Goal: Task Accomplishment & Management: Complete application form

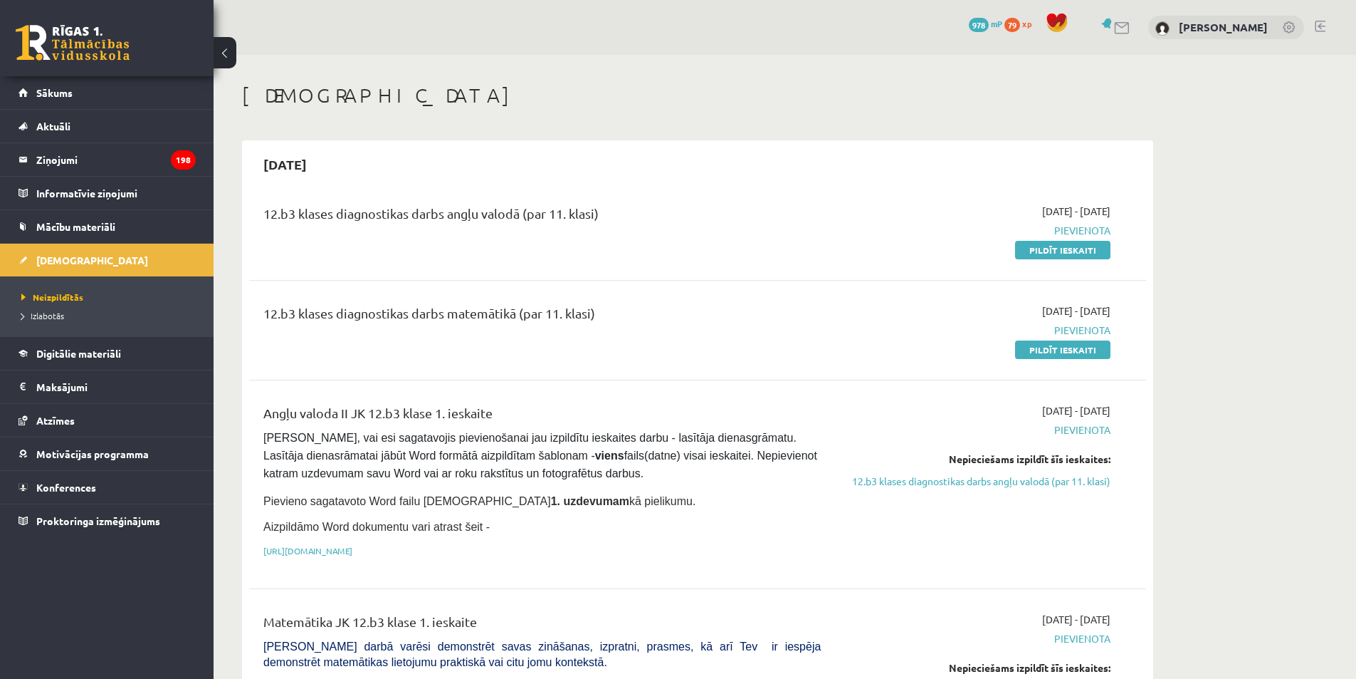
drag, startPoint x: 1064, startPoint y: 245, endPoint x: 738, endPoint y: 77, distance: 366.8
click at [1063, 246] on link "Pildīt ieskaiti" at bounding box center [1062, 250] width 95 height 19
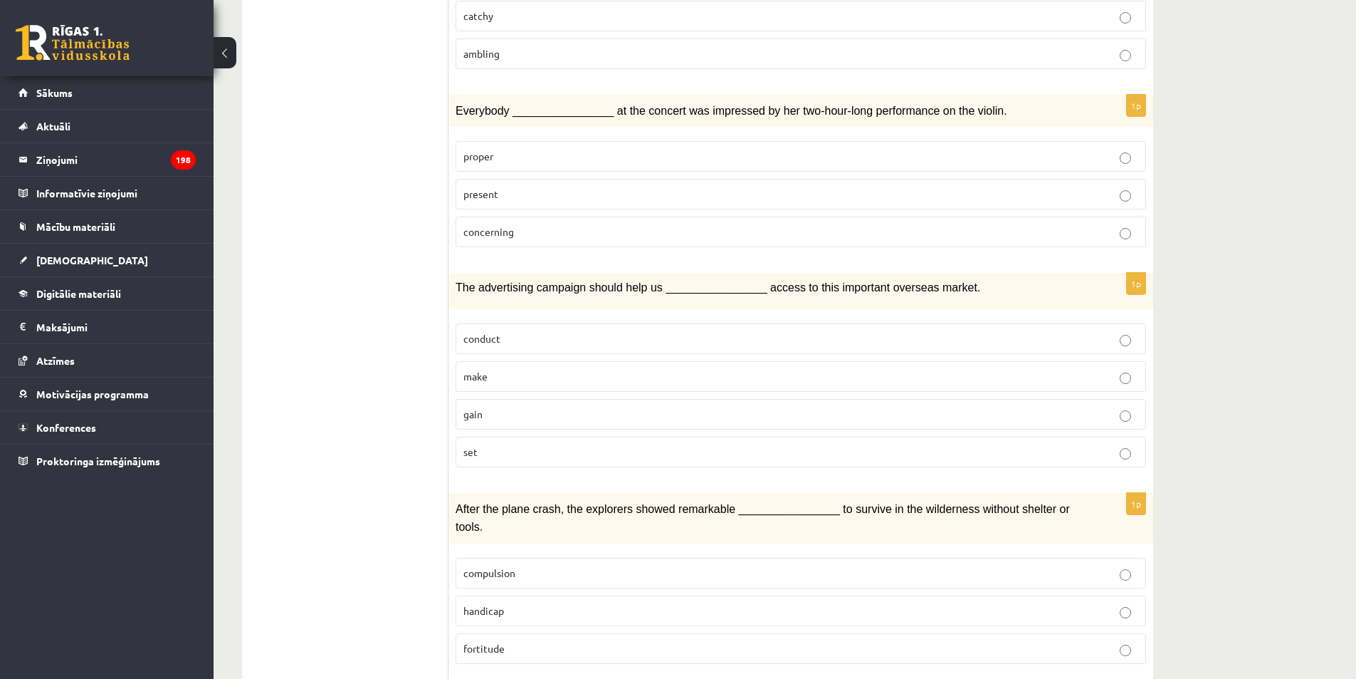
scroll to position [1710, 0]
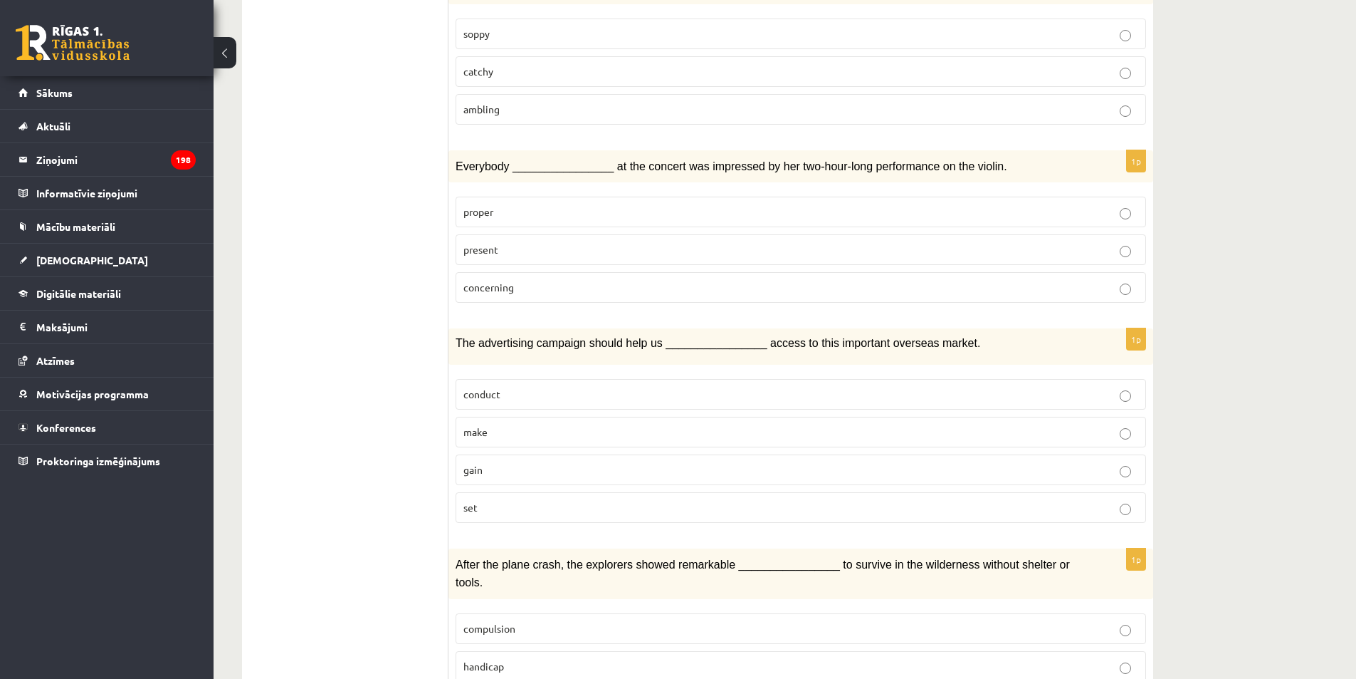
click at [533, 462] on p "gain" at bounding box center [801, 469] width 675 height 15
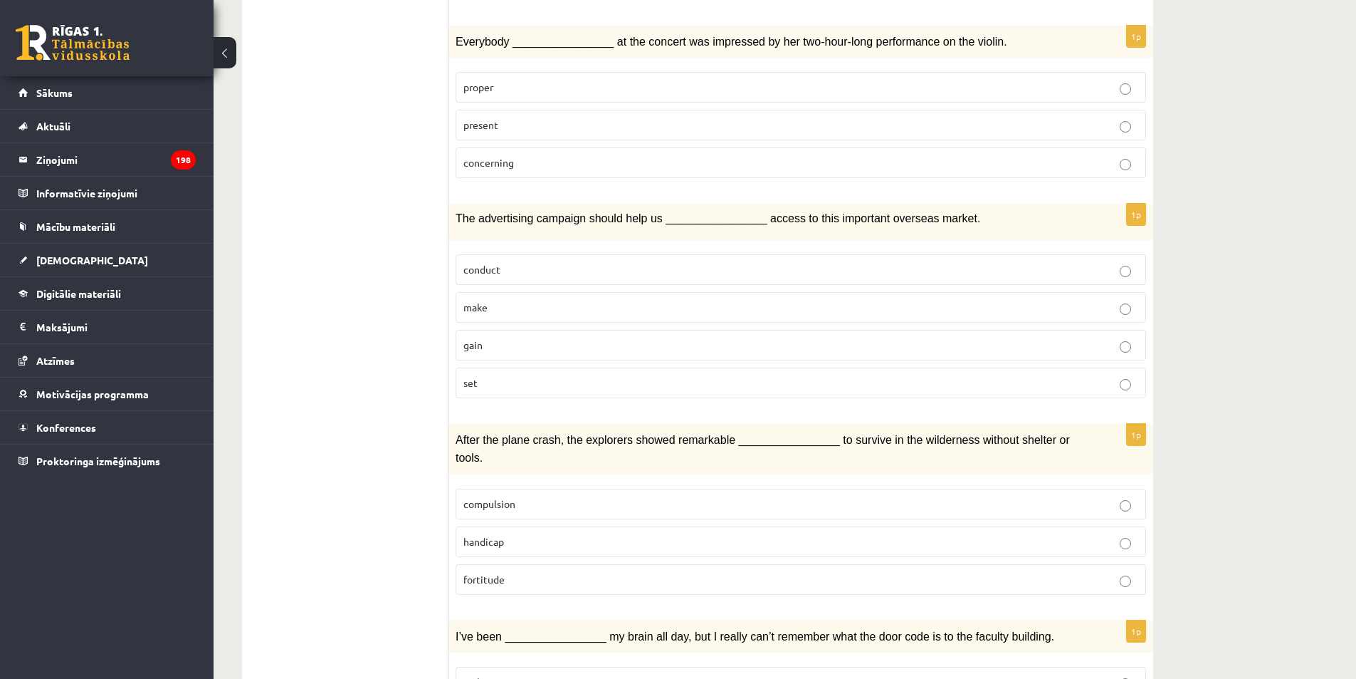
scroll to position [1853, 0]
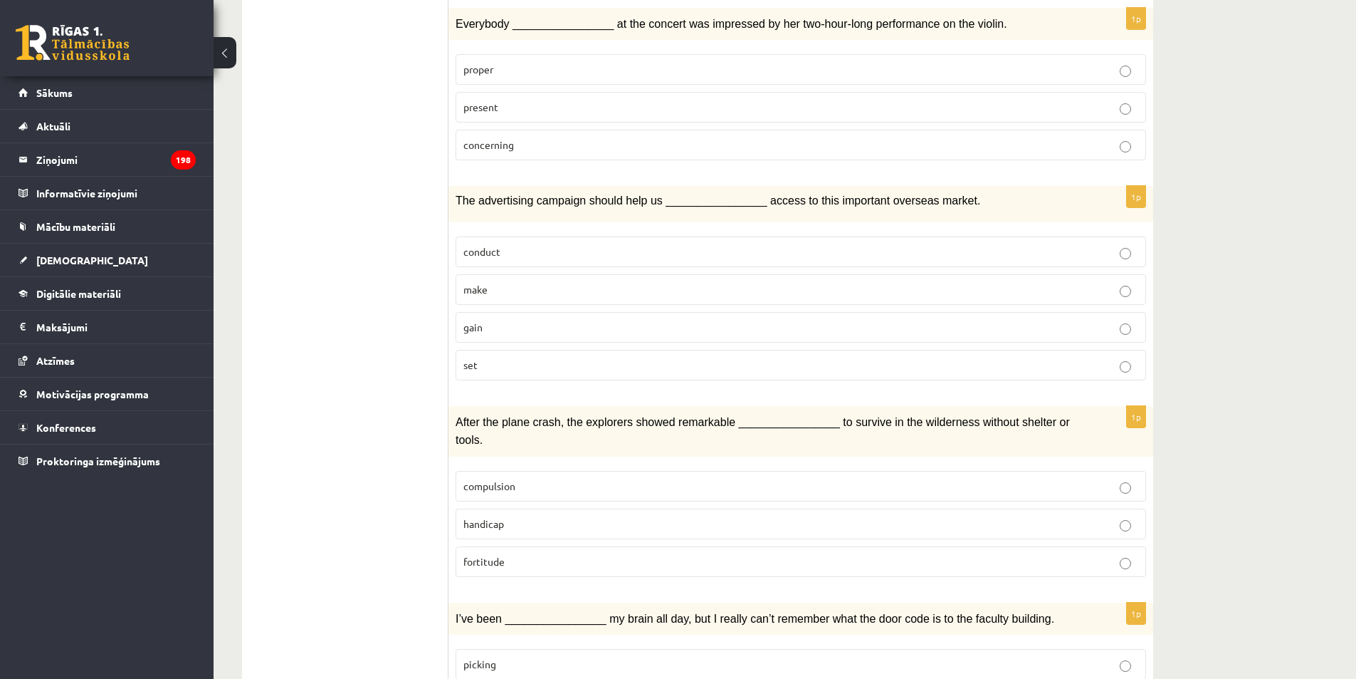
click at [528, 554] on p "fortitude" at bounding box center [801, 561] width 675 height 15
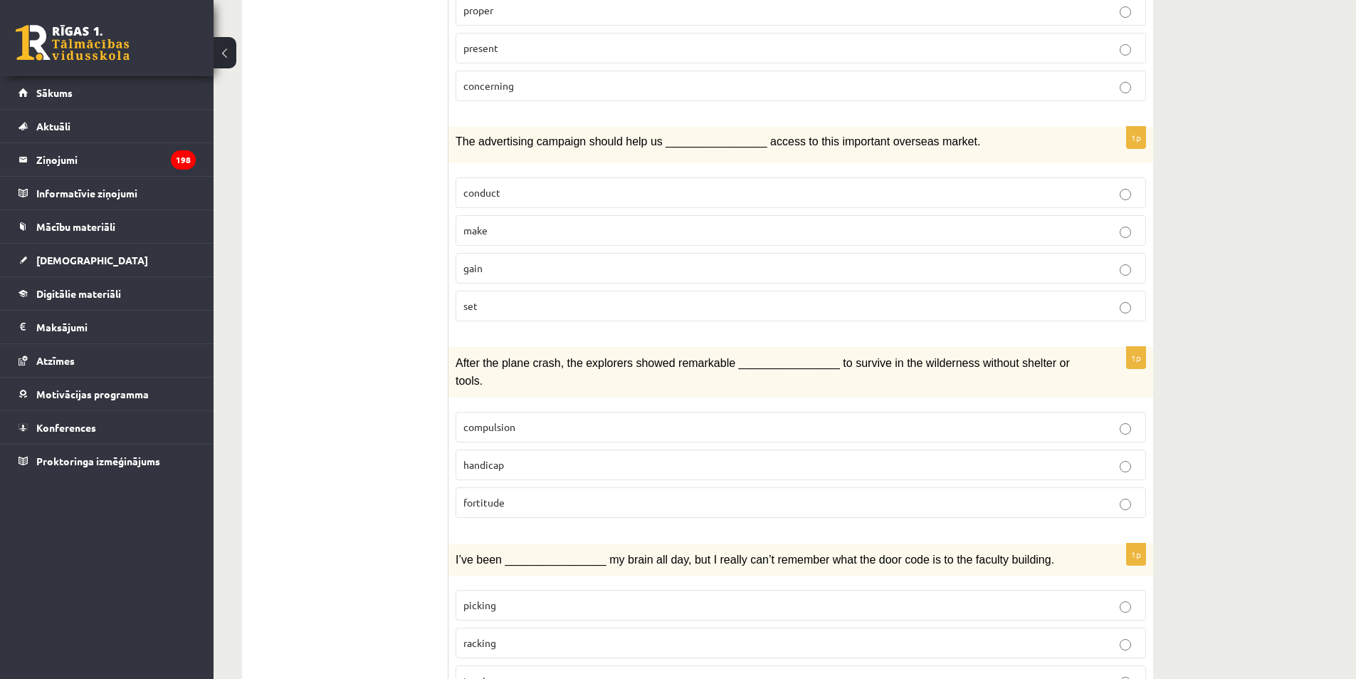
scroll to position [1924, 0]
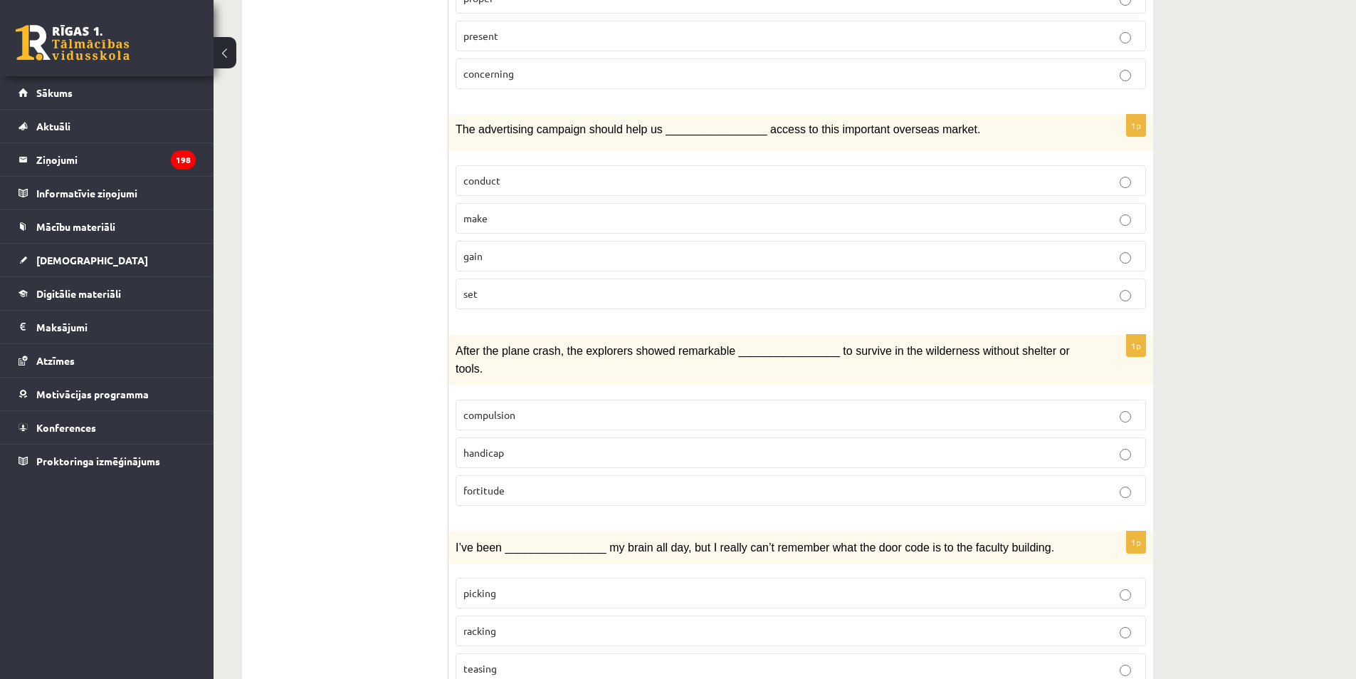
click at [496, 624] on span "racking" at bounding box center [480, 630] width 33 height 13
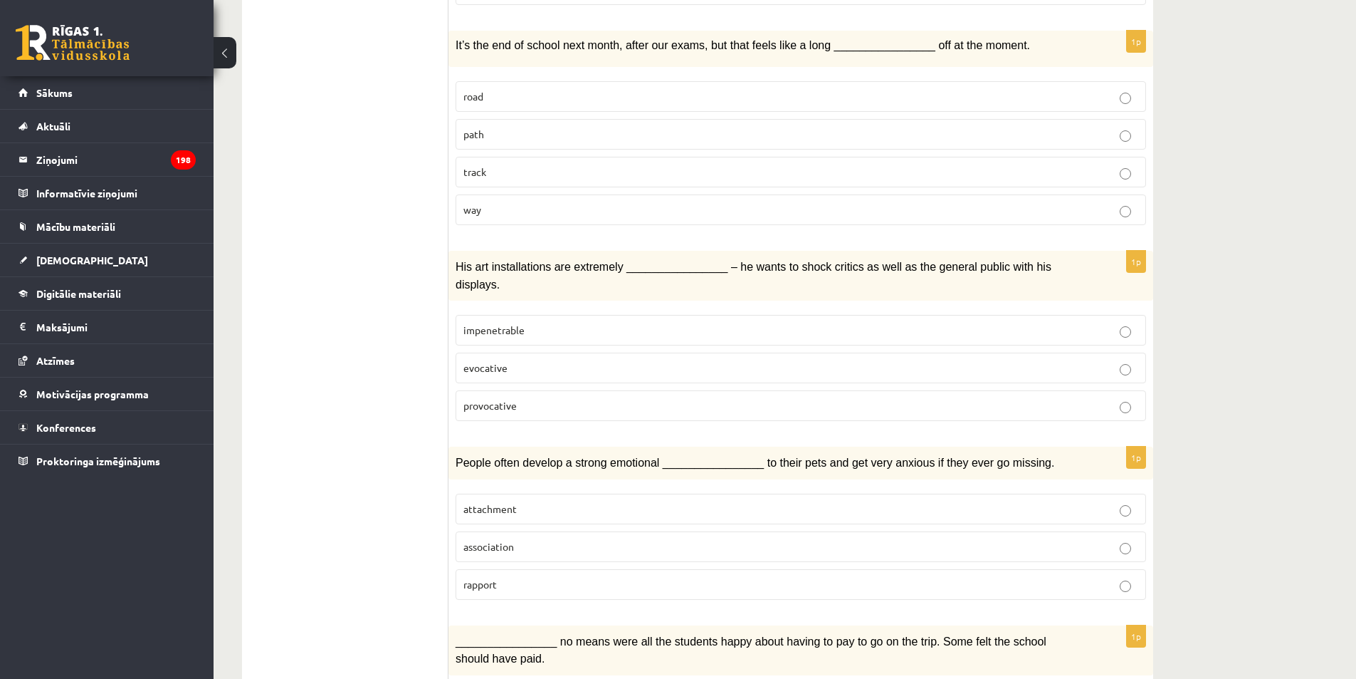
scroll to position [215, 0]
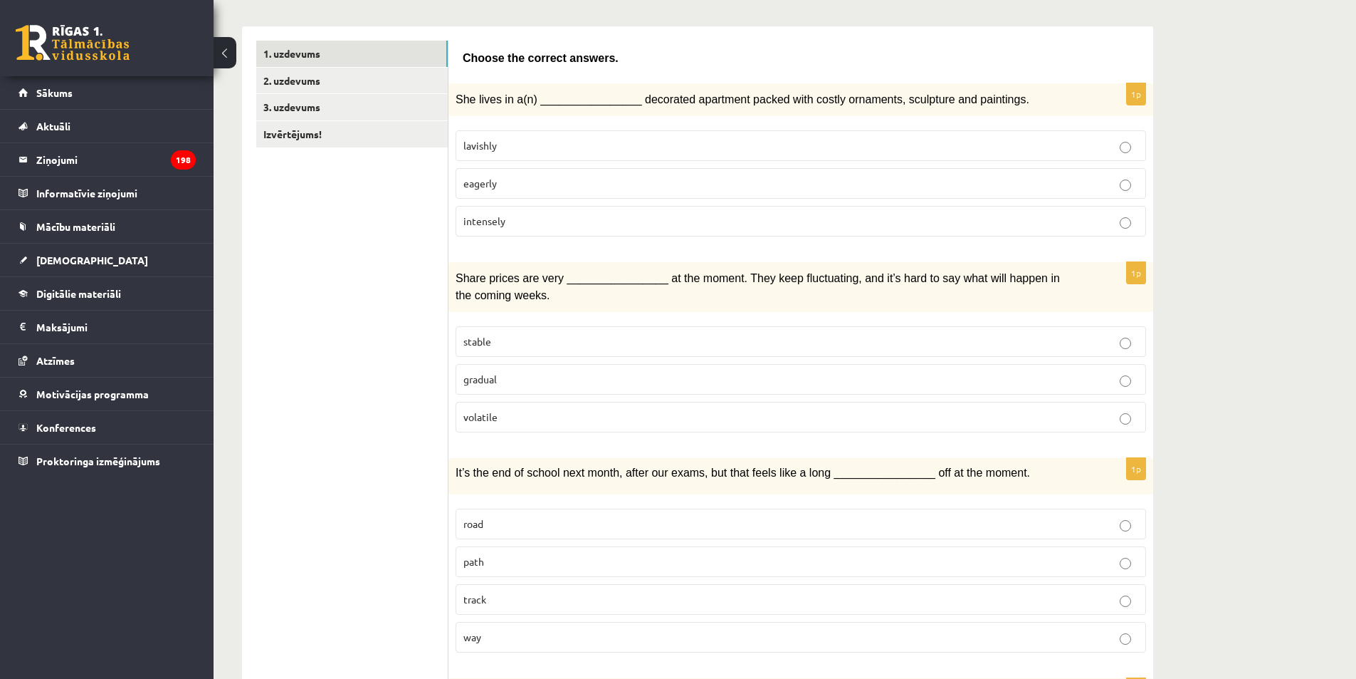
click at [501, 145] on p "lavishly" at bounding box center [801, 145] width 675 height 15
drag, startPoint x: 524, startPoint y: 379, endPoint x: 525, endPoint y: 401, distance: 22.1
click at [524, 379] on p "gradual" at bounding box center [801, 379] width 675 height 15
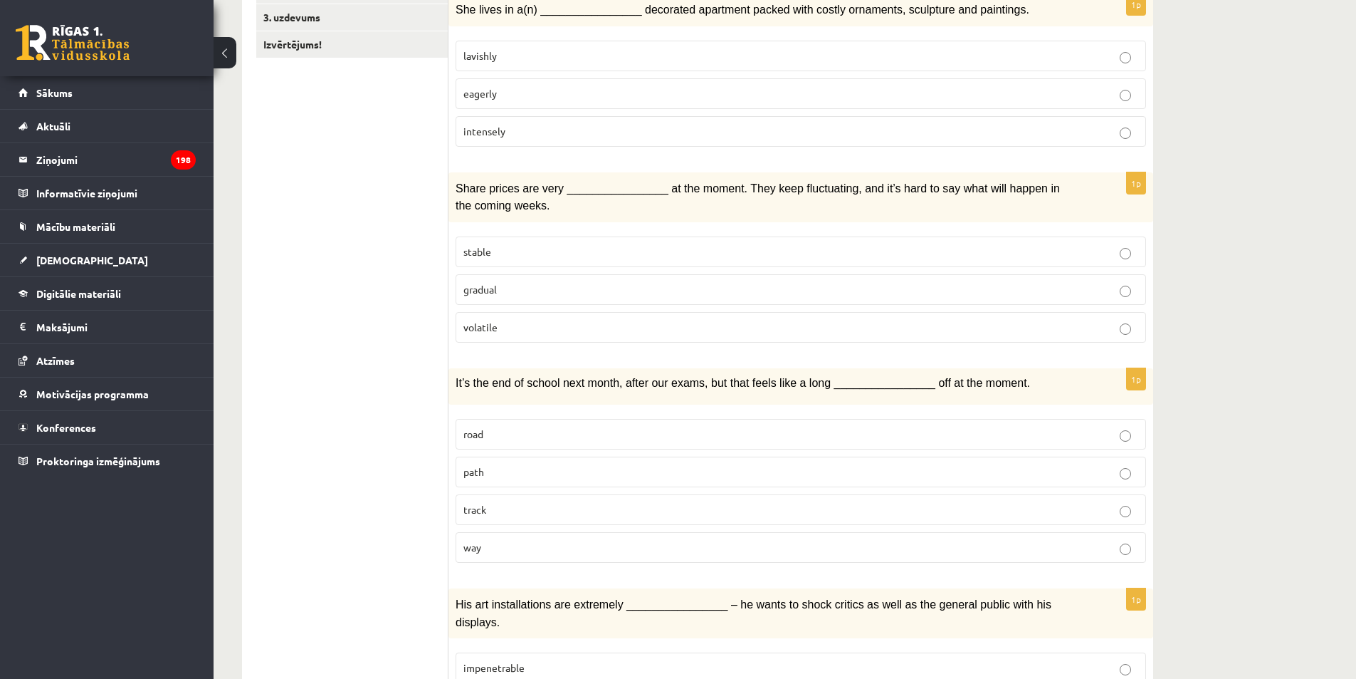
scroll to position [357, 0]
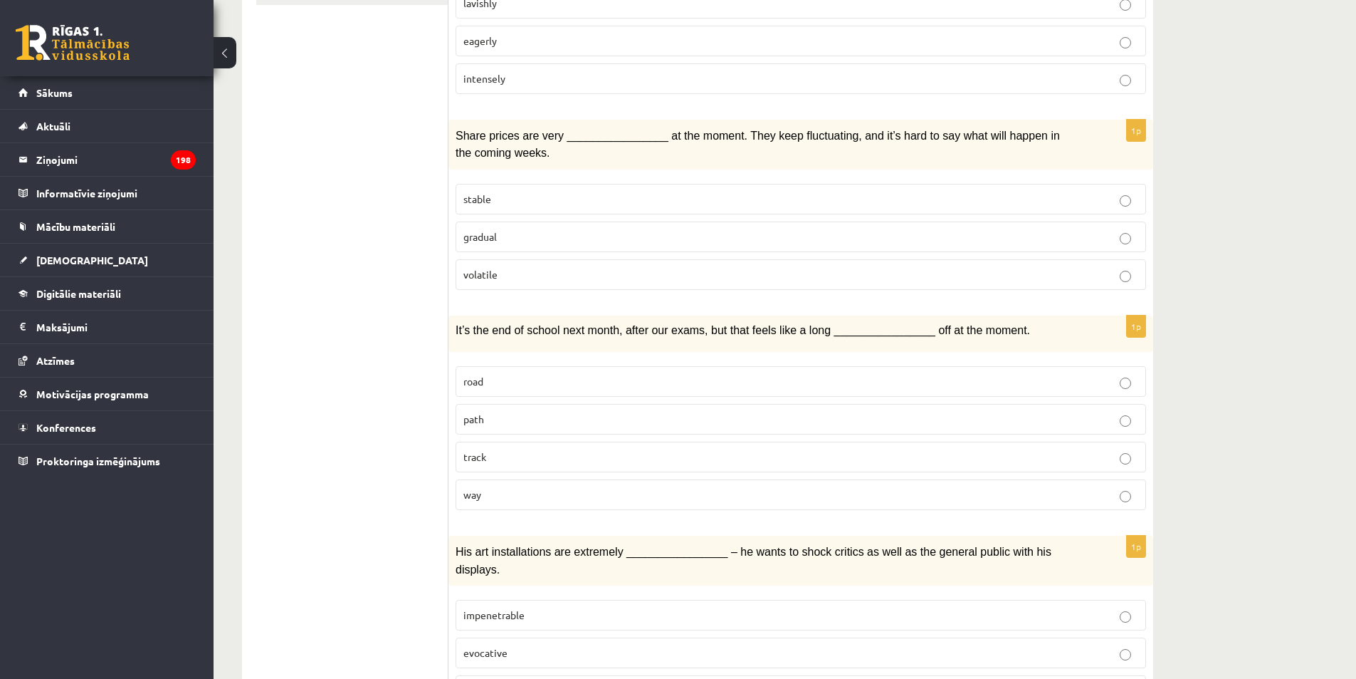
click at [484, 496] on p "way" at bounding box center [801, 494] width 675 height 15
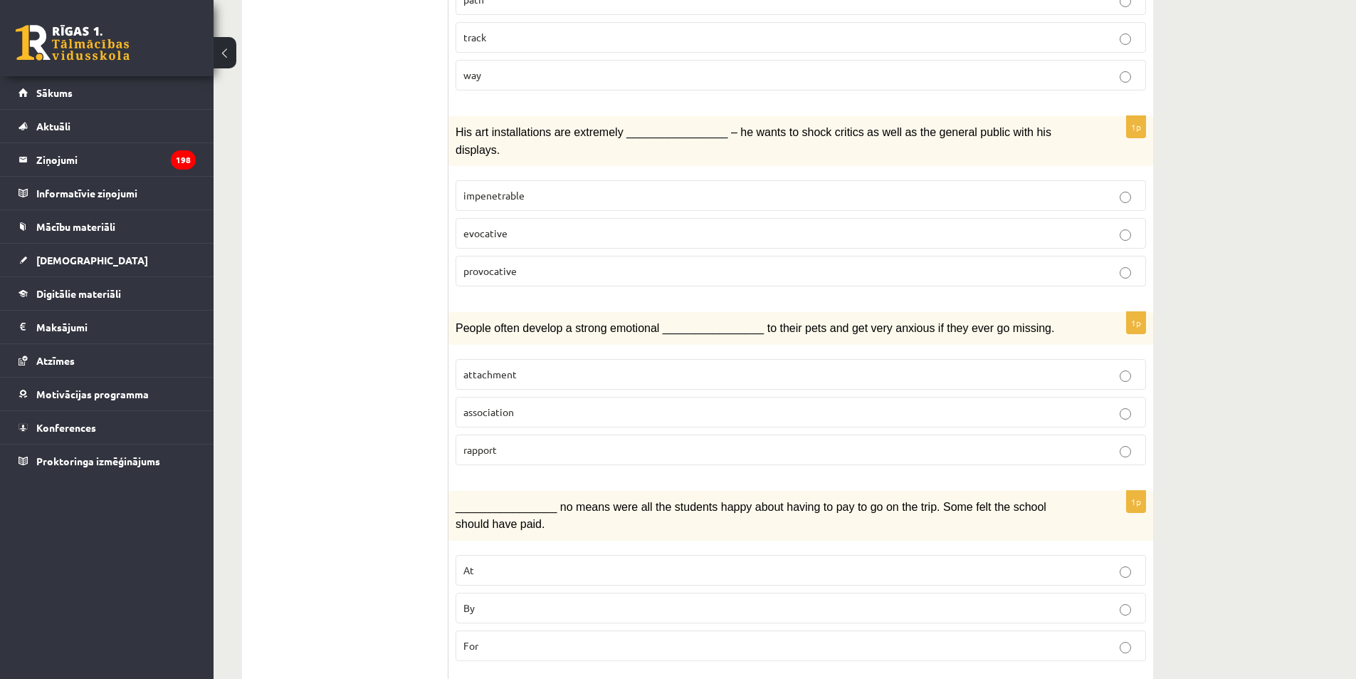
scroll to position [785, 0]
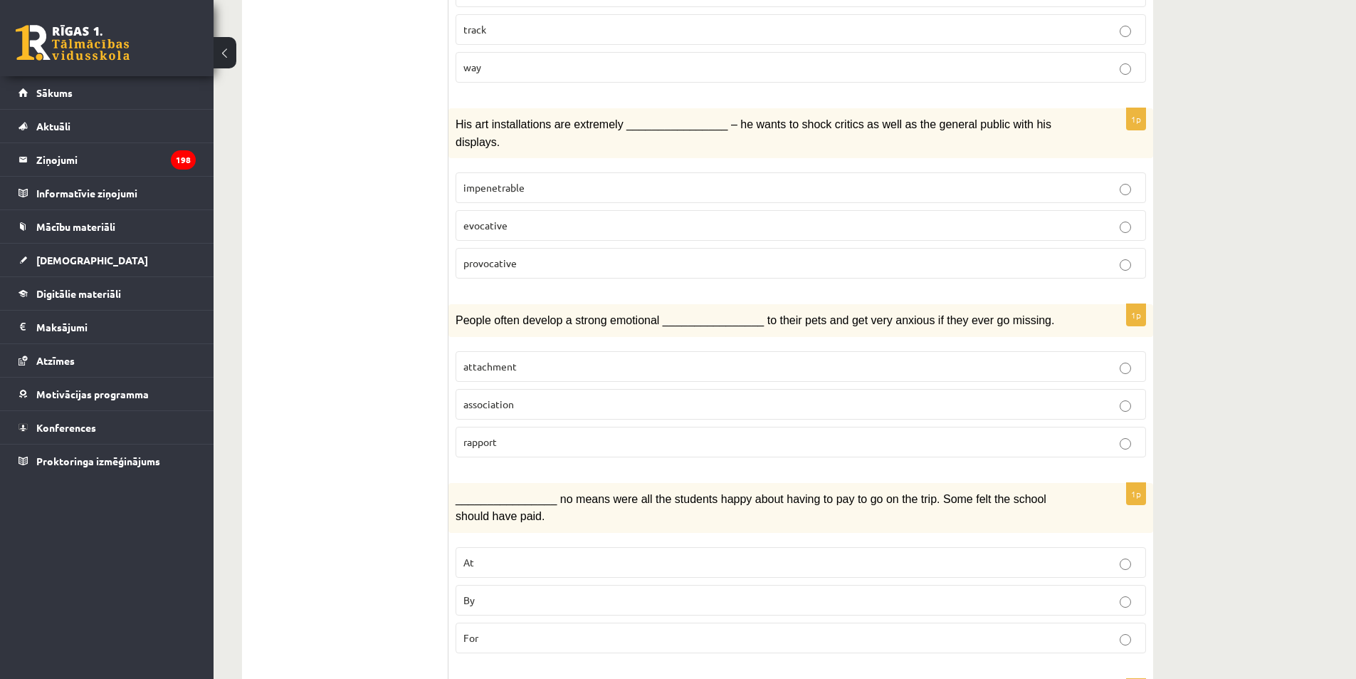
drag, startPoint x: 608, startPoint y: 374, endPoint x: 290, endPoint y: 189, distance: 368.2
click at [290, 189] on ul "1. uzdevums 2. uzdevums 3. uzdevums Izvērtējums!" at bounding box center [352, 653] width 192 height 2364
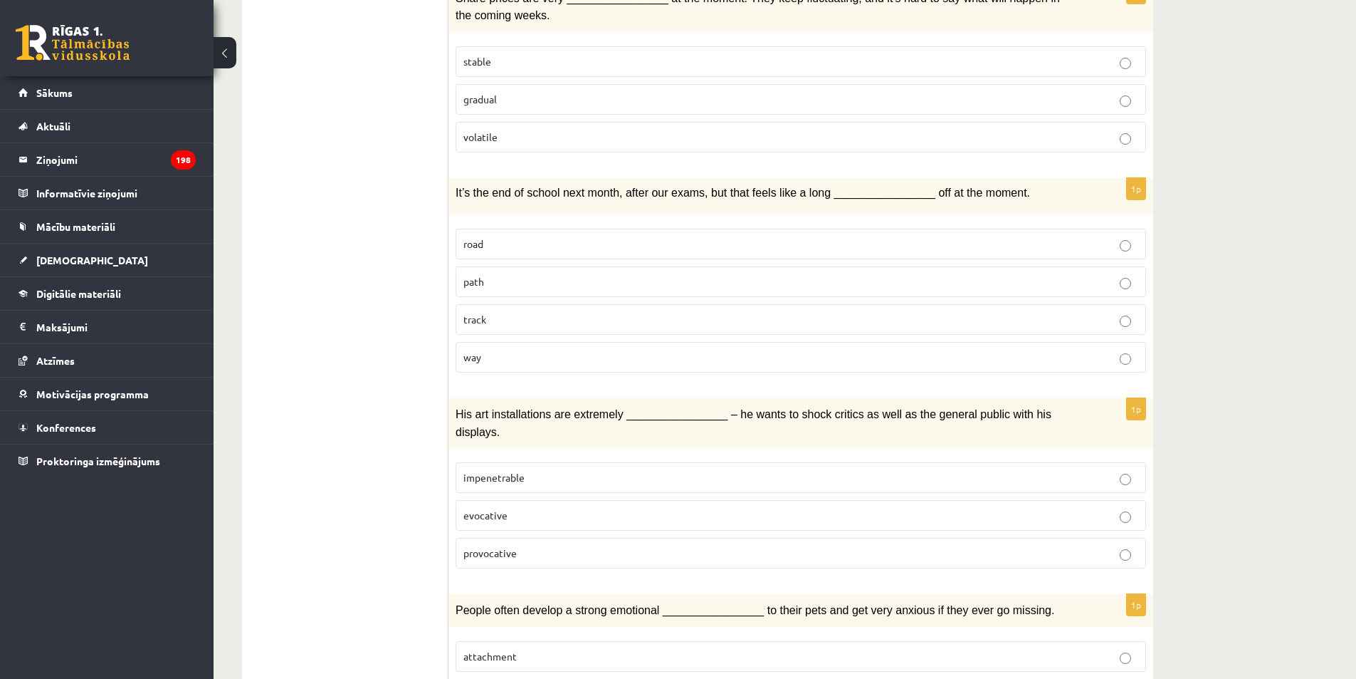
scroll to position [854, 0]
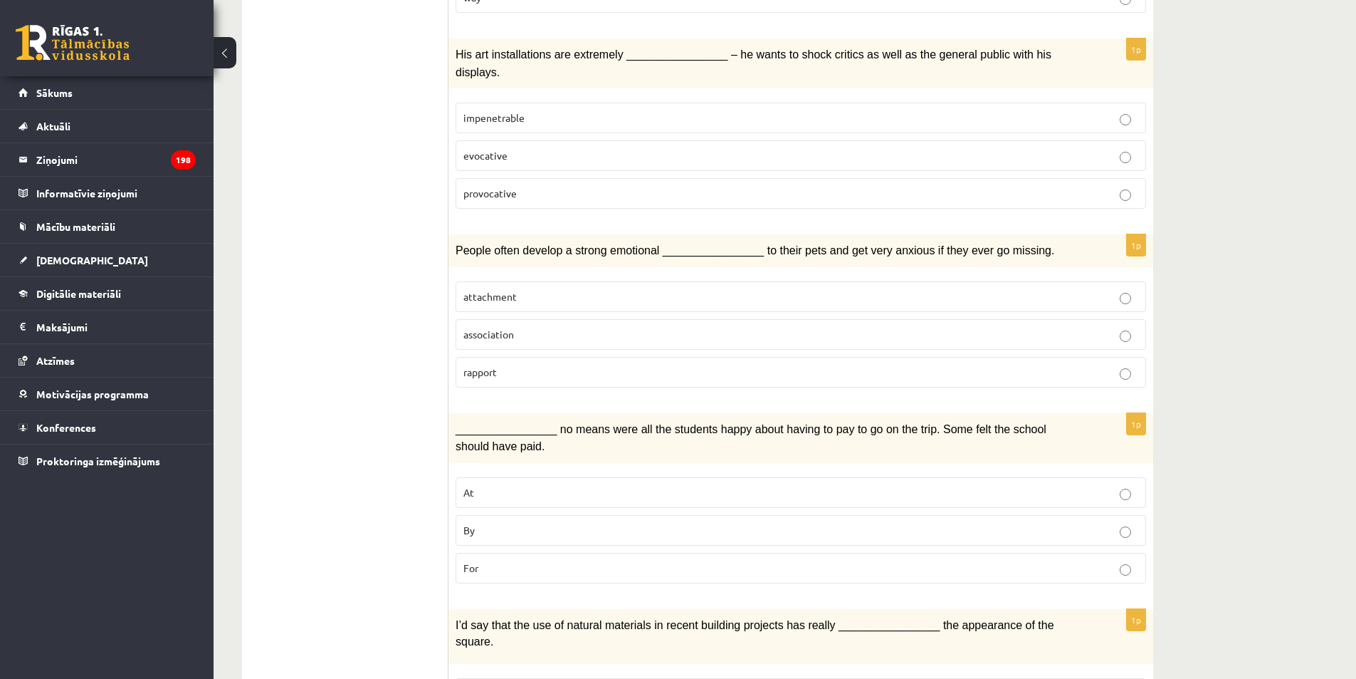
drag, startPoint x: 1255, startPoint y: 248, endPoint x: 1245, endPoint y: 243, distance: 12.1
click at [1254, 248] on div "12.b3 klases diagnosticējošais darbs angļu valodā par 11.klases mācību vielu , …" at bounding box center [785, 503] width 1143 height 2607
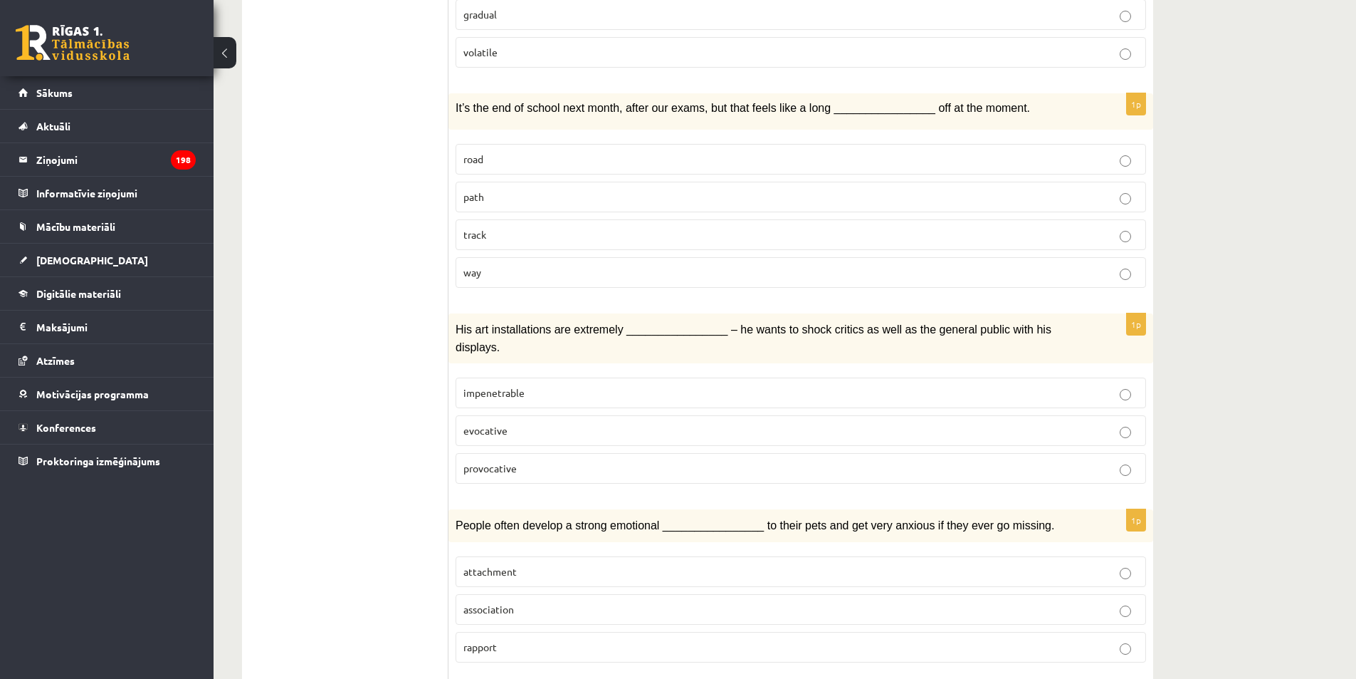
scroll to position [570, 0]
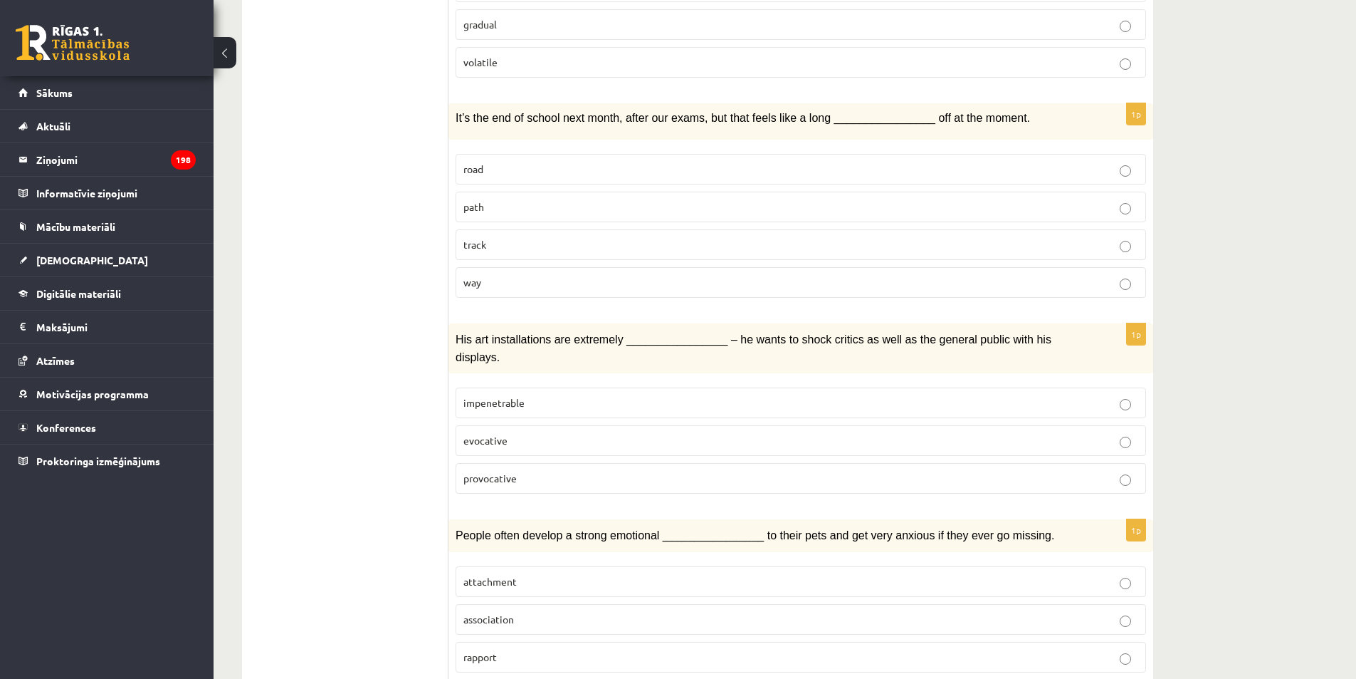
drag, startPoint x: 536, startPoint y: 465, endPoint x: 514, endPoint y: 456, distance: 23.9
click at [535, 471] on p "provocative" at bounding box center [801, 478] width 675 height 15
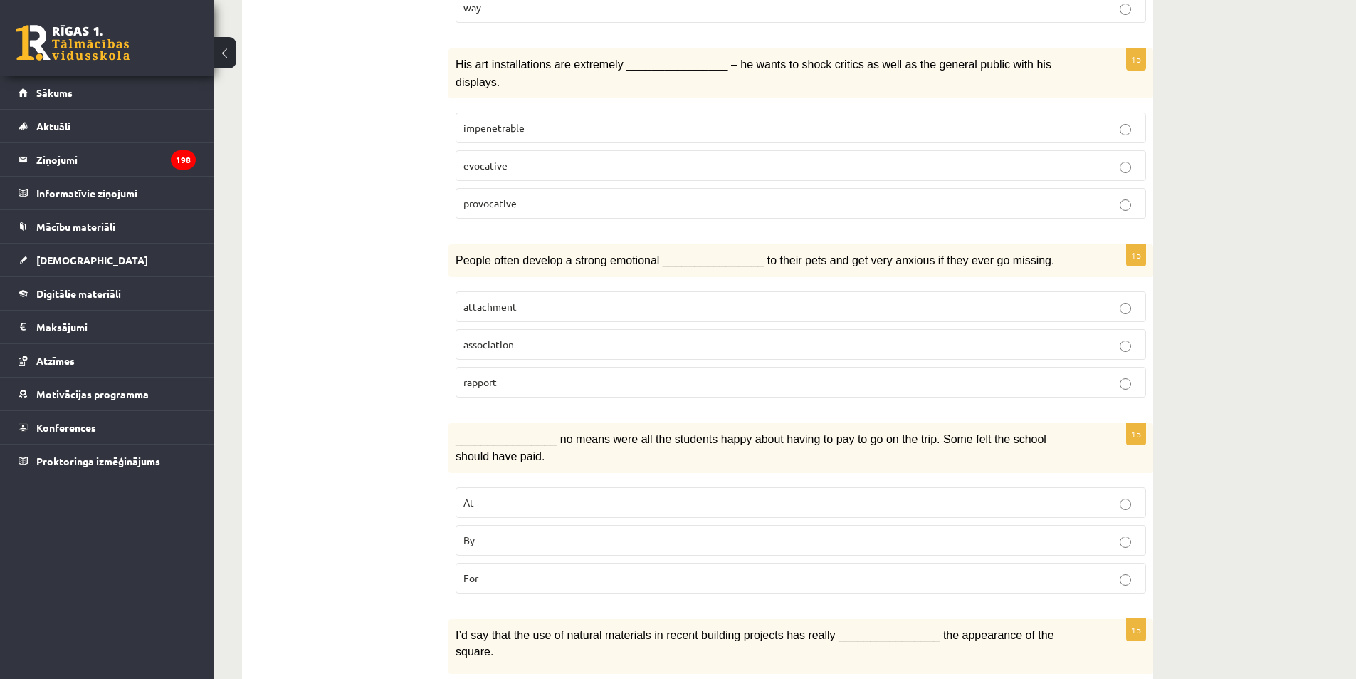
scroll to position [854, 0]
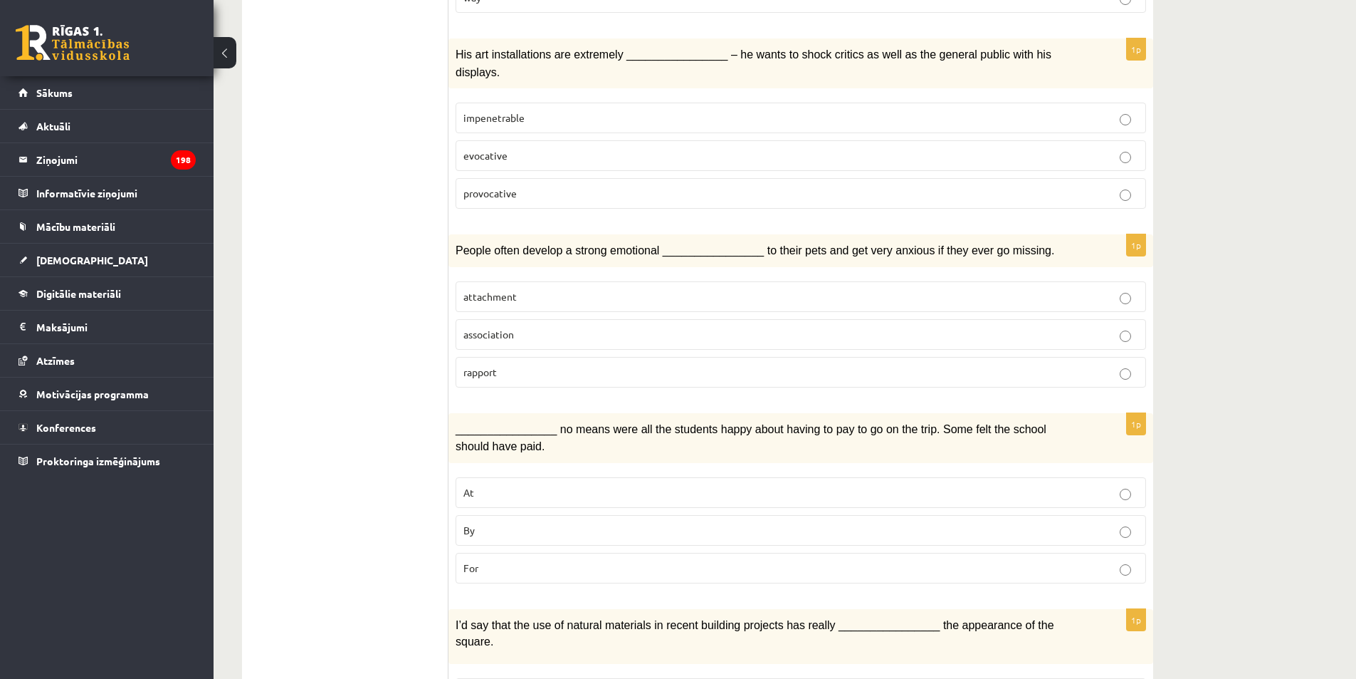
click at [510, 281] on label "attachment" at bounding box center [801, 296] width 691 height 31
click at [506, 523] on p "By" at bounding box center [801, 530] width 675 height 15
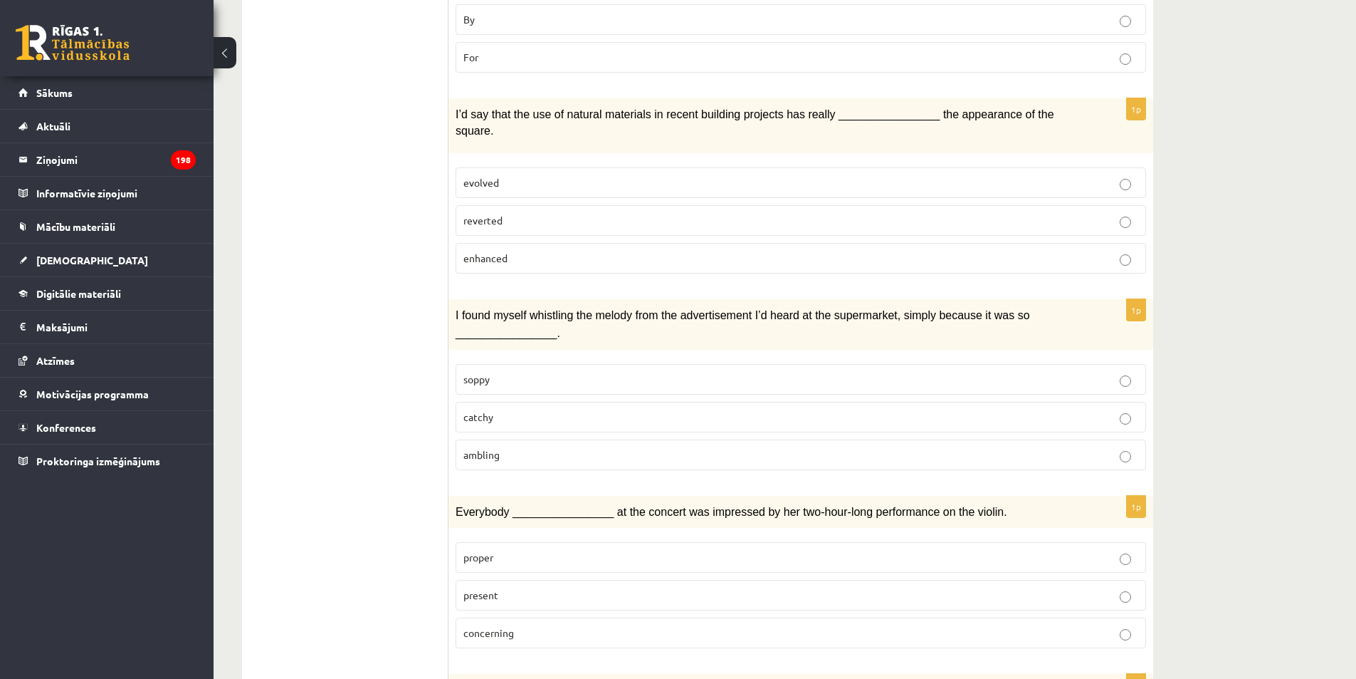
scroll to position [1353, 0]
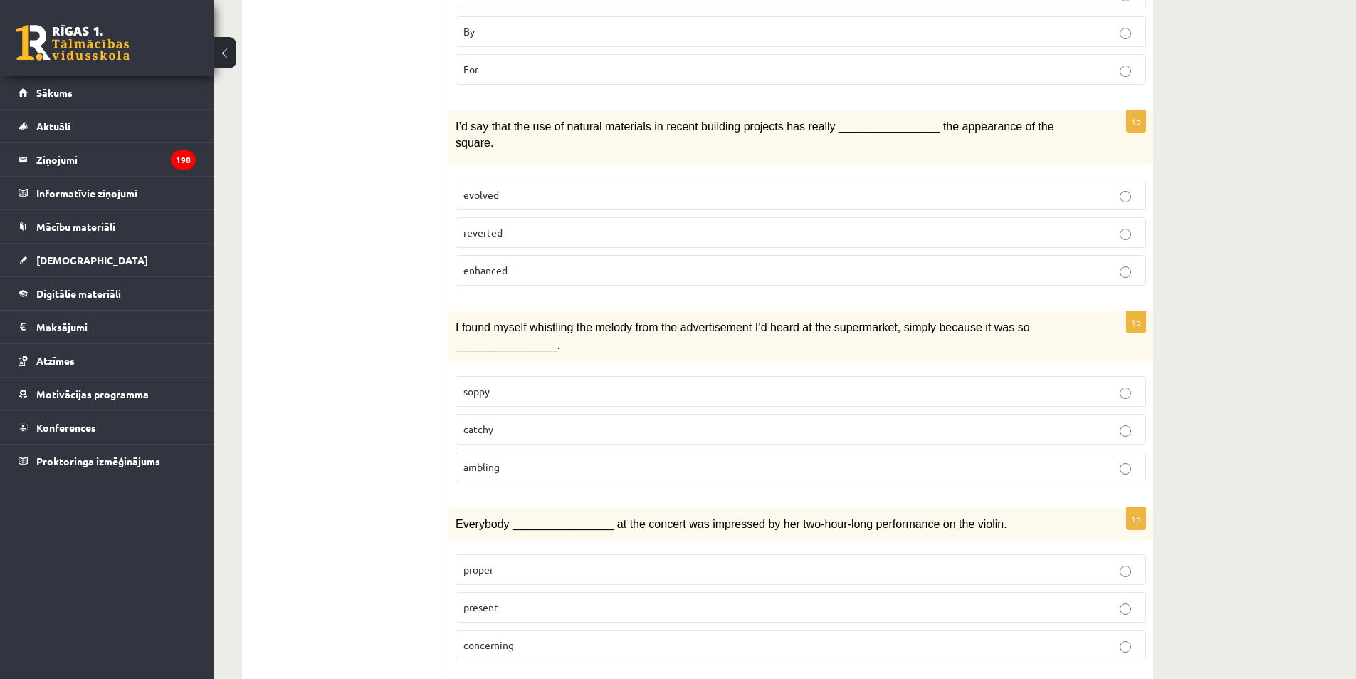
click at [528, 255] on label "enhanced" at bounding box center [801, 270] width 691 height 31
click at [510, 421] on p "catchy" at bounding box center [801, 428] width 675 height 15
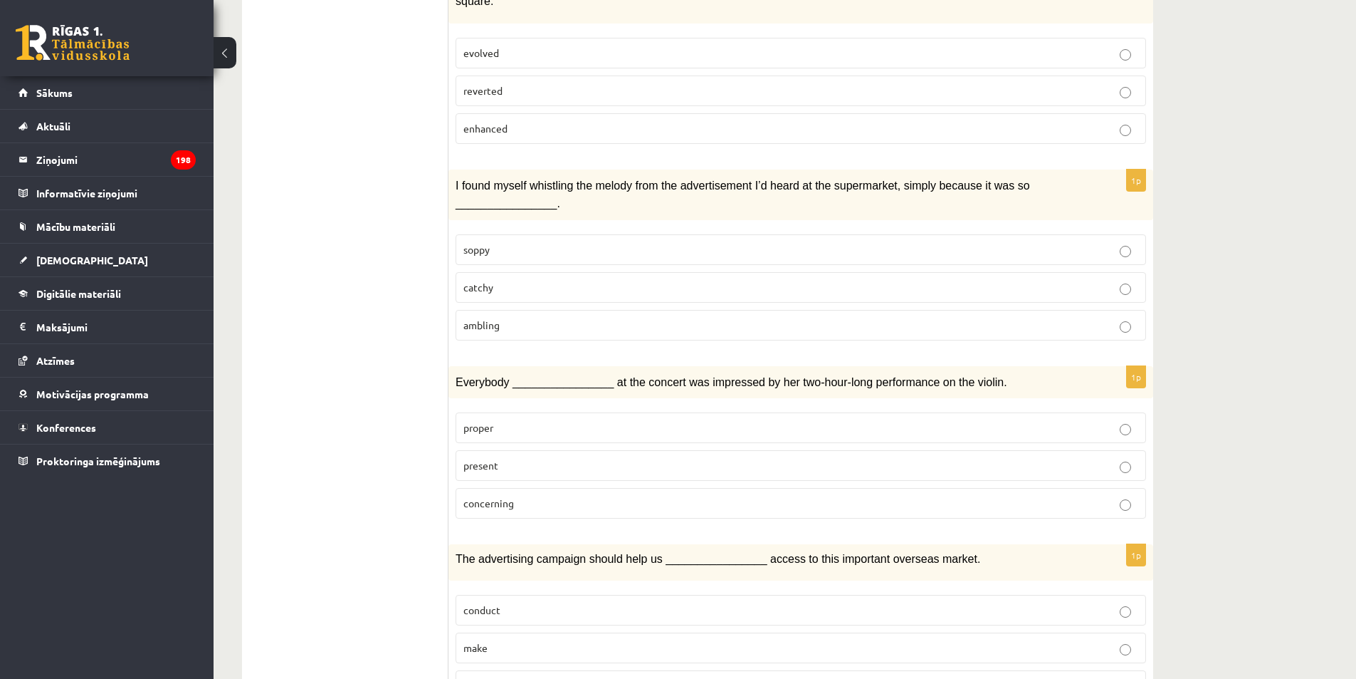
scroll to position [1495, 0]
click at [548, 449] on label "present" at bounding box center [801, 464] width 691 height 31
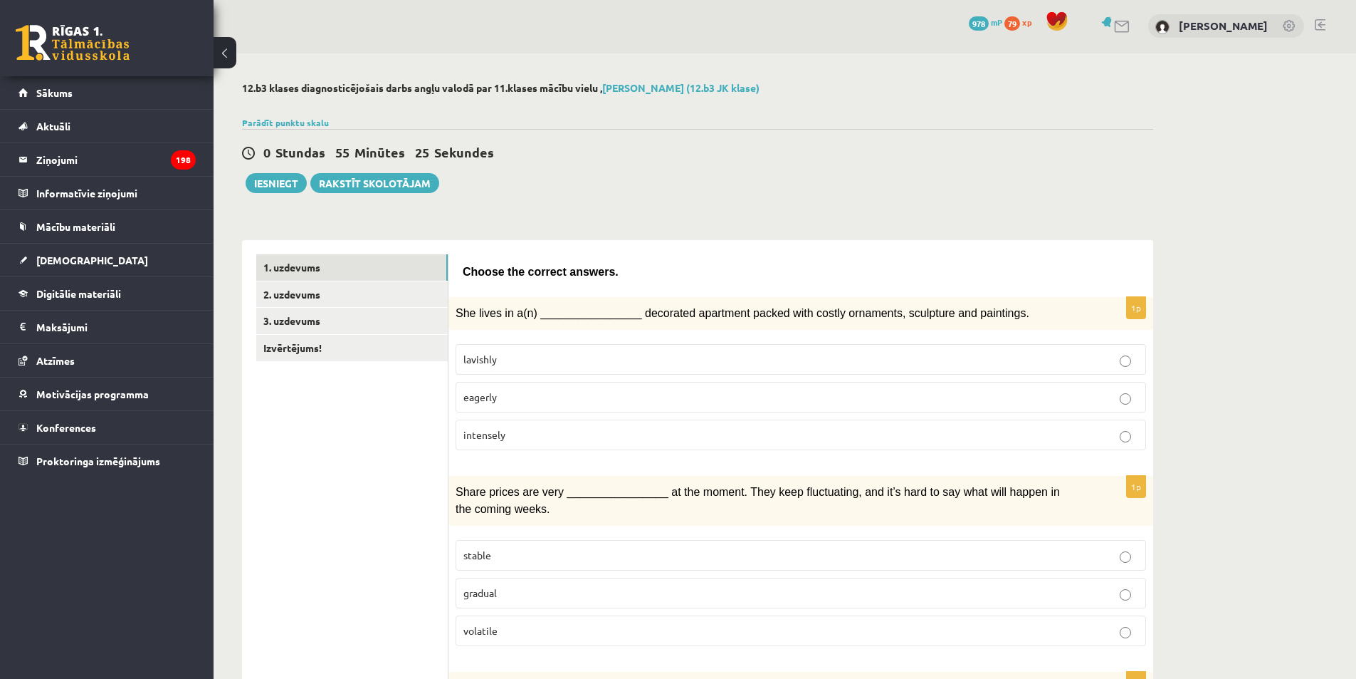
scroll to position [0, 0]
click at [270, 300] on link "2. uzdevums" at bounding box center [352, 296] width 192 height 26
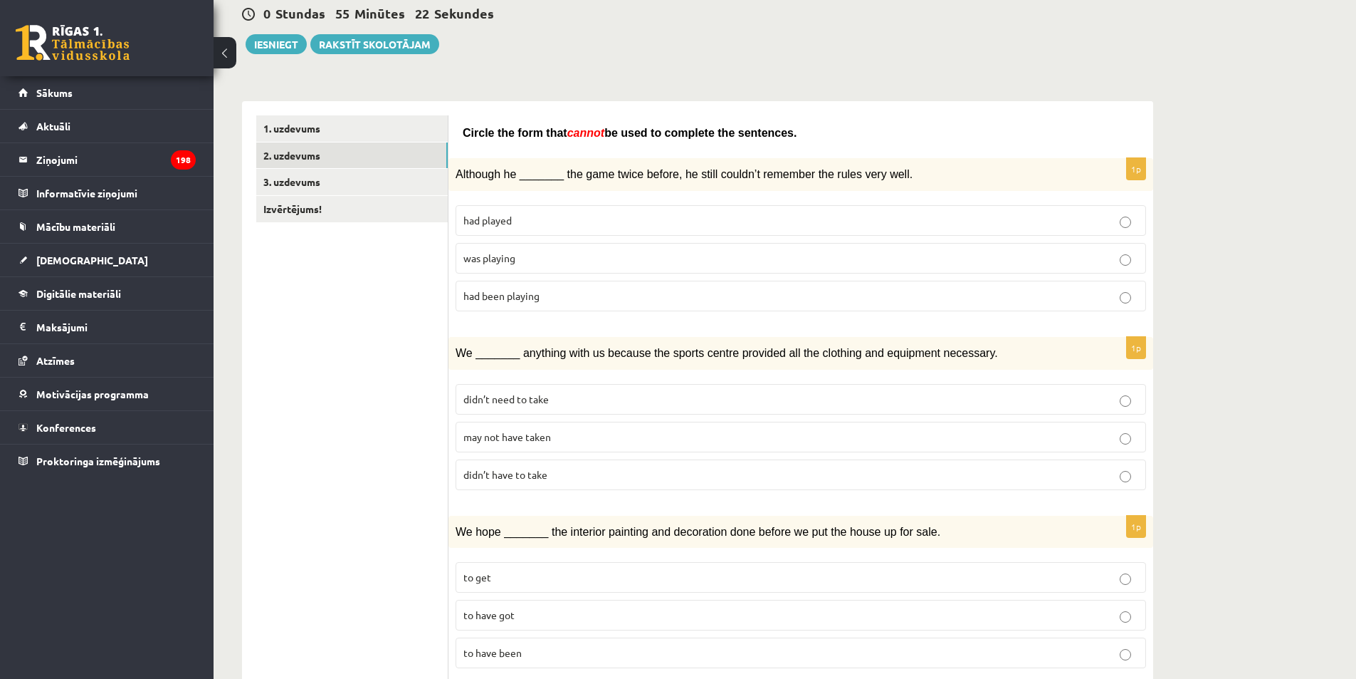
scroll to position [142, 0]
click at [305, 183] on link "3. uzdevums" at bounding box center [352, 180] width 192 height 26
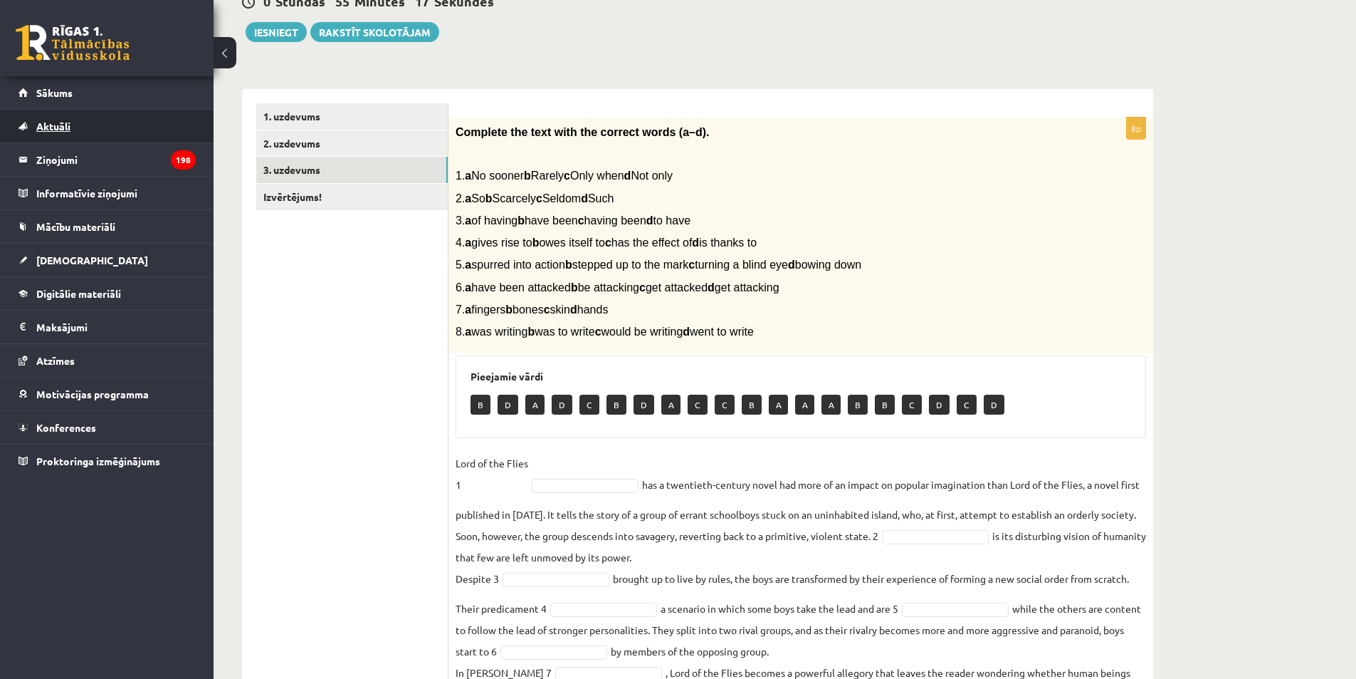
scroll to position [116, 0]
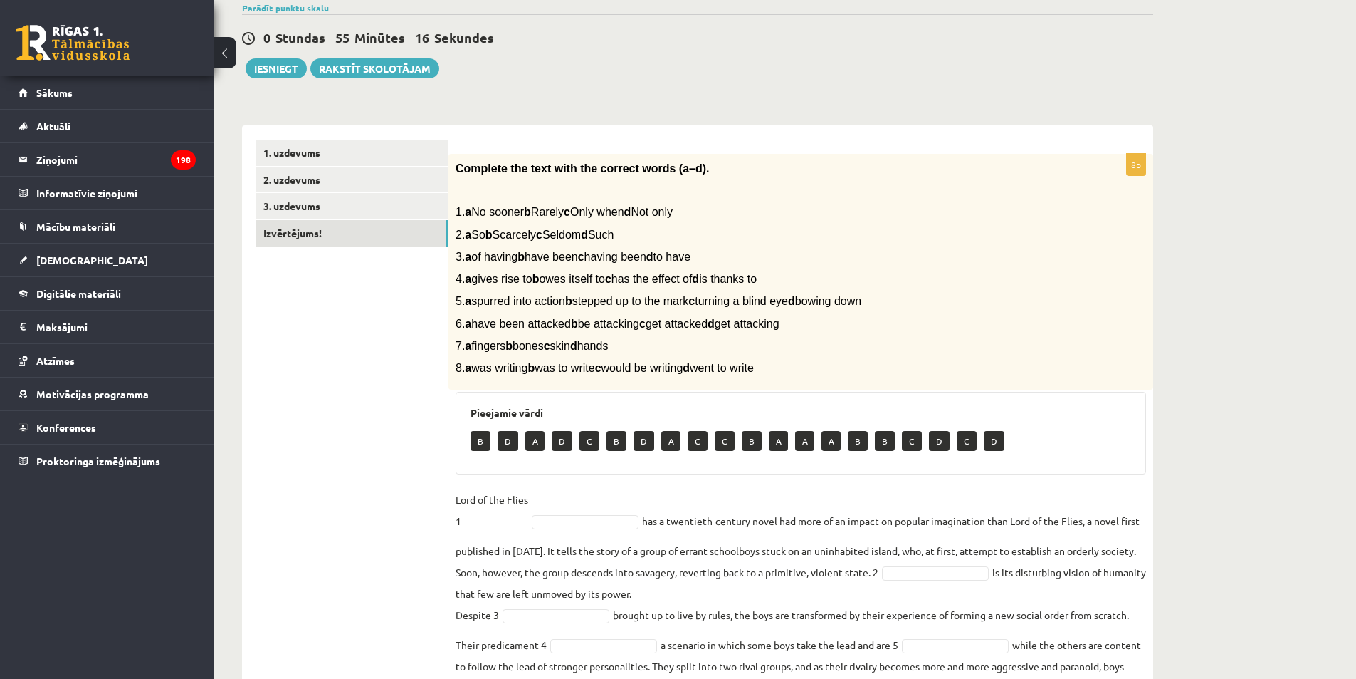
drag, startPoint x: 276, startPoint y: 232, endPoint x: 253, endPoint y: 230, distance: 22.9
click at [276, 233] on link "Izvērtējums!" at bounding box center [352, 233] width 192 height 26
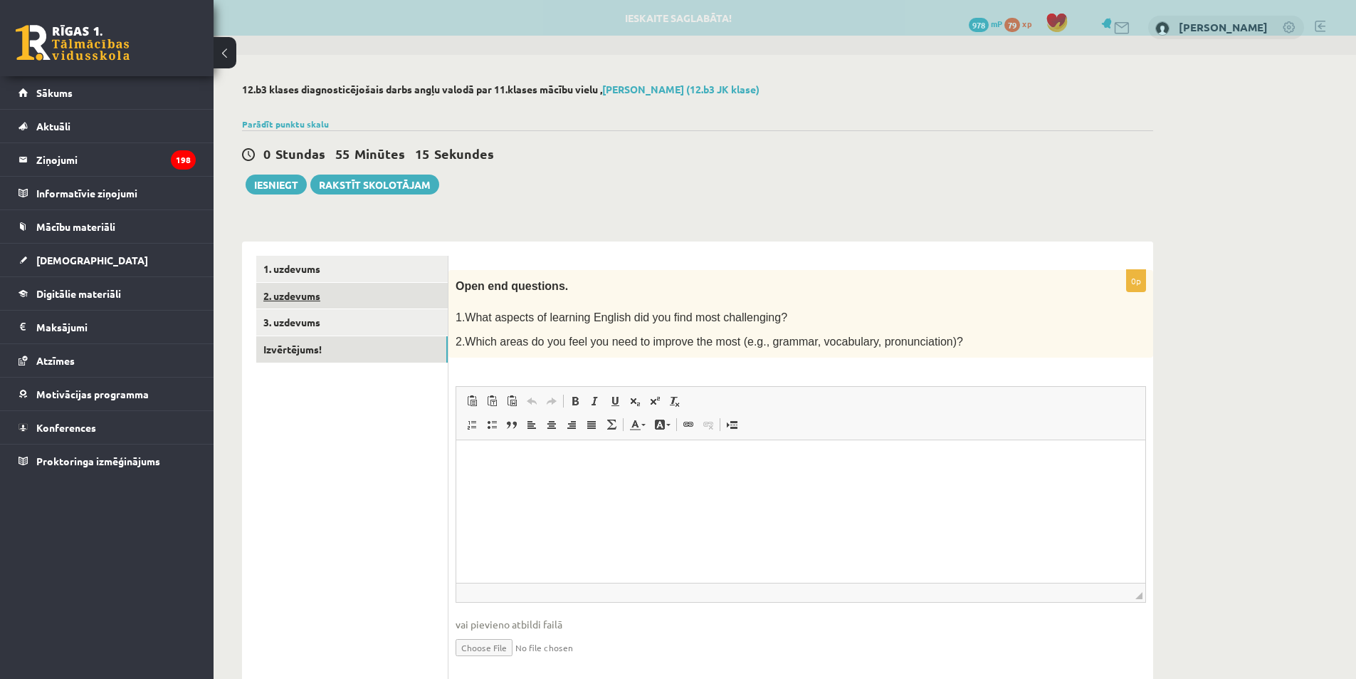
scroll to position [0, 0]
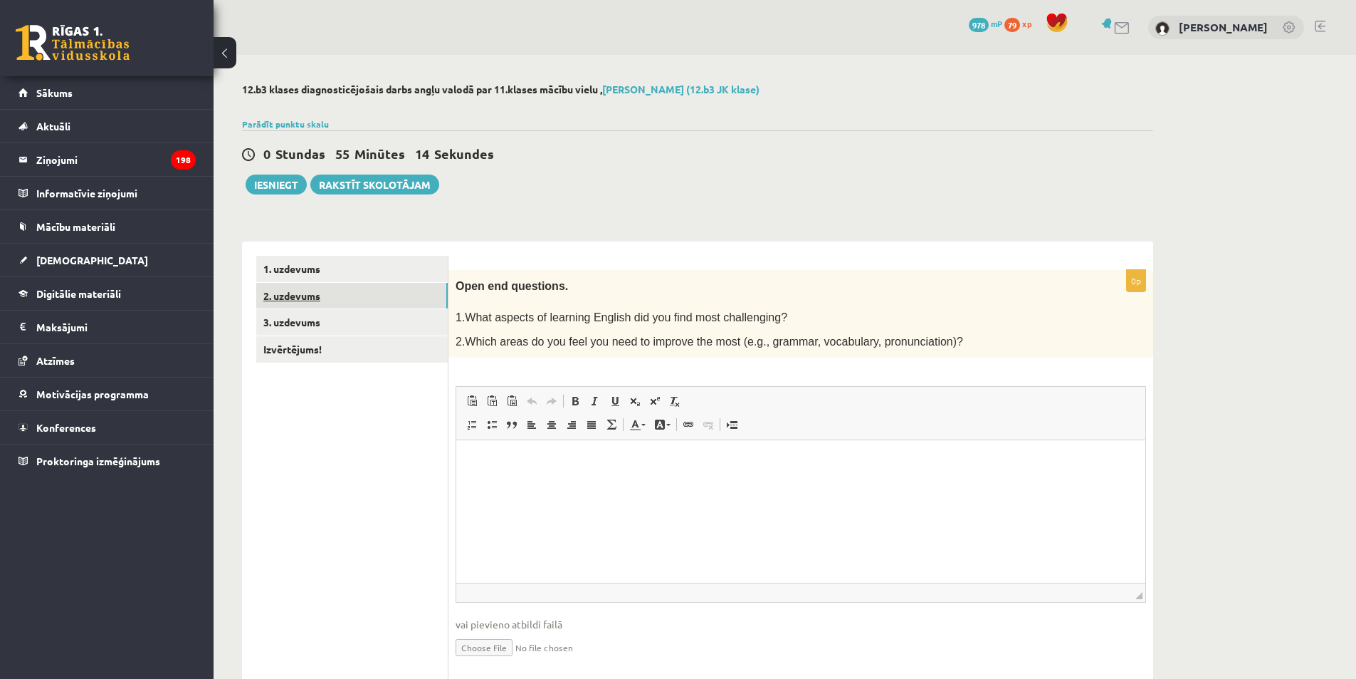
click at [280, 300] on link "2. uzdevums" at bounding box center [352, 296] width 192 height 26
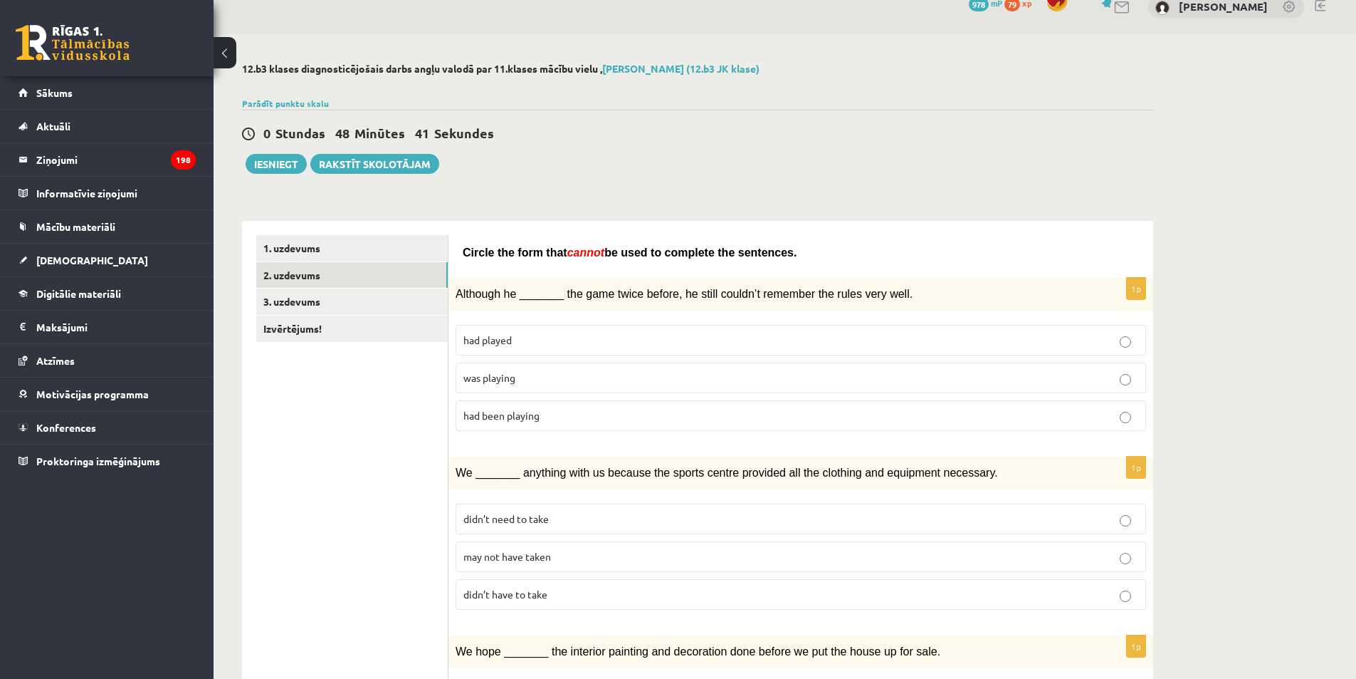
scroll to position [71, 0]
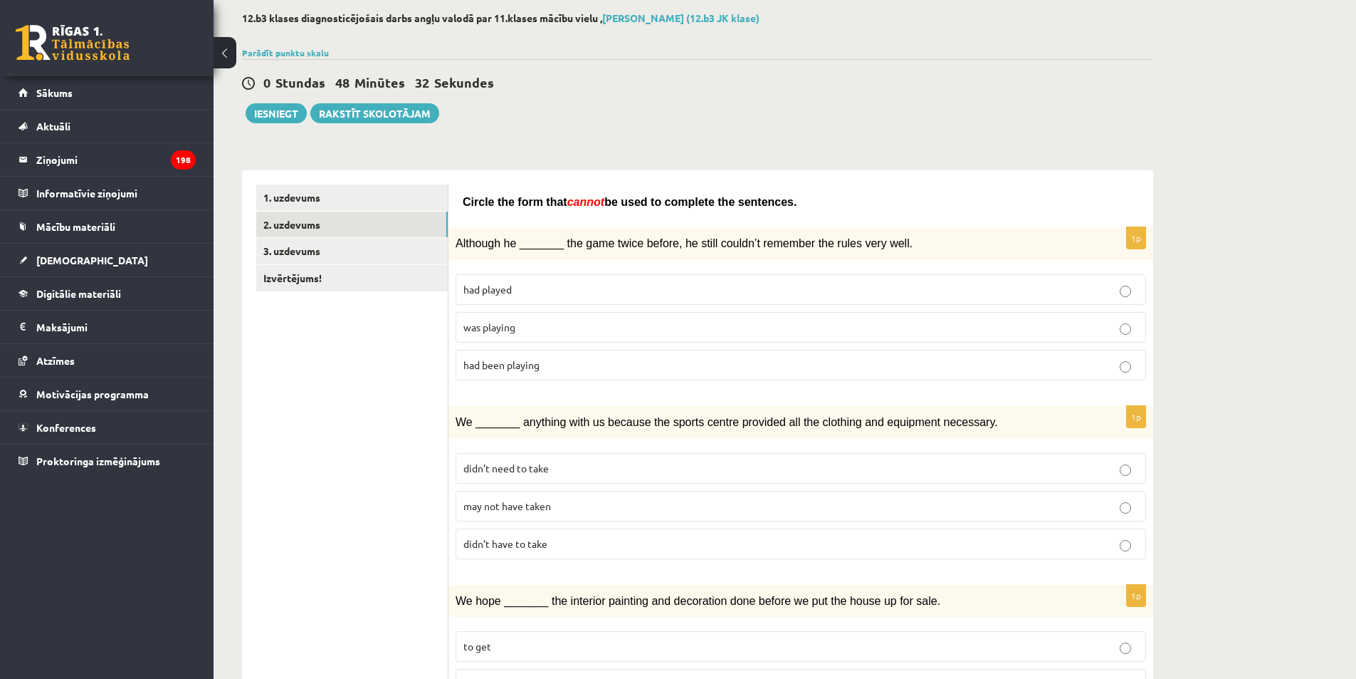
drag, startPoint x: 497, startPoint y: 290, endPoint x: 526, endPoint y: 324, distance: 44.9
click at [497, 290] on span "had played" at bounding box center [488, 289] width 48 height 13
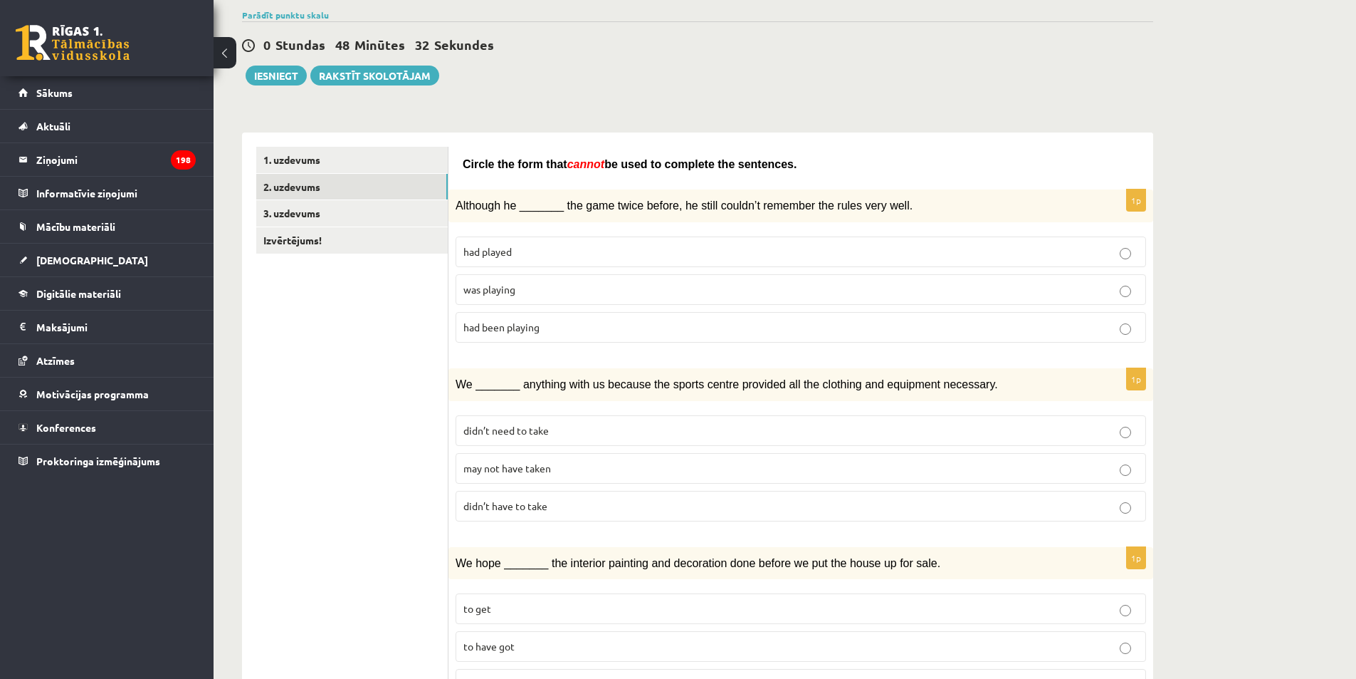
scroll to position [285, 0]
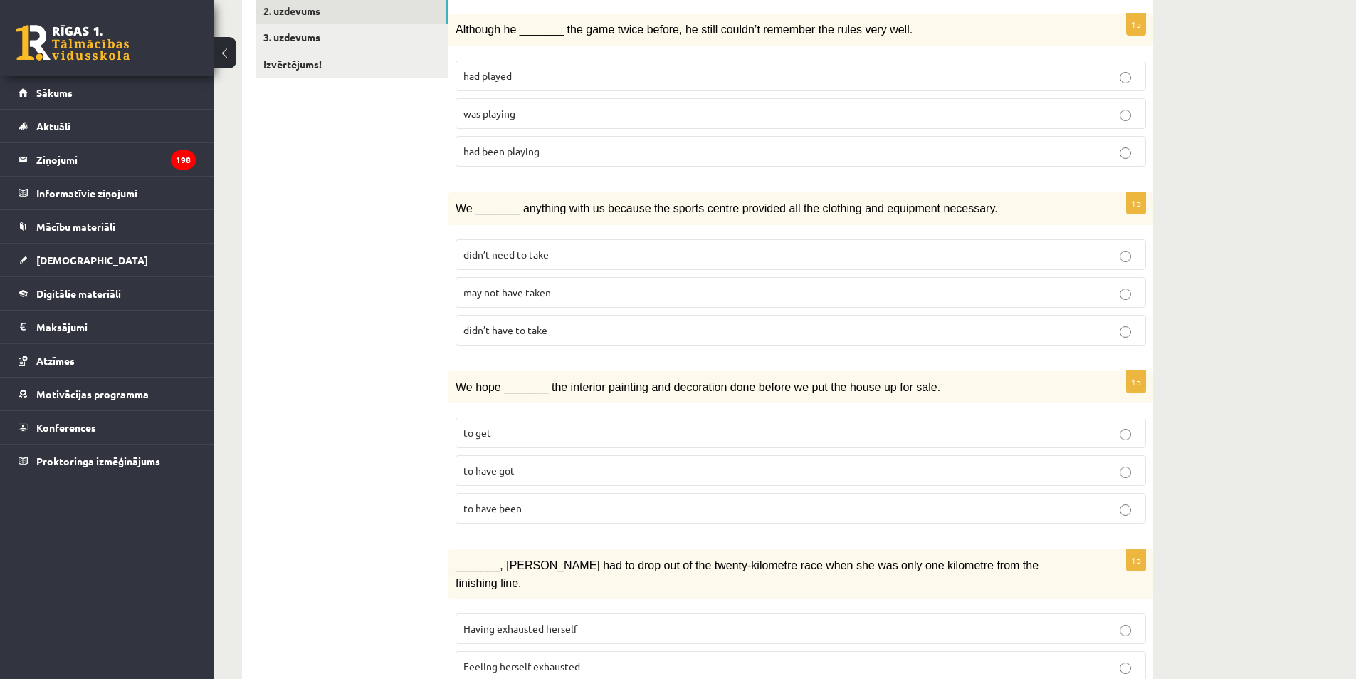
click at [518, 255] on span "didn’t need to take" at bounding box center [506, 254] width 85 height 13
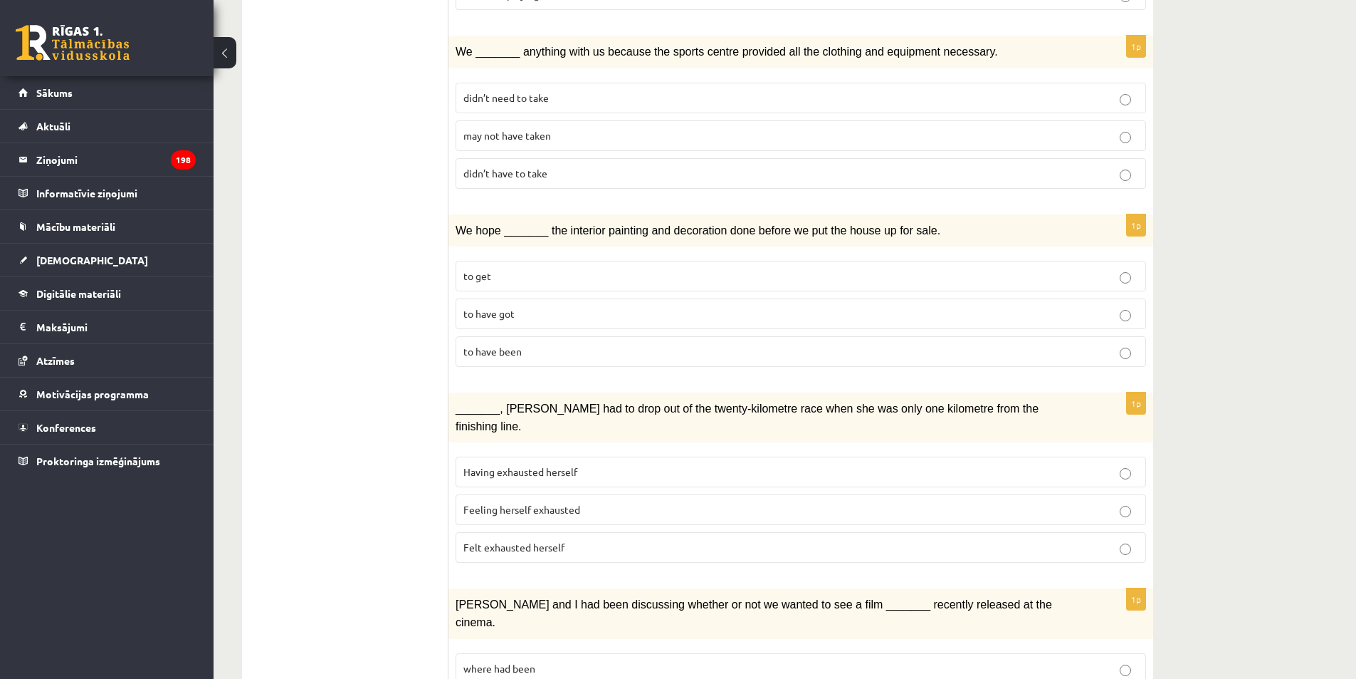
scroll to position [498, 0]
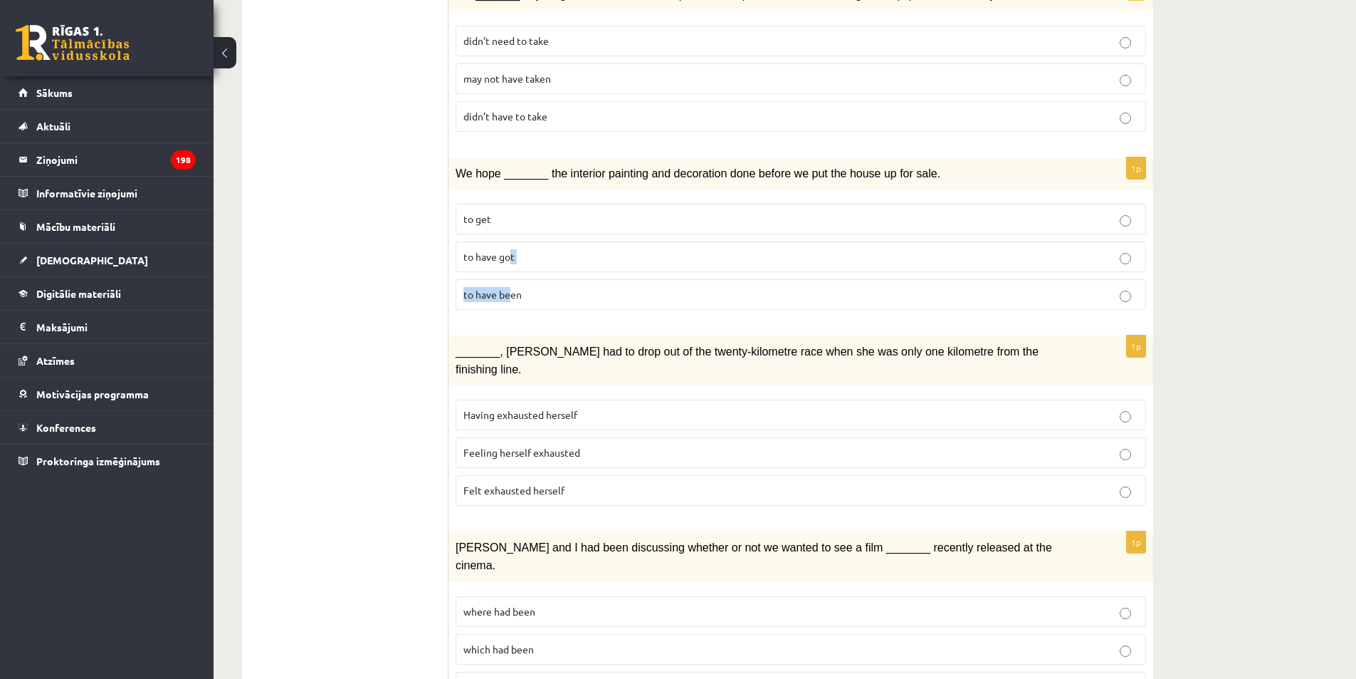
click at [510, 270] on fieldset "to get to have got to have been" at bounding box center [801, 255] width 691 height 117
click at [503, 261] on p "to have got" at bounding box center [801, 256] width 675 height 15
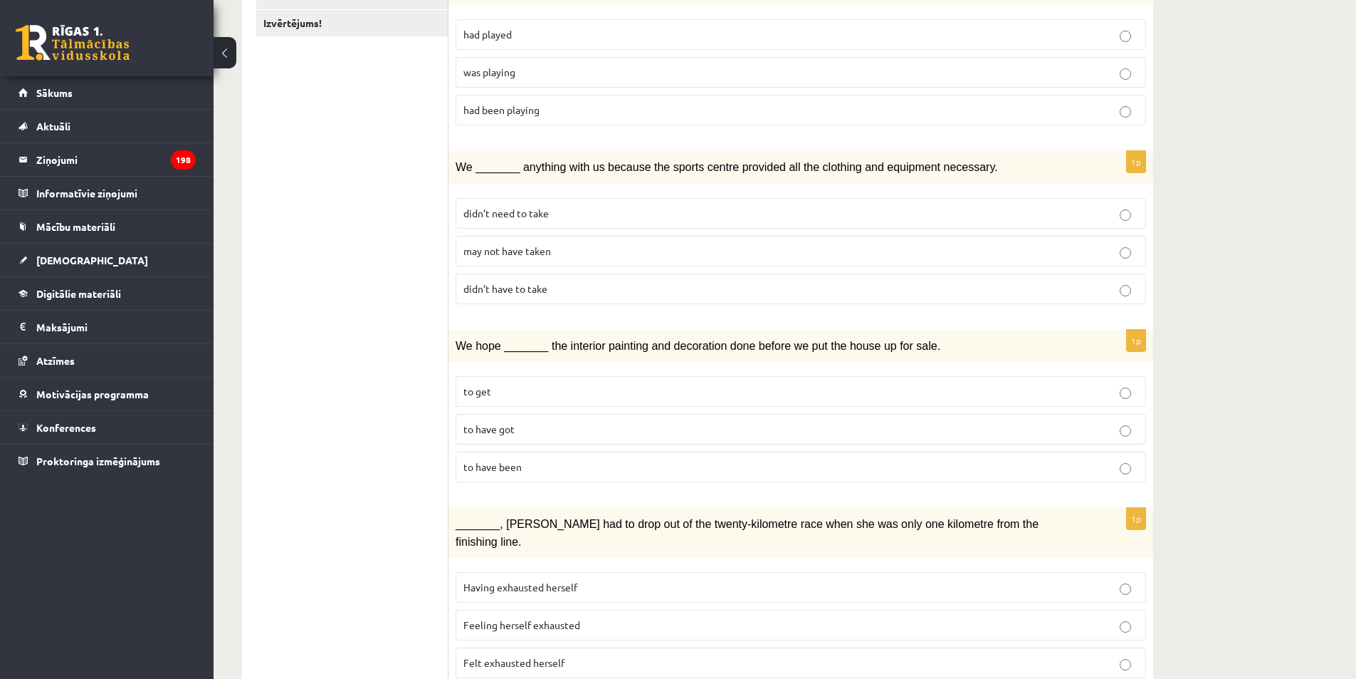
scroll to position [214, 0]
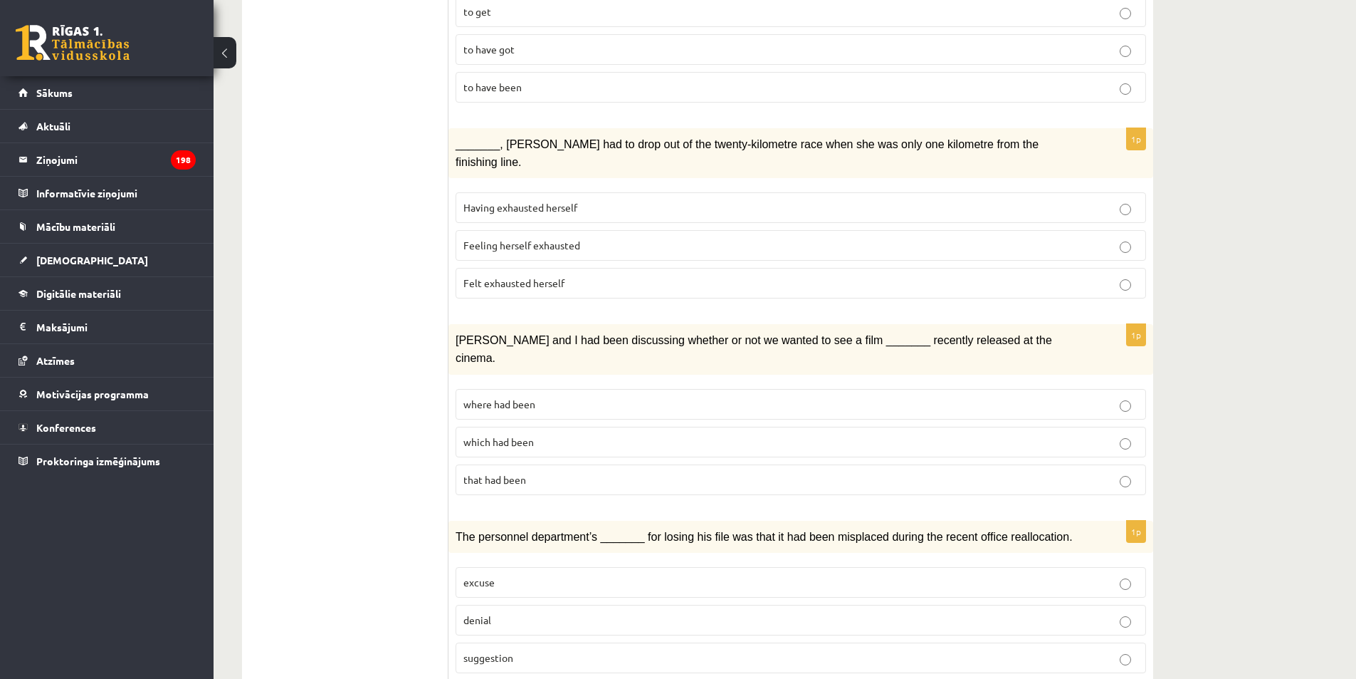
scroll to position [712, 0]
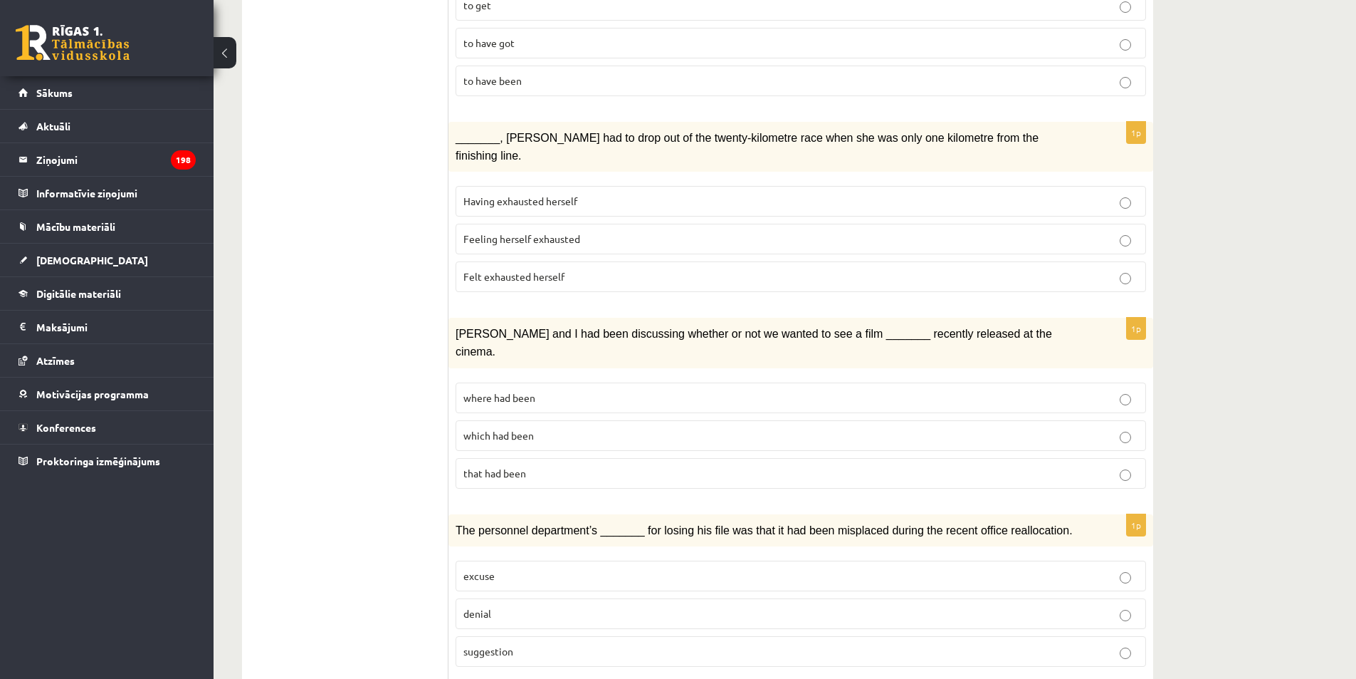
drag, startPoint x: 218, startPoint y: 4, endPoint x: 439, endPoint y: 356, distance: 415.6
click at [442, 360] on ul "1. uzdevums 2. uzdevums 3. uzdevums Izvērtējums!" at bounding box center [352, 477] width 192 height 1866
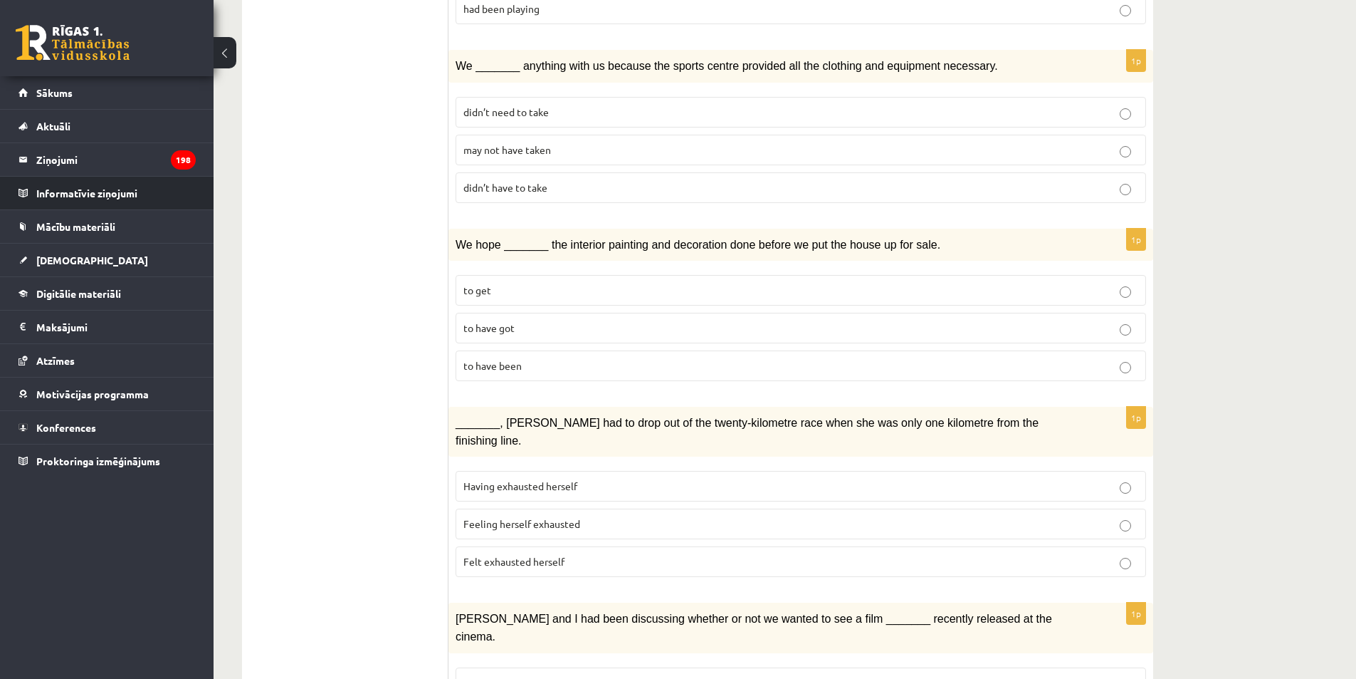
scroll to position [498, 0]
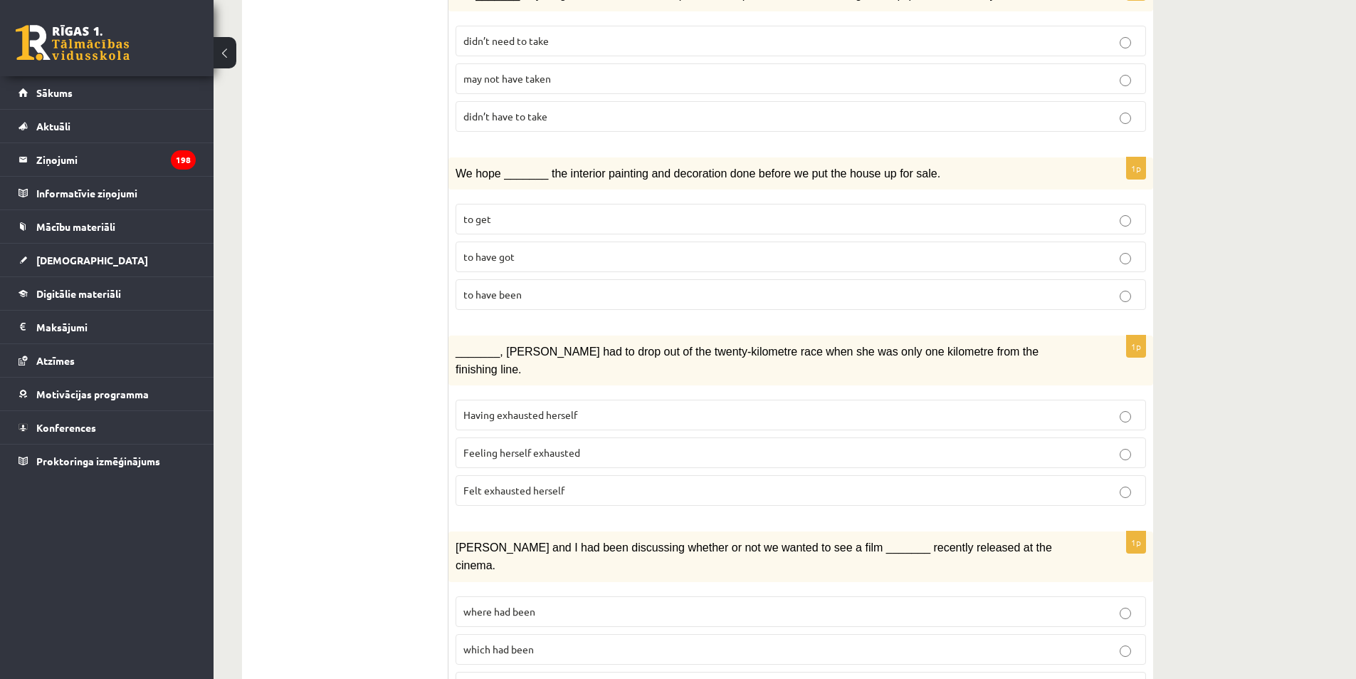
click at [506, 475] on label "Felt exhausted herself" at bounding box center [801, 490] width 691 height 31
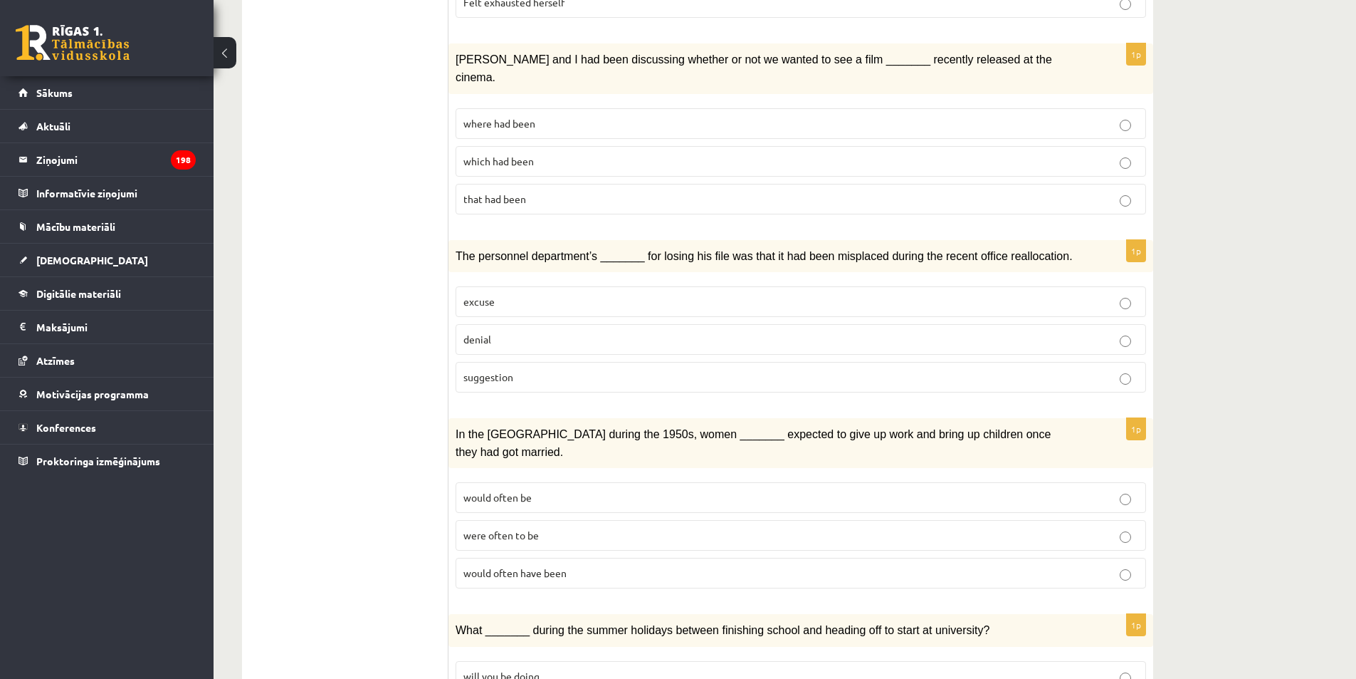
scroll to position [997, 0]
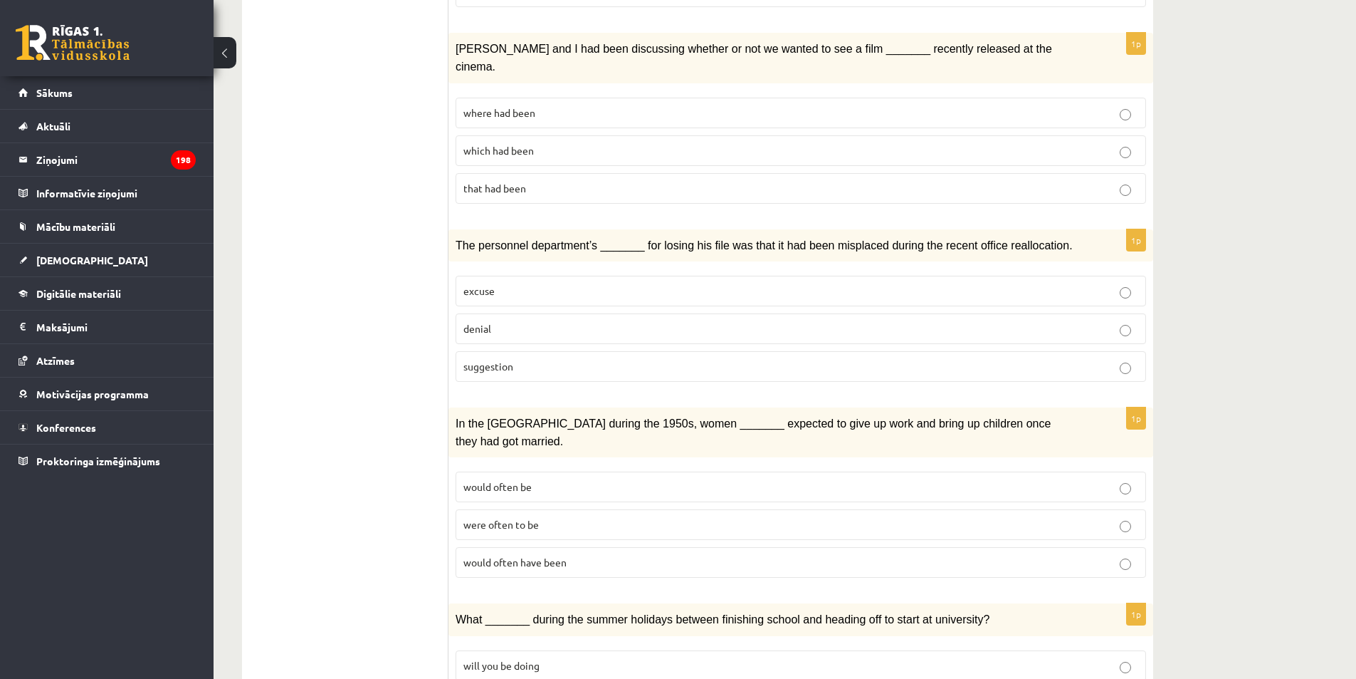
click at [475, 144] on span "which had been" at bounding box center [499, 150] width 70 height 13
click at [681, 283] on p "excuse" at bounding box center [801, 290] width 675 height 15
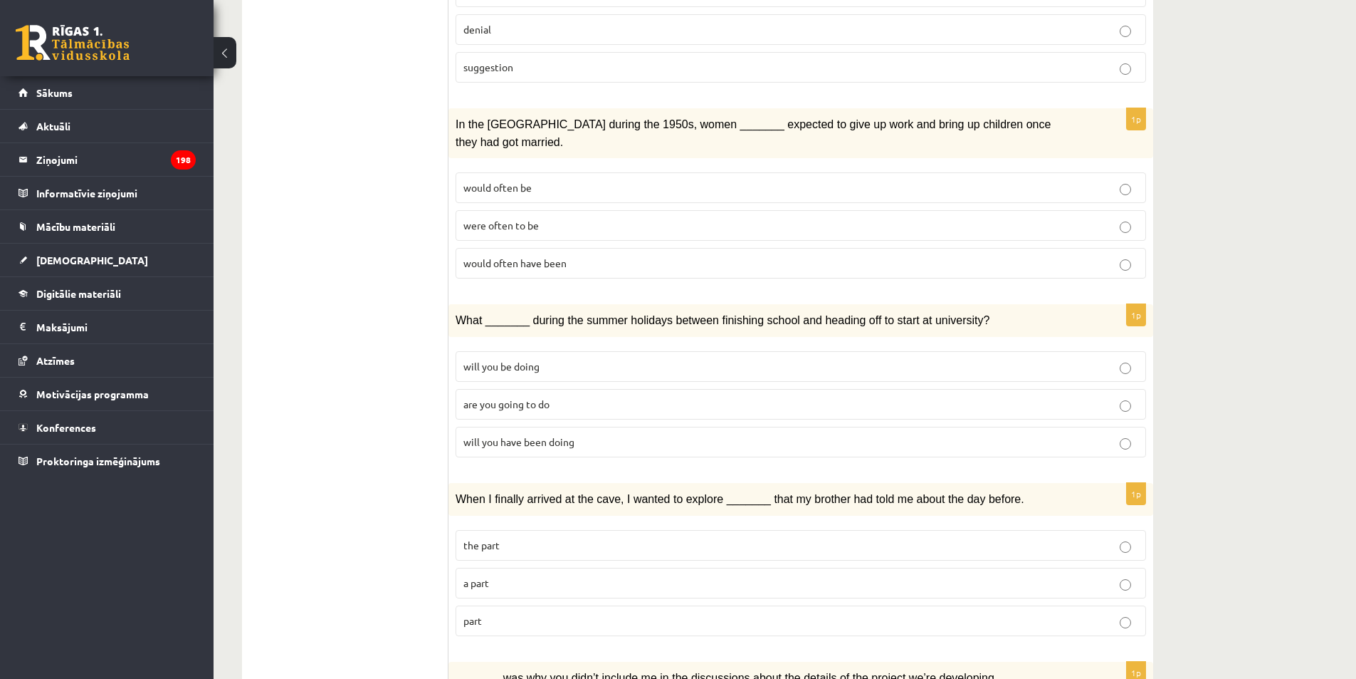
scroll to position [1284, 0]
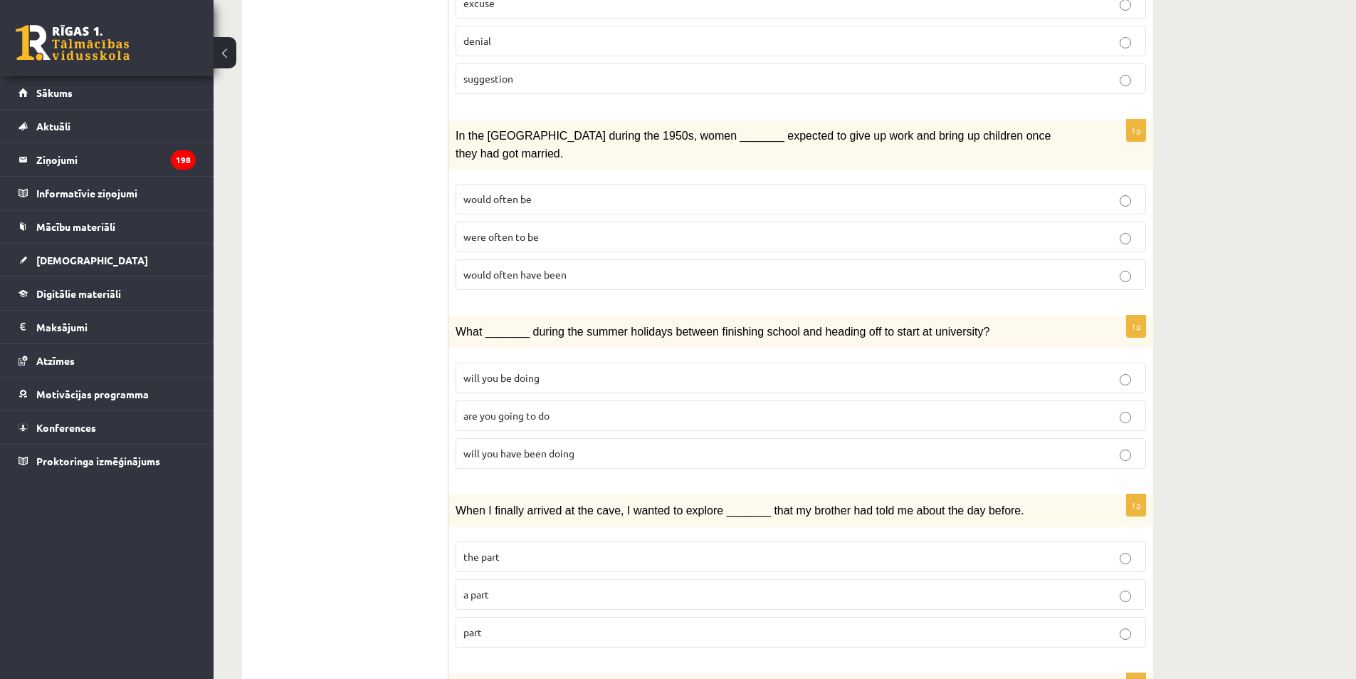
click at [528, 192] on span "would often be" at bounding box center [498, 198] width 68 height 13
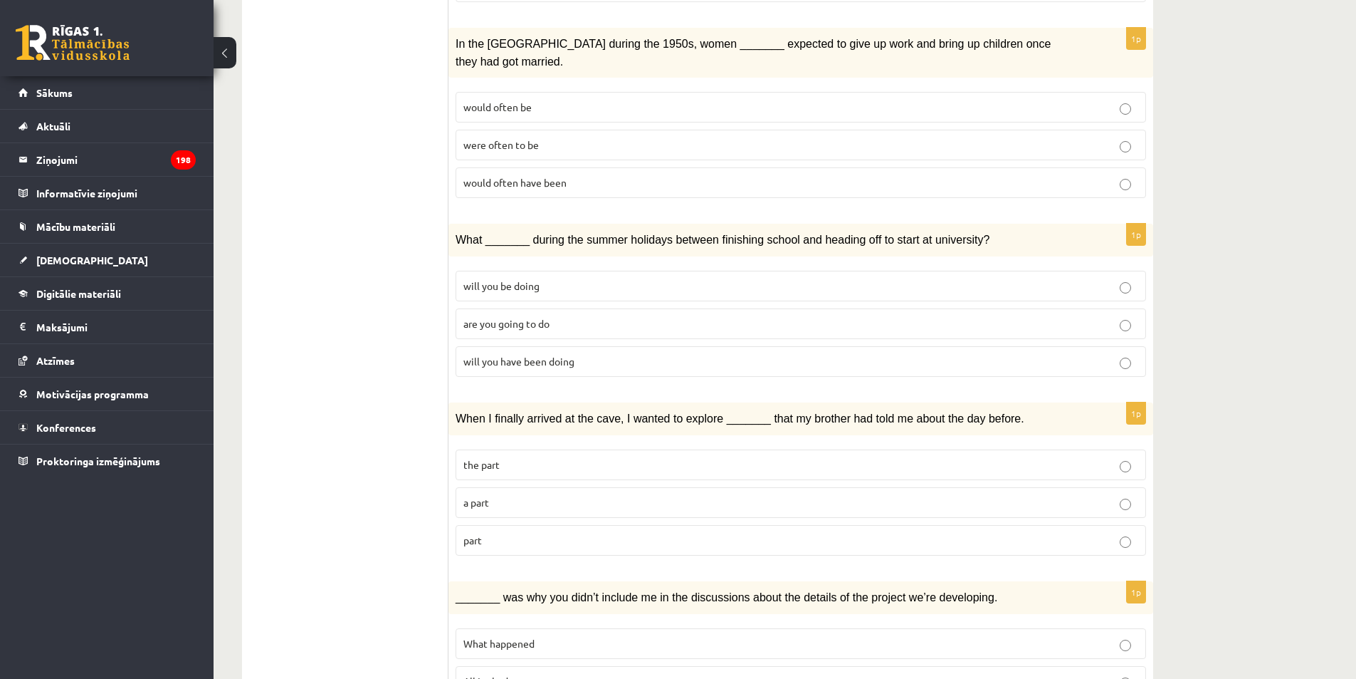
scroll to position [1427, 0]
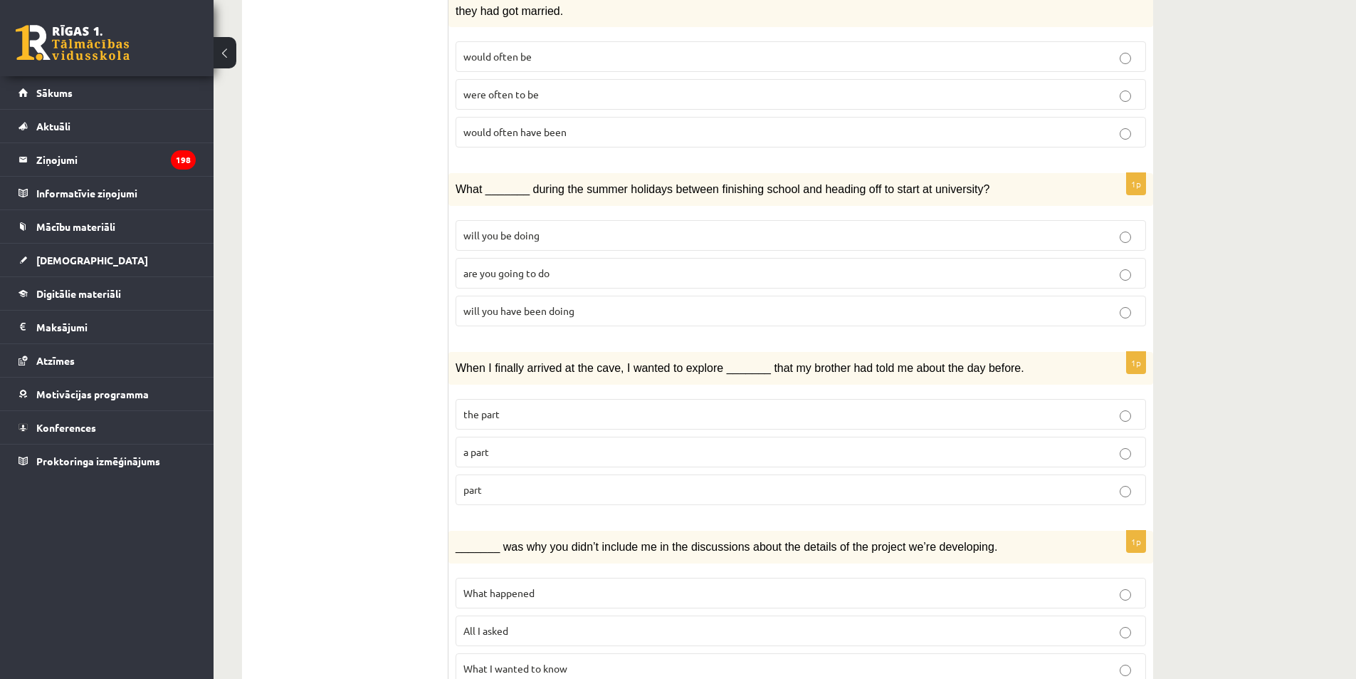
click at [528, 266] on p "are you going to do" at bounding box center [801, 273] width 675 height 15
click at [491, 407] on span "the part" at bounding box center [482, 413] width 36 height 13
click at [498, 586] on span "What happened" at bounding box center [499, 592] width 71 height 13
click at [552, 585] on p "What happened" at bounding box center [801, 592] width 675 height 15
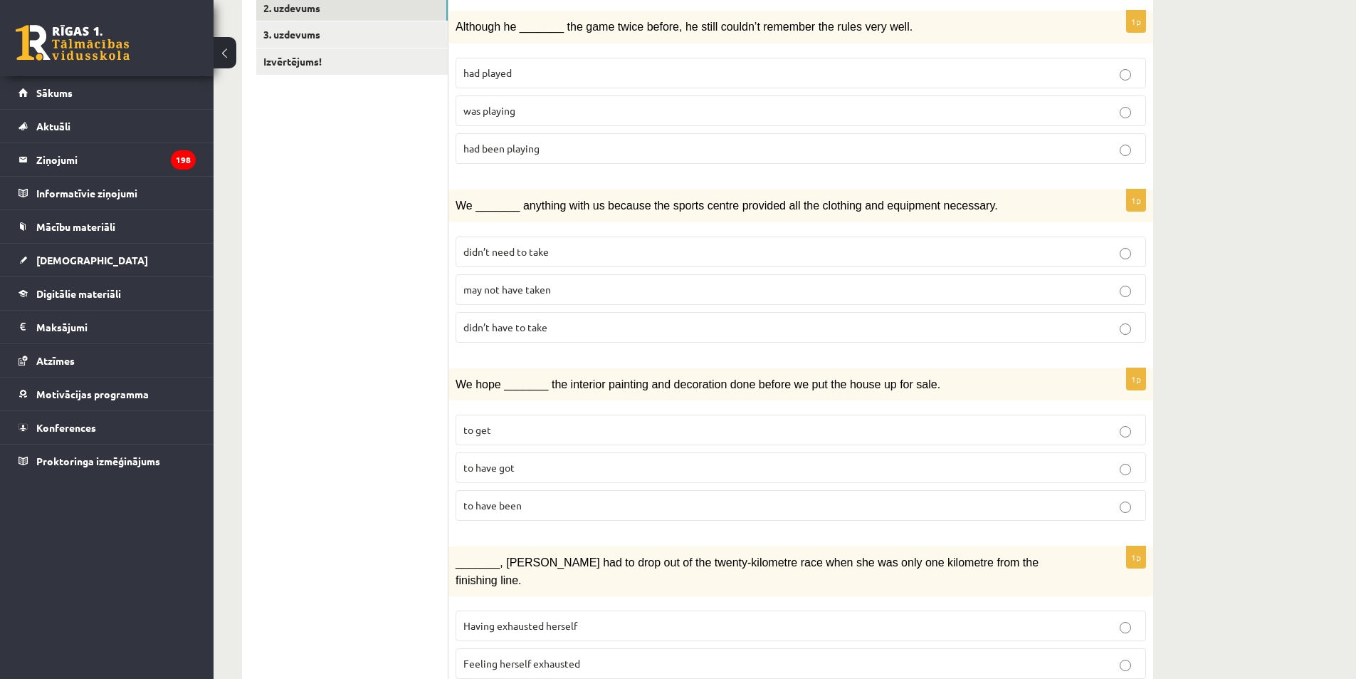
scroll to position [0, 0]
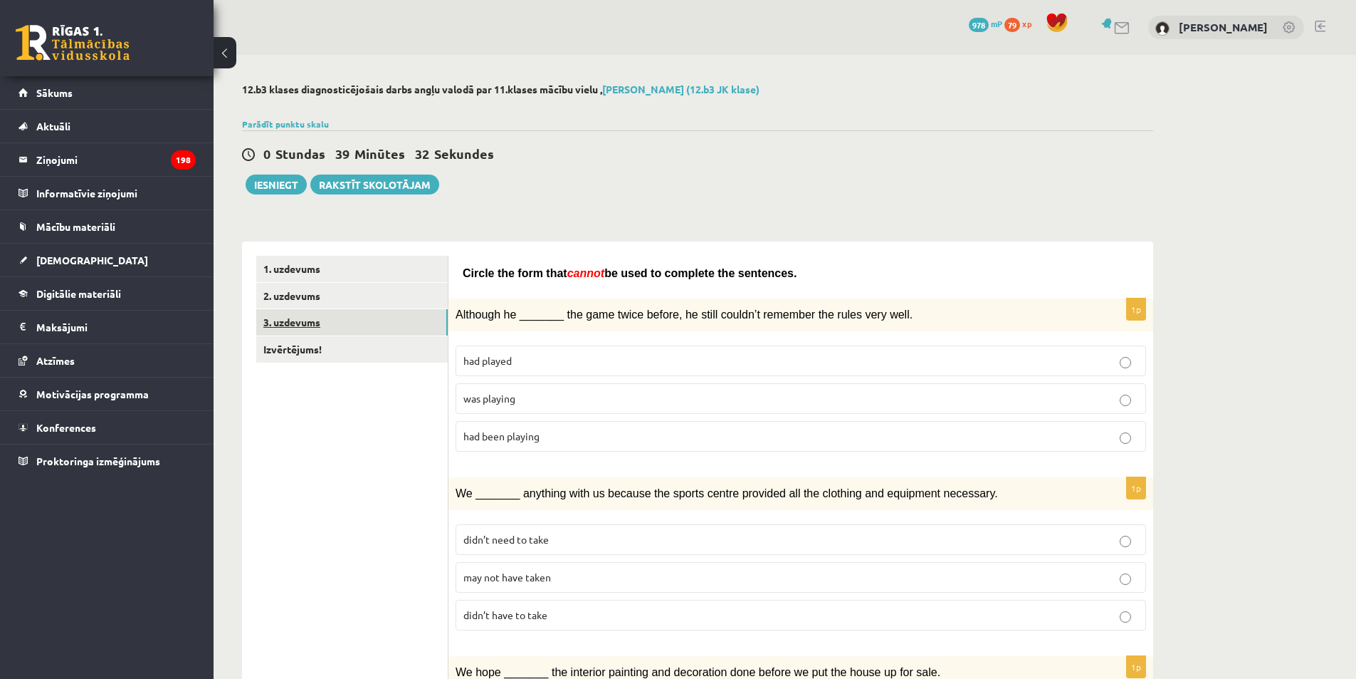
click at [298, 330] on link "3. uzdevums" at bounding box center [352, 322] width 192 height 26
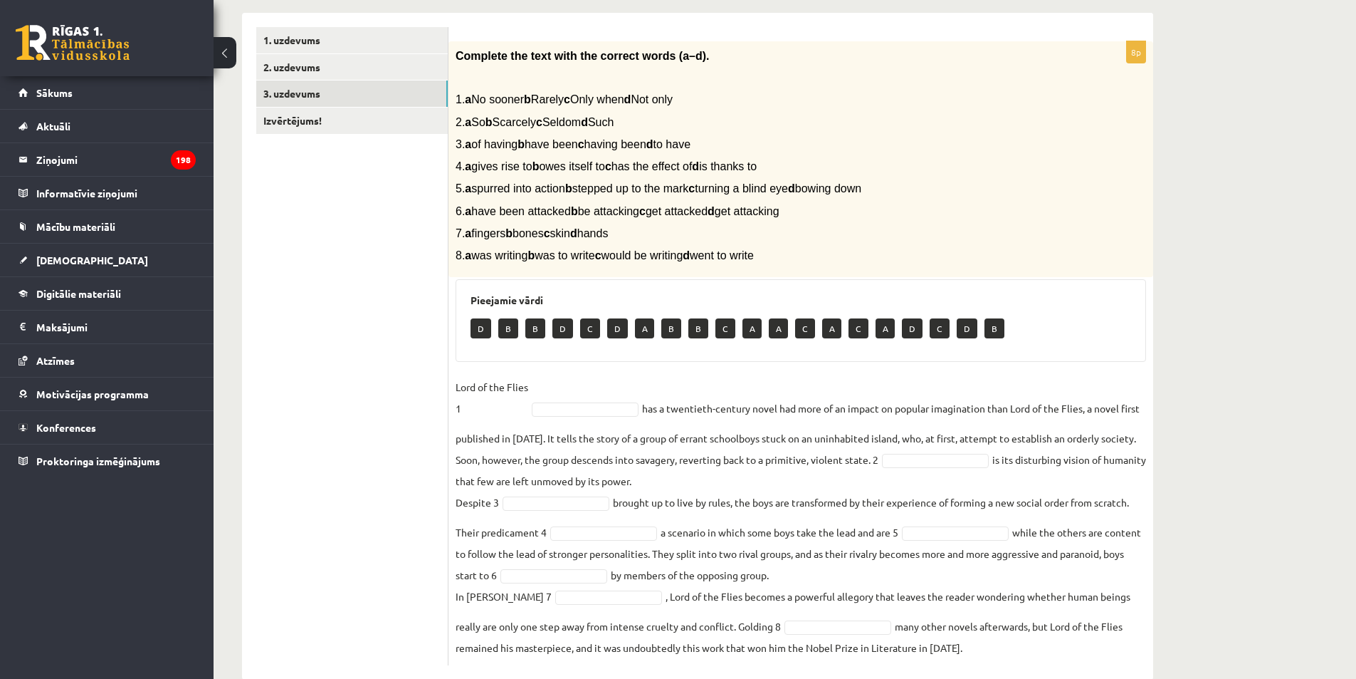
scroll to position [259, 0]
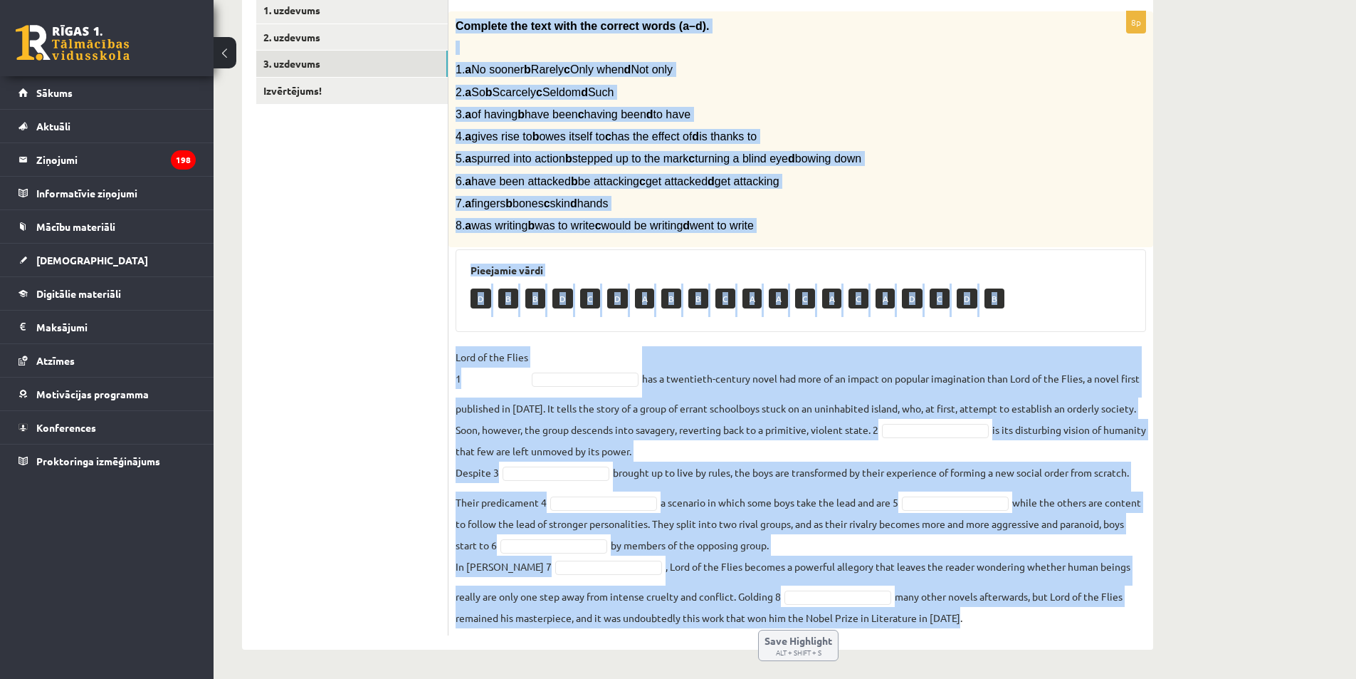
drag, startPoint x: 454, startPoint y: 23, endPoint x: 1160, endPoint y: 655, distance: 947.5
click at [1160, 654] on div "12.b3 klases diagnosticējošais darbs angļu valodā par 11.klases mācību vielu , …" at bounding box center [698, 236] width 968 height 881
copy div "Loremips dol sita cons adi elitsed doeiu (t–i). 1. u La etdolo m Aliqua e Admi …"
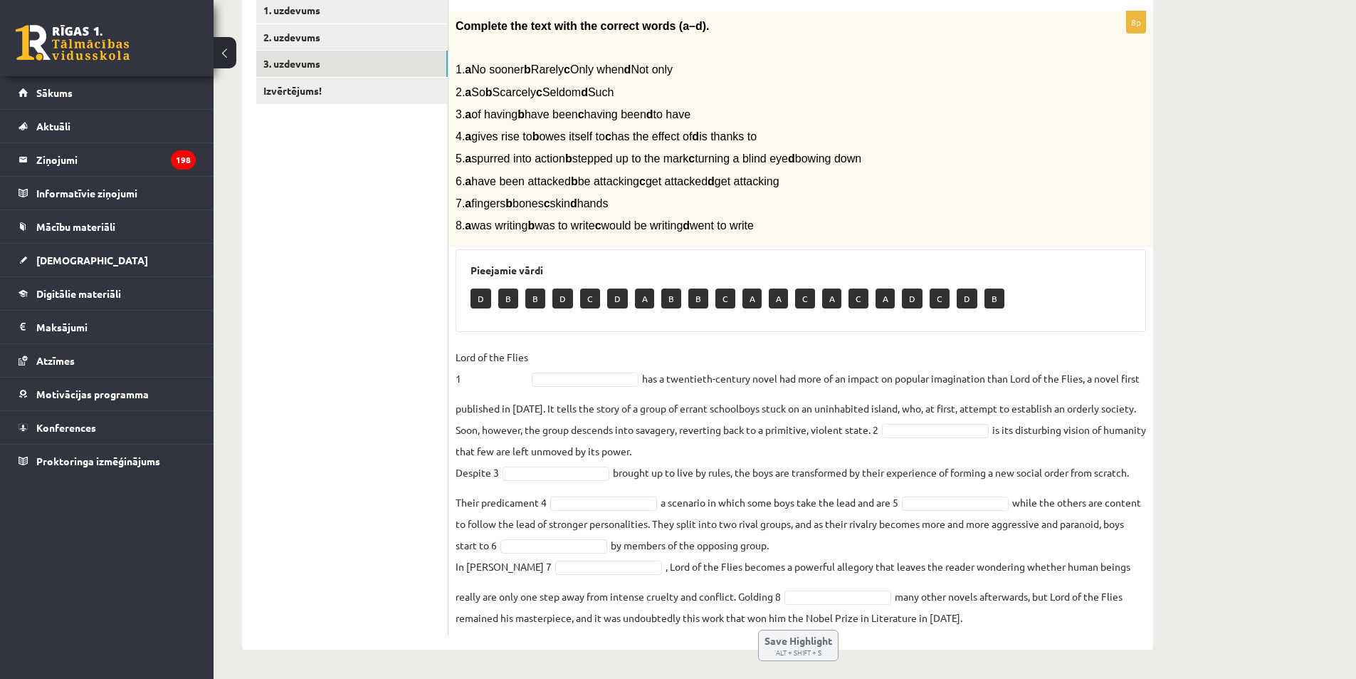
click at [361, 236] on ul "1. uzdevums 2. uzdevums 3. uzdevums Izvērtējums!" at bounding box center [352, 316] width 192 height 638
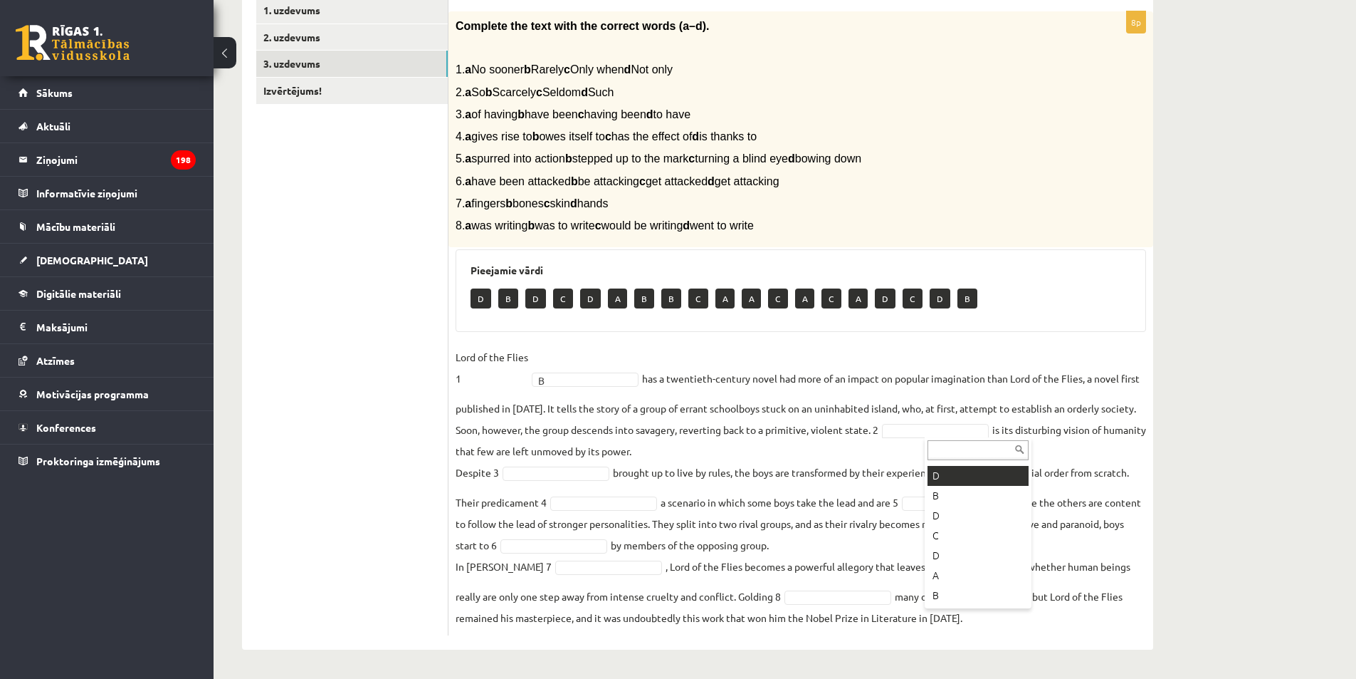
scroll to position [0, 0]
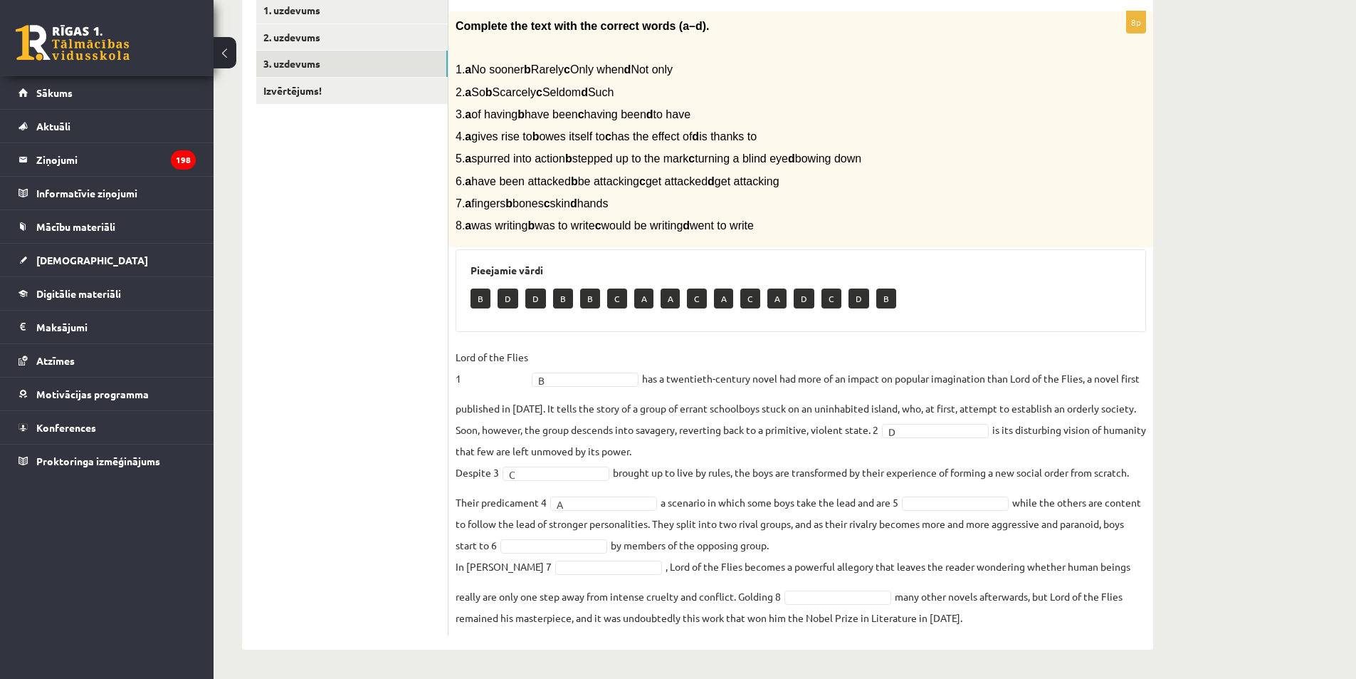
click at [919, 497] on fieldset "Lord of the Flies 1 B * has a twentieth-century novel had more of an impact on …" at bounding box center [801, 487] width 691 height 282
drag, startPoint x: 923, startPoint y: 506, endPoint x: 923, endPoint y: 514, distance: 7.8
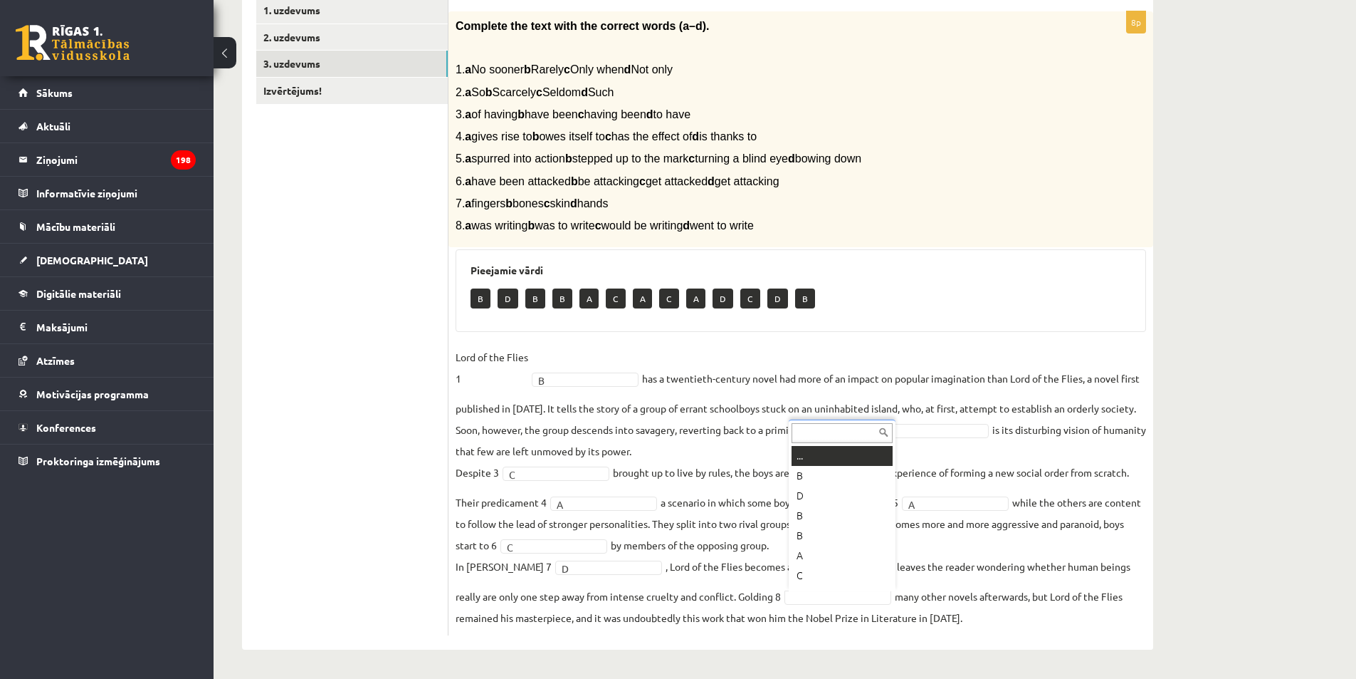
scroll to position [17, 0]
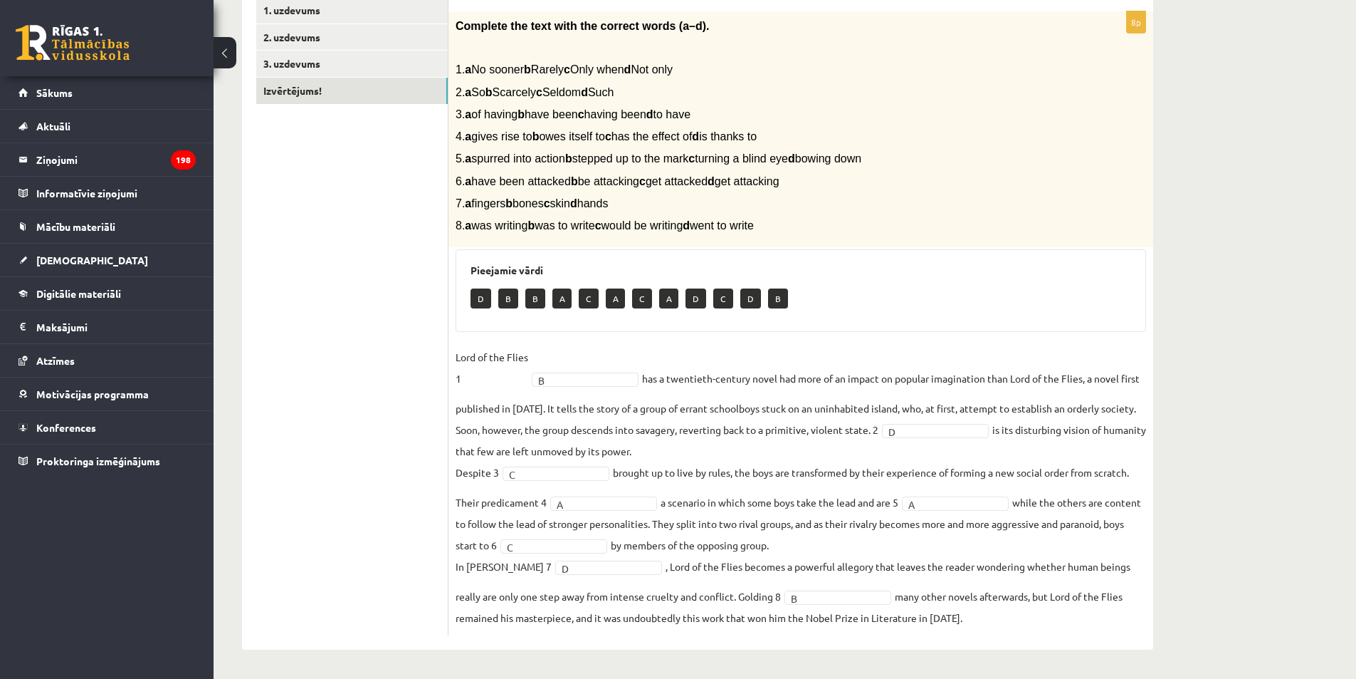
drag, startPoint x: 301, startPoint y: 95, endPoint x: 310, endPoint y: 94, distance: 8.6
click at [301, 96] on link "Izvērtējums!" at bounding box center [352, 91] width 192 height 26
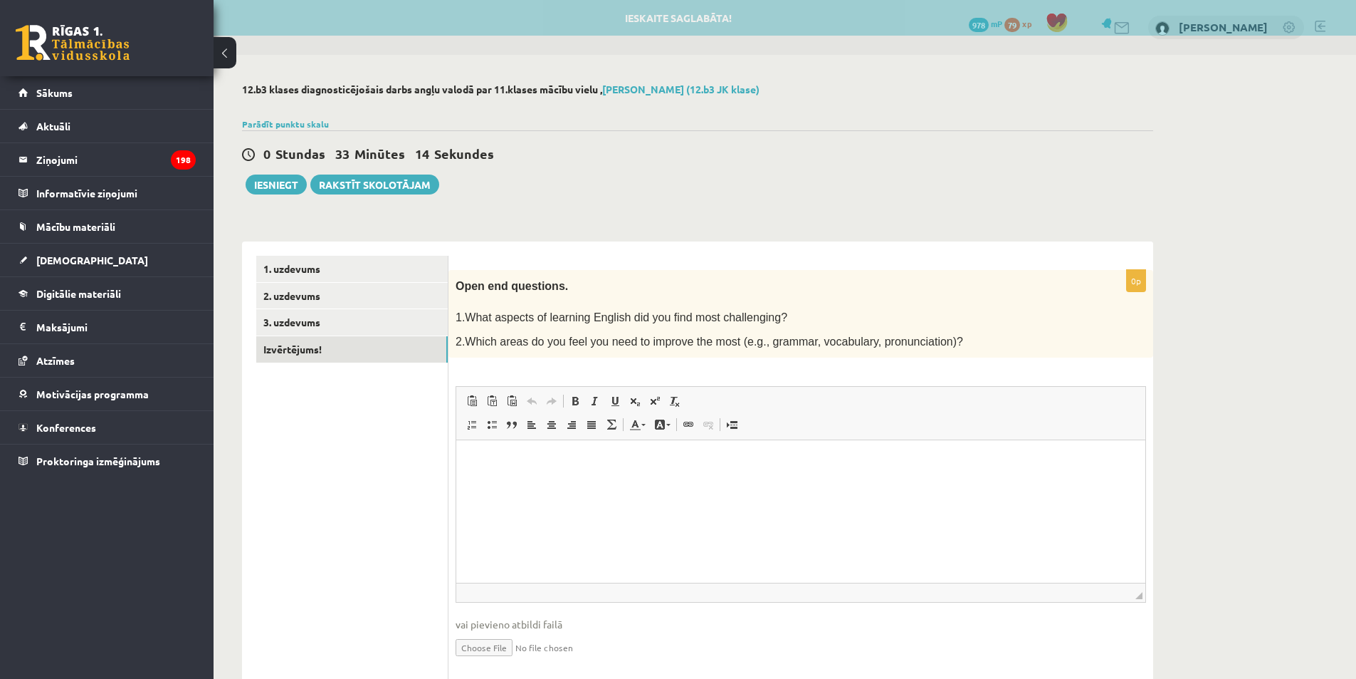
scroll to position [0, 0]
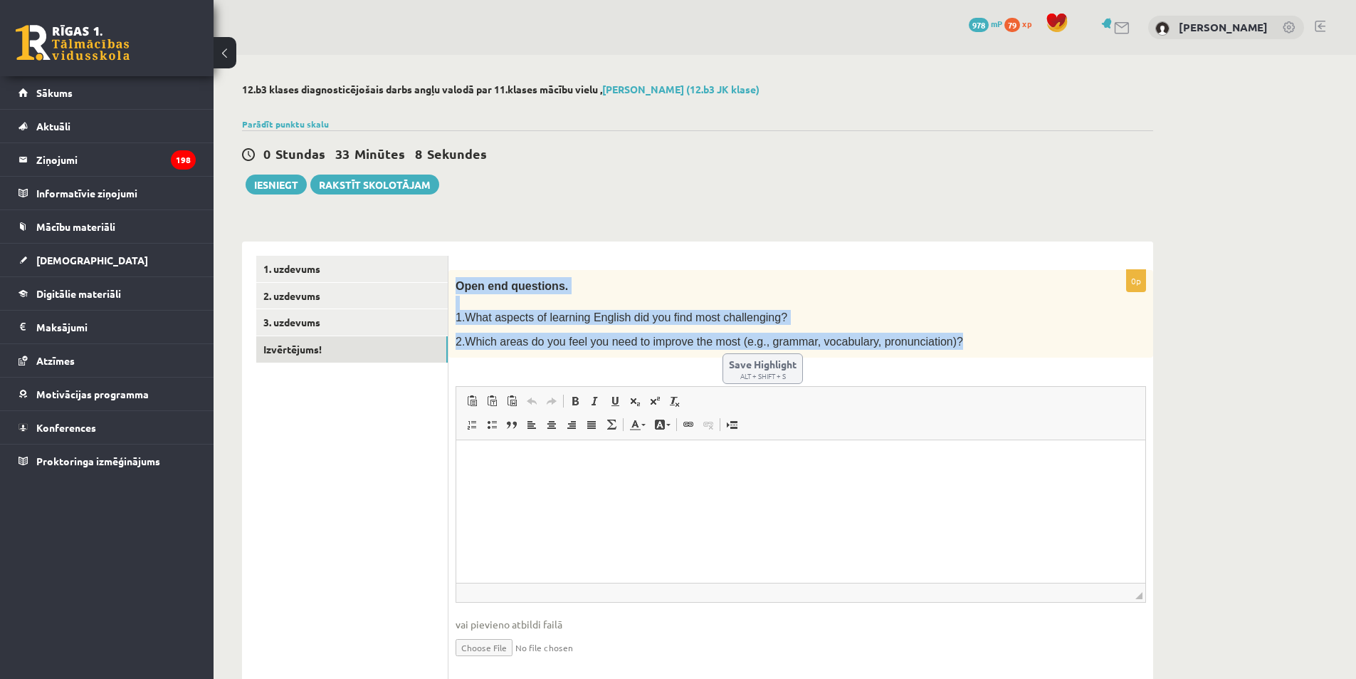
drag, startPoint x: 453, startPoint y: 278, endPoint x: 950, endPoint y: 350, distance: 502.7
click at [954, 350] on div "Open end questions. 1.What aspects of learning English did you find most challe…" at bounding box center [801, 314] width 705 height 88
copy div "Open end questions. 1.What aspects of learning English did you find most challe…"
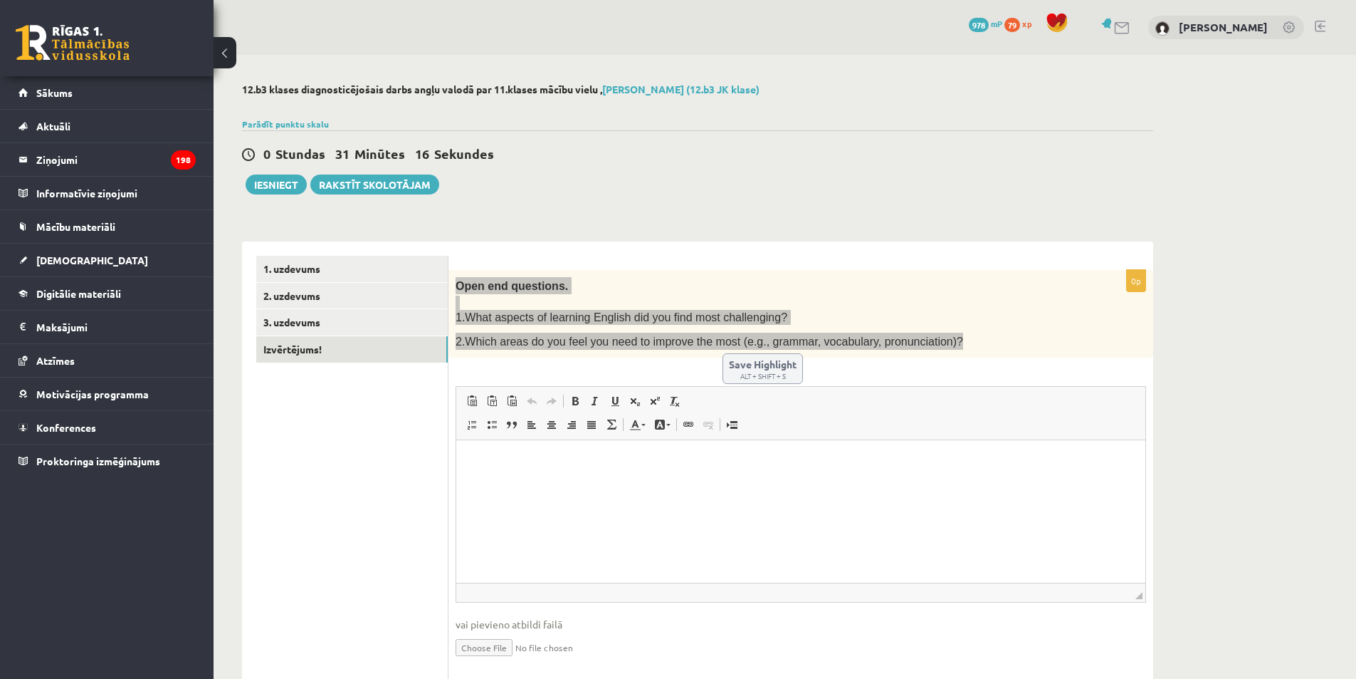
click at [545, 481] on html at bounding box center [800, 461] width 689 height 43
click at [589, 434] on span "Вставить / удалить нумерованный список Вставить / удалить маркированный список …" at bounding box center [543, 425] width 163 height 23
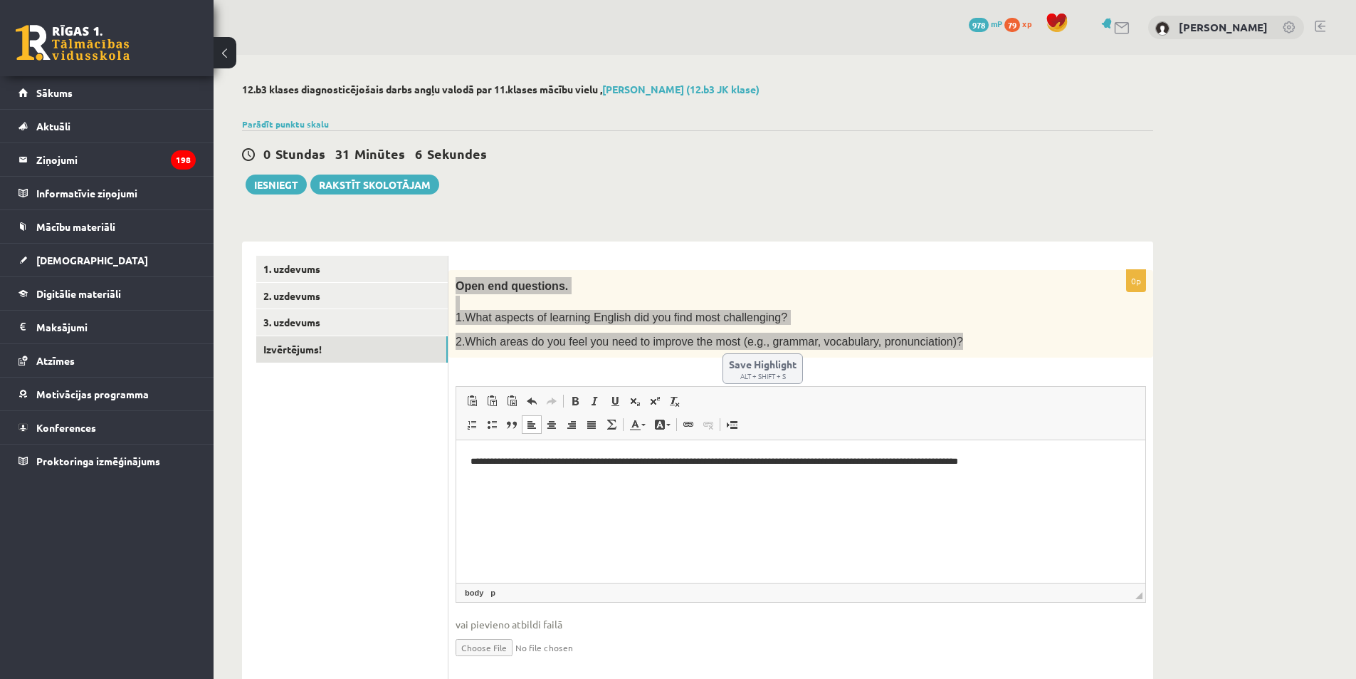
drag, startPoint x: 750, startPoint y: 540, endPoint x: 730, endPoint y: 523, distance: 25.8
click at [750, 483] on html "**********" at bounding box center [800, 461] width 689 height 43
click at [711, 483] on html "**********" at bounding box center [800, 461] width 689 height 43
click at [700, 483] on html "**********" at bounding box center [800, 461] width 689 height 43
click at [905, 483] on html "**********" at bounding box center [800, 461] width 689 height 43
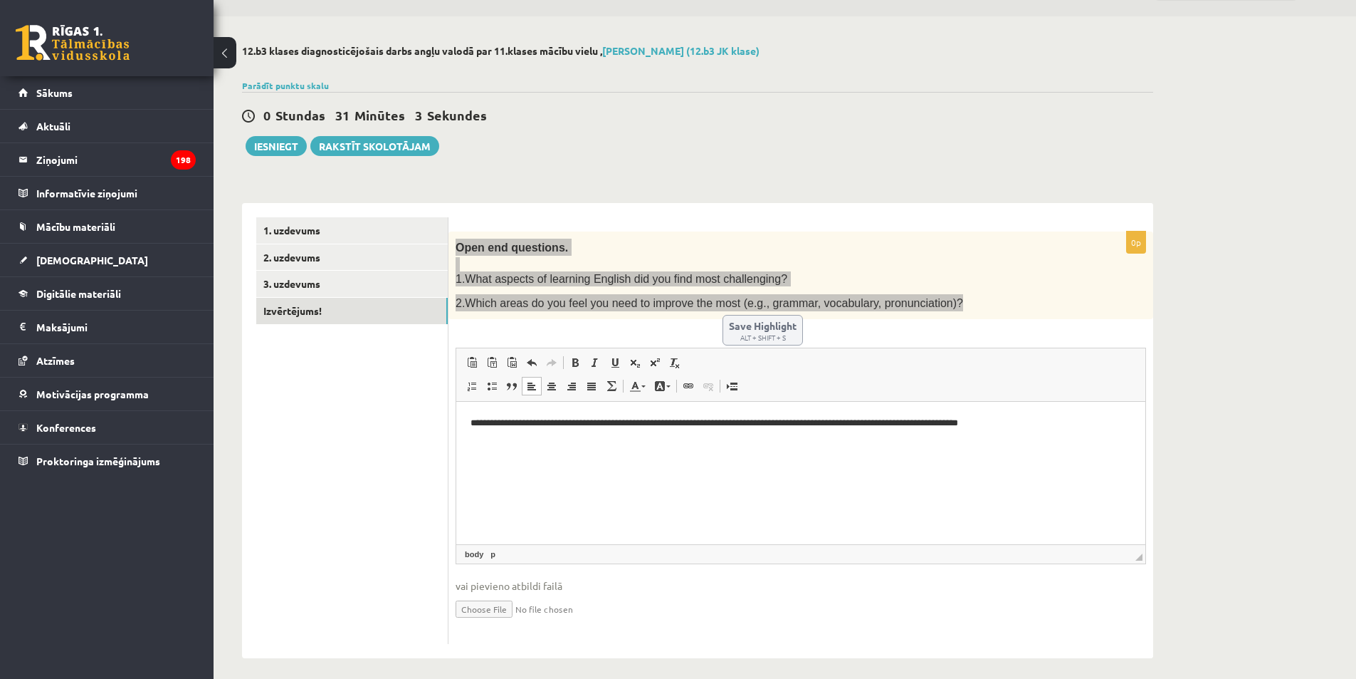
scroll to position [46, 0]
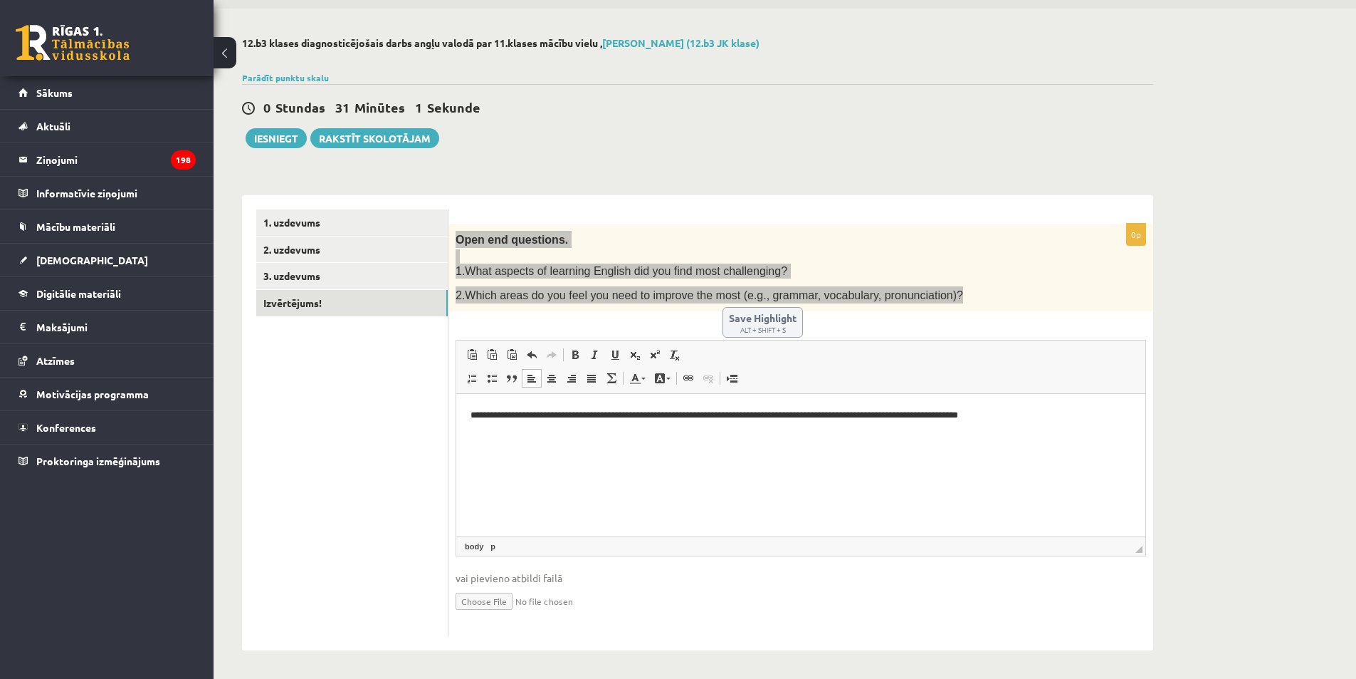
click at [479, 414] on p "**********" at bounding box center [801, 415] width 661 height 15
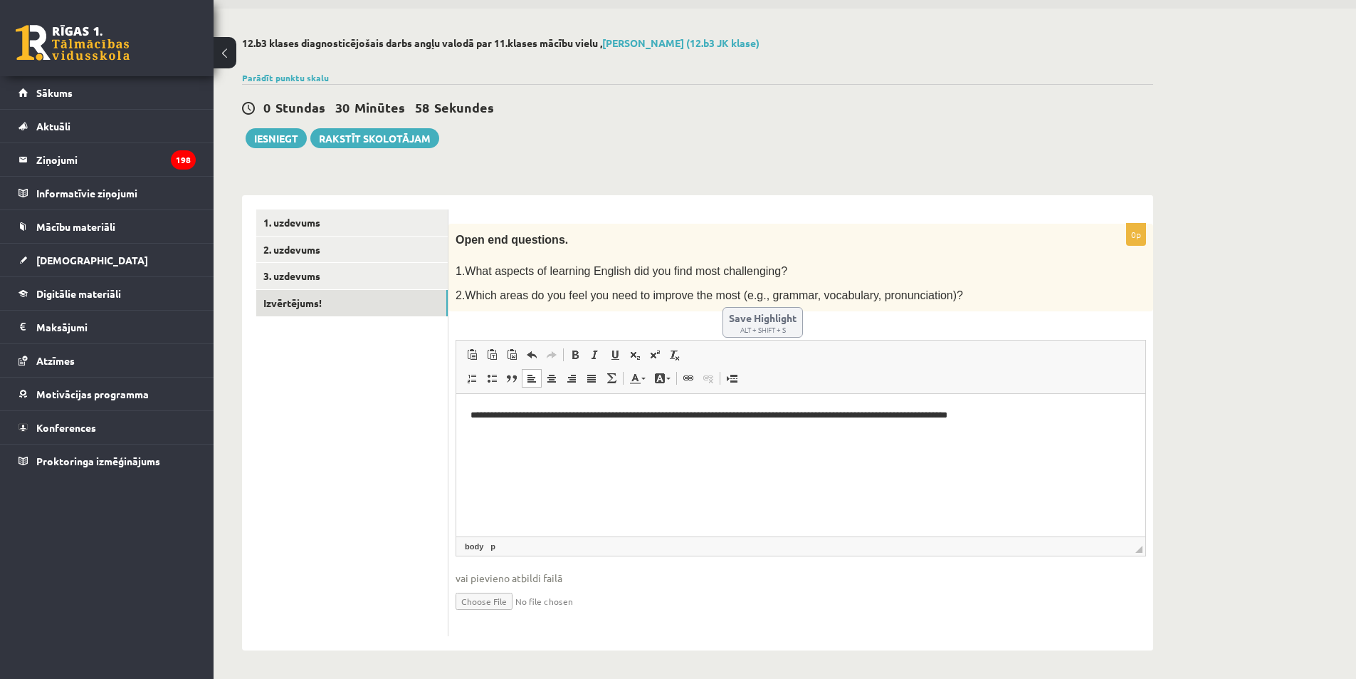
click at [845, 320] on div "0p Open end questions. 1.What aspects of learning English did you find most cha…" at bounding box center [801, 430] width 705 height 413
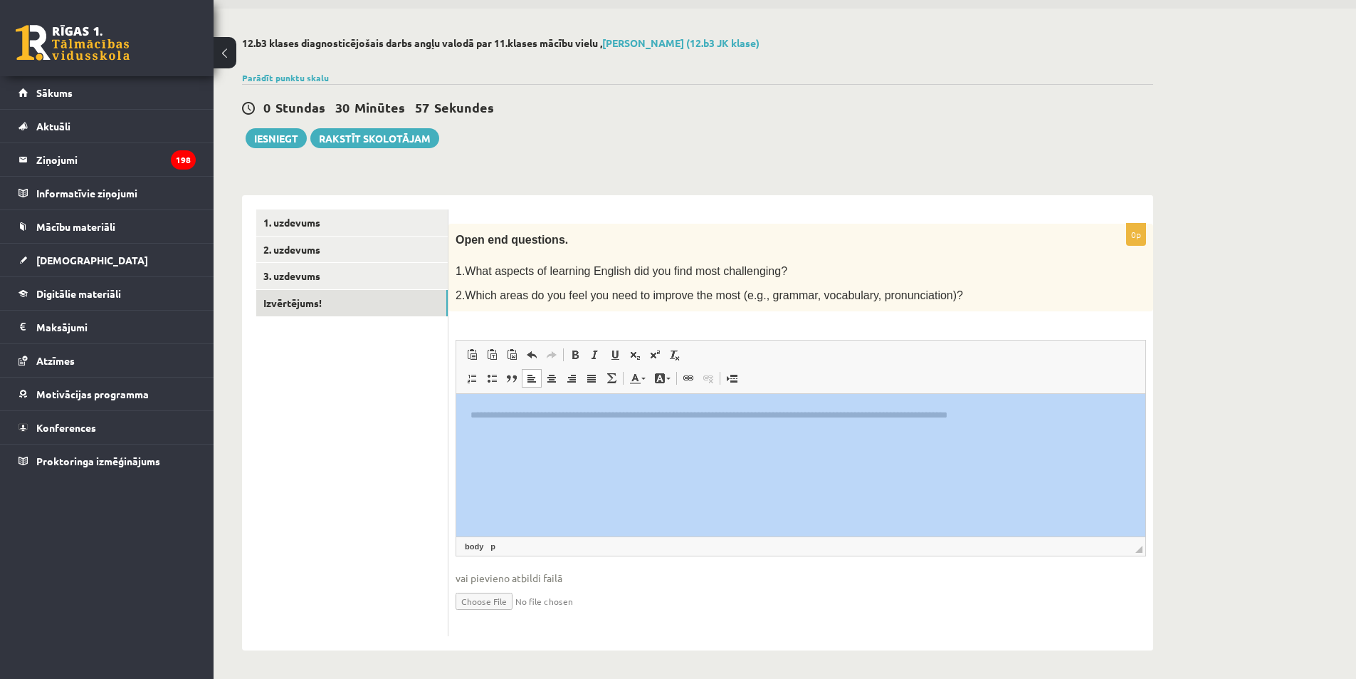
click at [845, 320] on div "0p Open end questions. 1.What aspects of learning English did you find most cha…" at bounding box center [801, 430] width 705 height 413
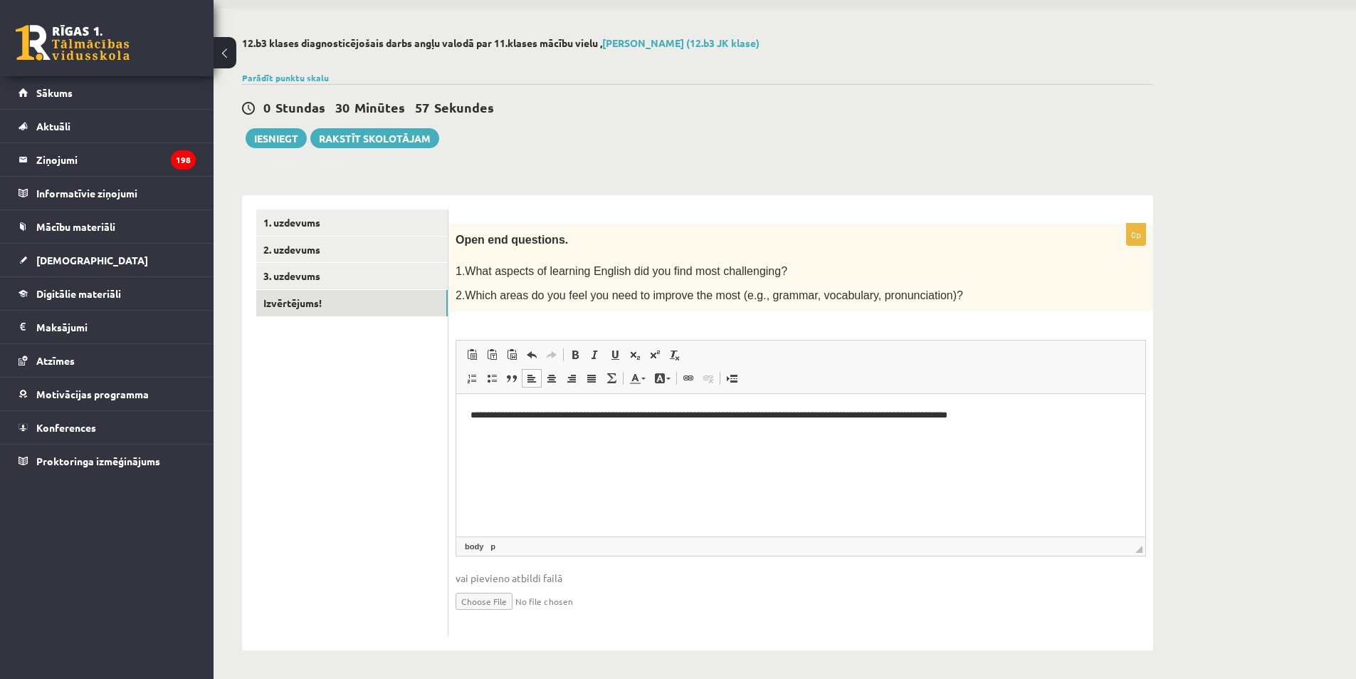
click at [247, 548] on div "1. uzdevums 2. uzdevums 3. uzdevums Izvērtējums!" at bounding box center [345, 423] width 206 height 456
click at [283, 217] on link "1. uzdevums" at bounding box center [352, 222] width 192 height 26
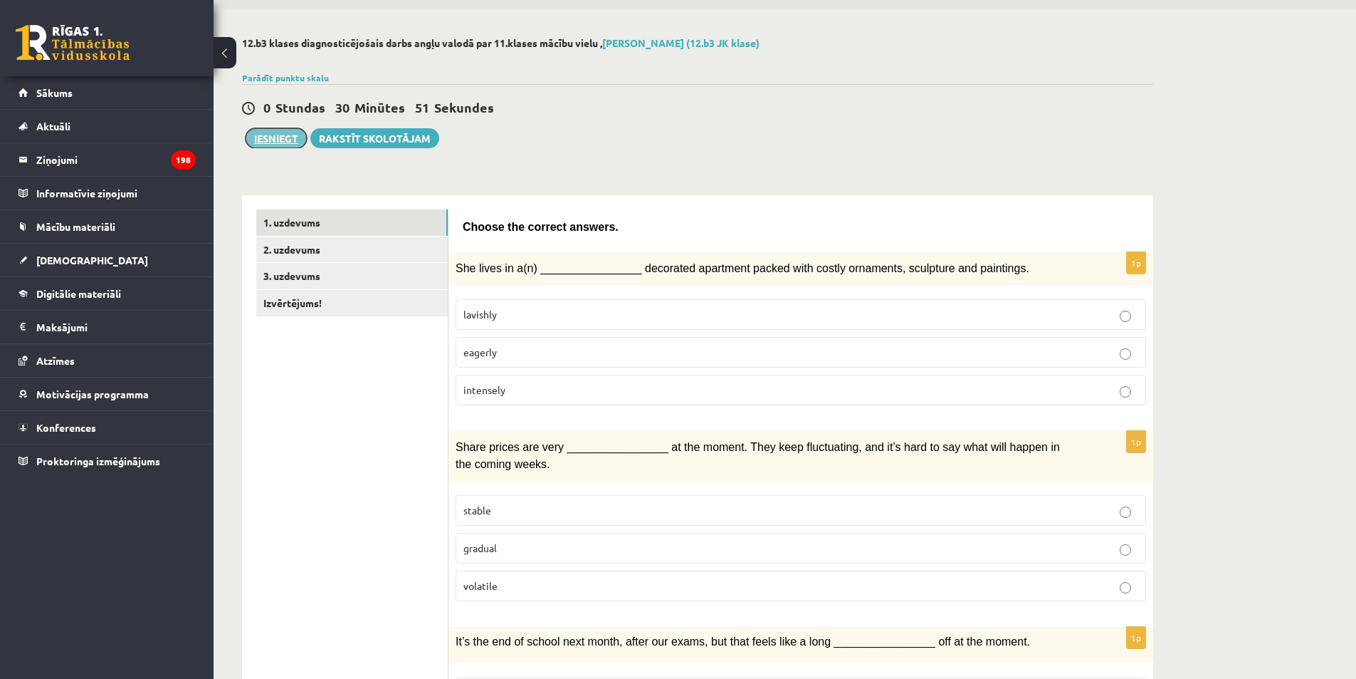
click at [271, 133] on button "Iesniegt" at bounding box center [276, 138] width 61 height 20
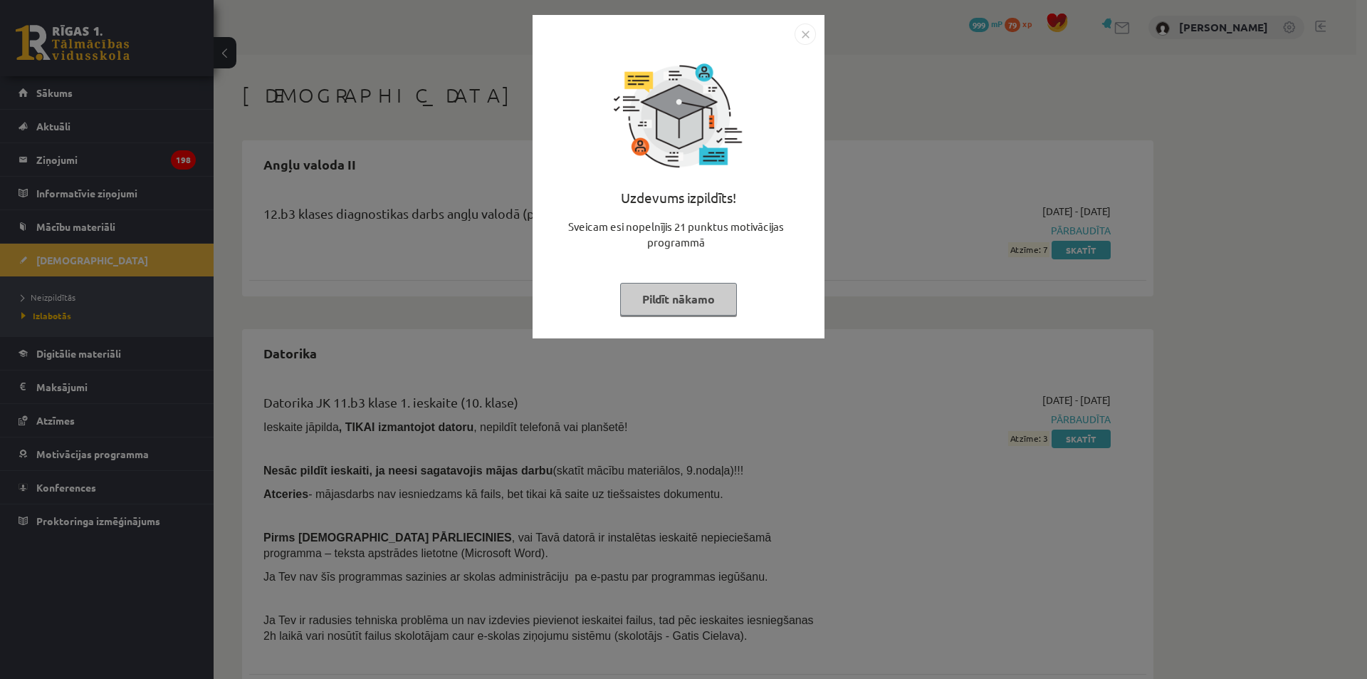
click at [668, 308] on button "Pildīt nākamo" at bounding box center [678, 299] width 117 height 33
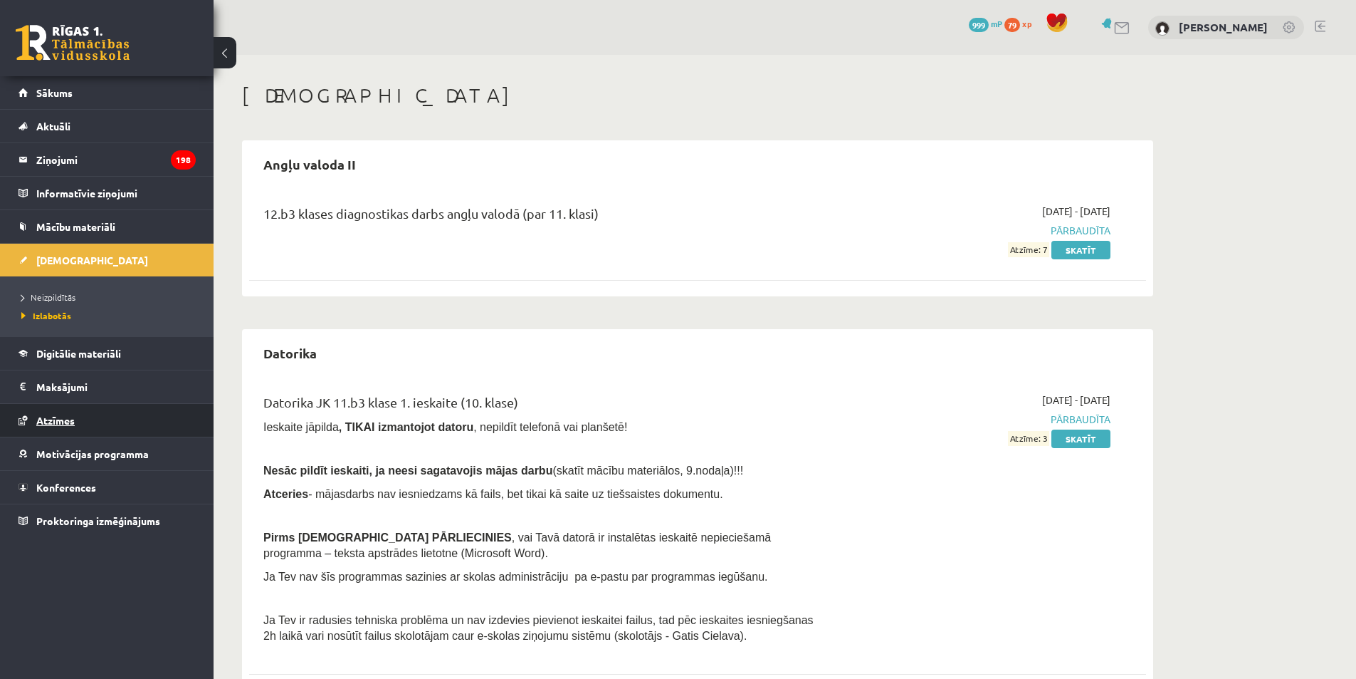
click at [48, 413] on link "Atzīmes" at bounding box center [107, 420] width 177 height 33
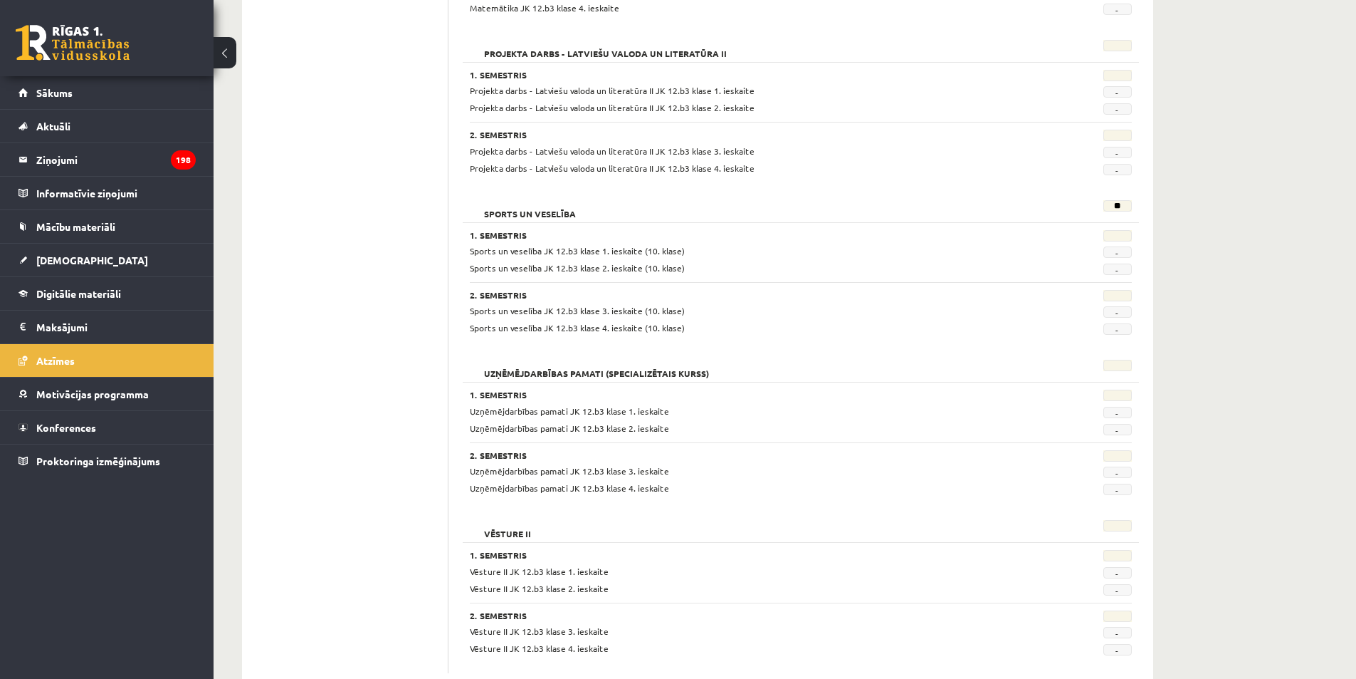
scroll to position [1032, 0]
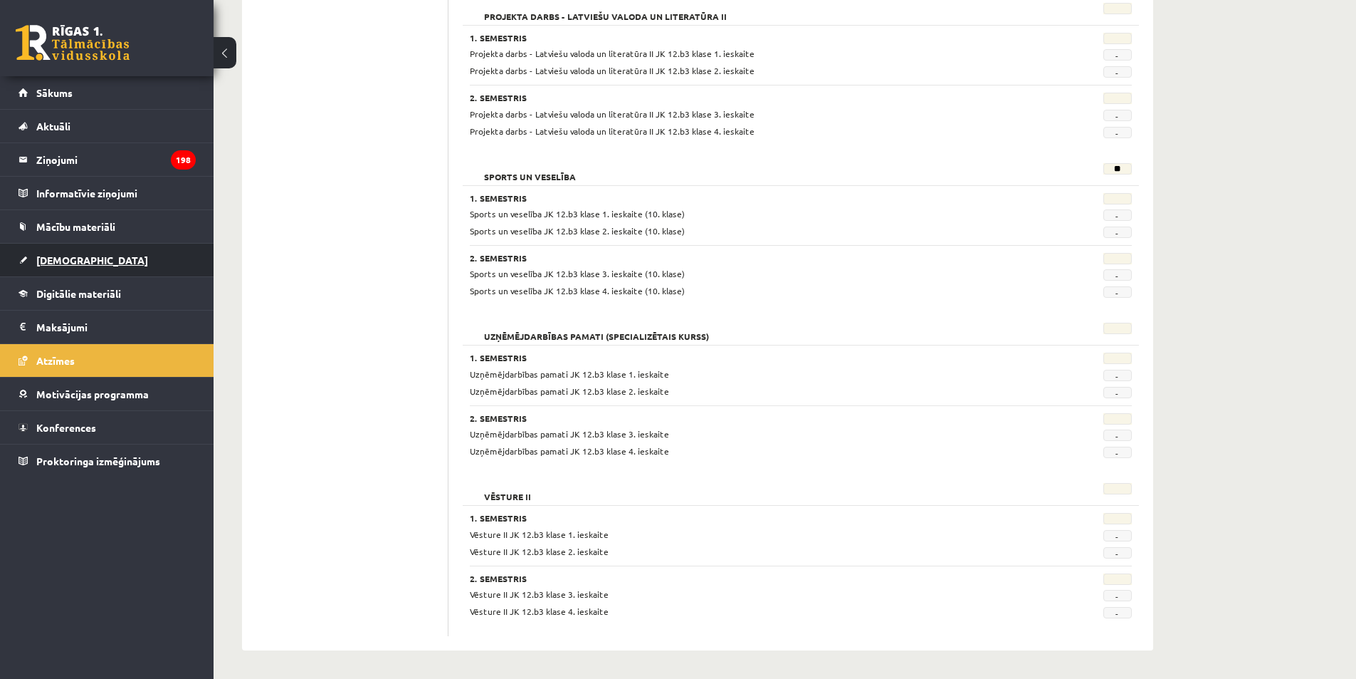
click at [51, 259] on span "[DEMOGRAPHIC_DATA]" at bounding box center [92, 259] width 112 height 13
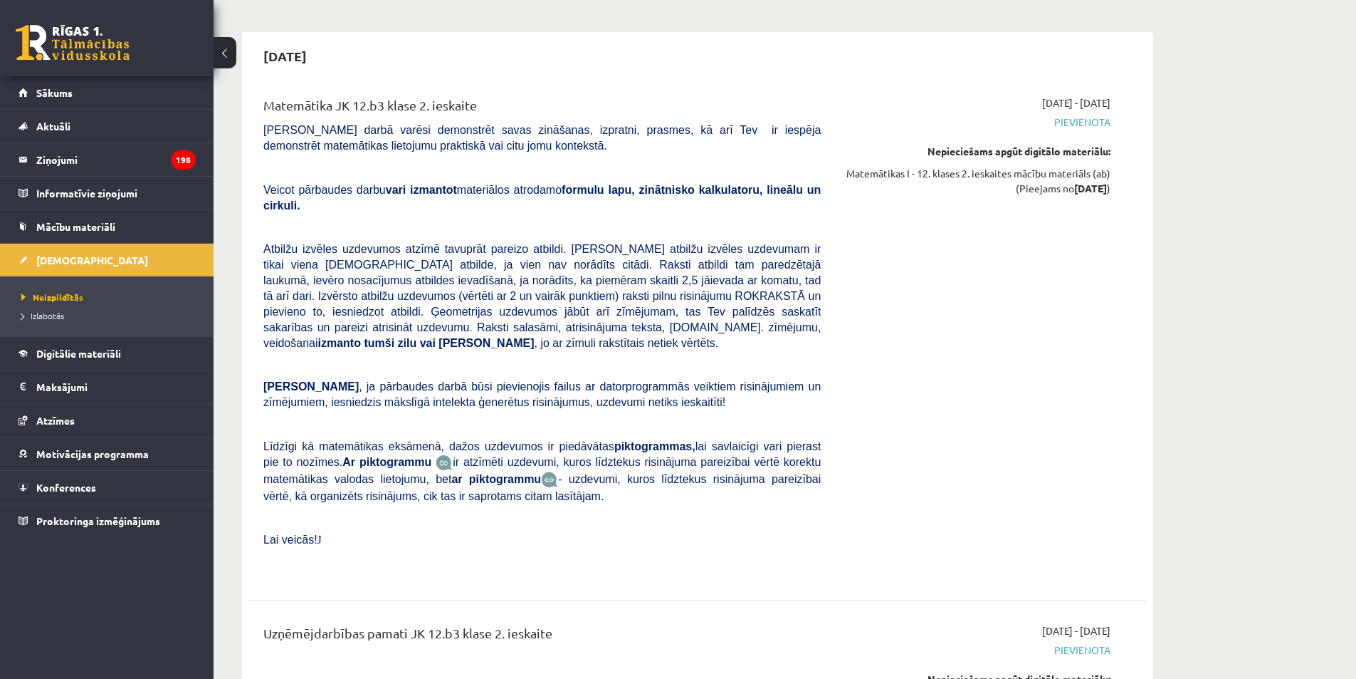
scroll to position [2706, 0]
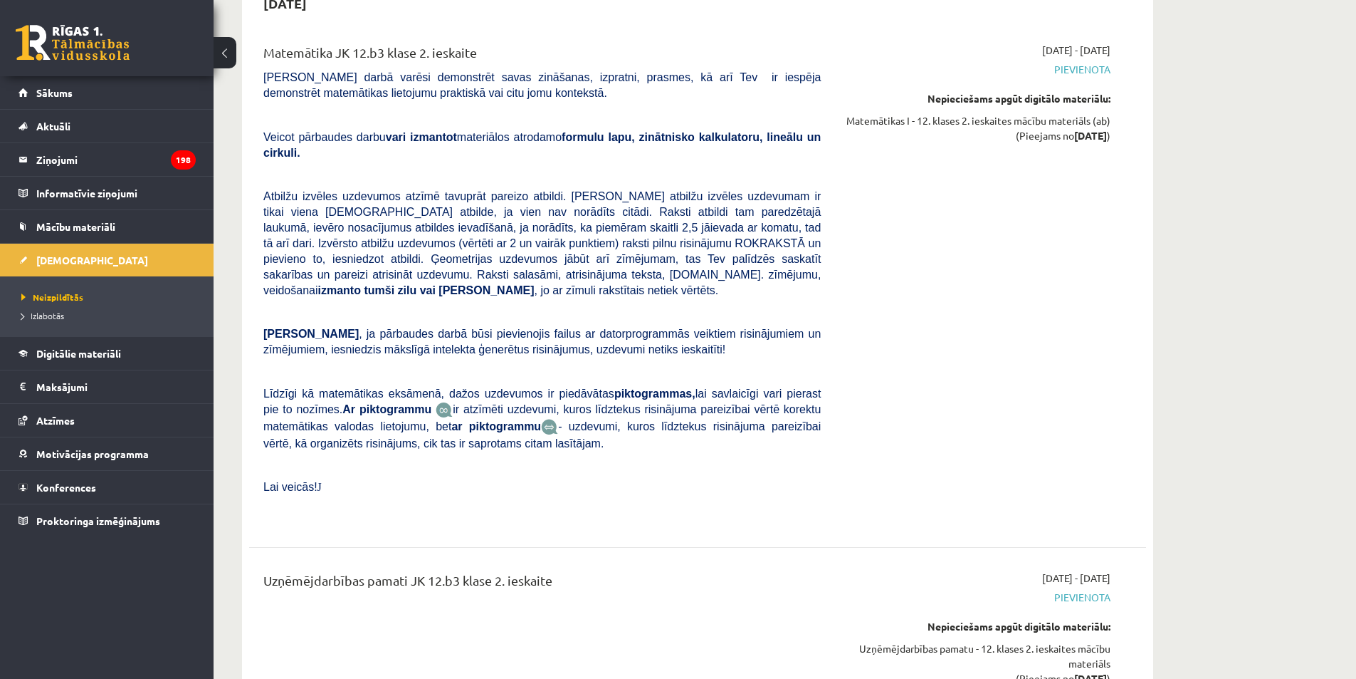
click at [392, 570] on div "Uzņēmējdarbības pamati JK 12.b3 klase 2. ieskaite" at bounding box center [541, 583] width 557 height 26
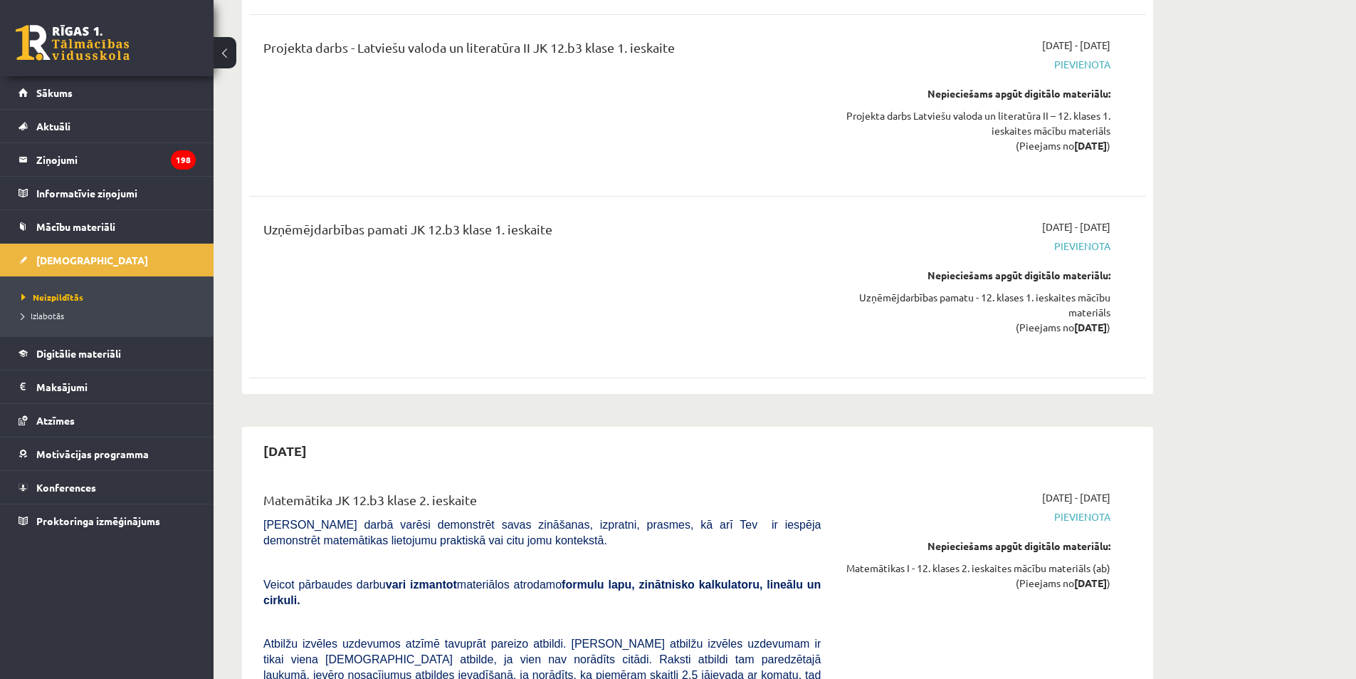
scroll to position [2207, 0]
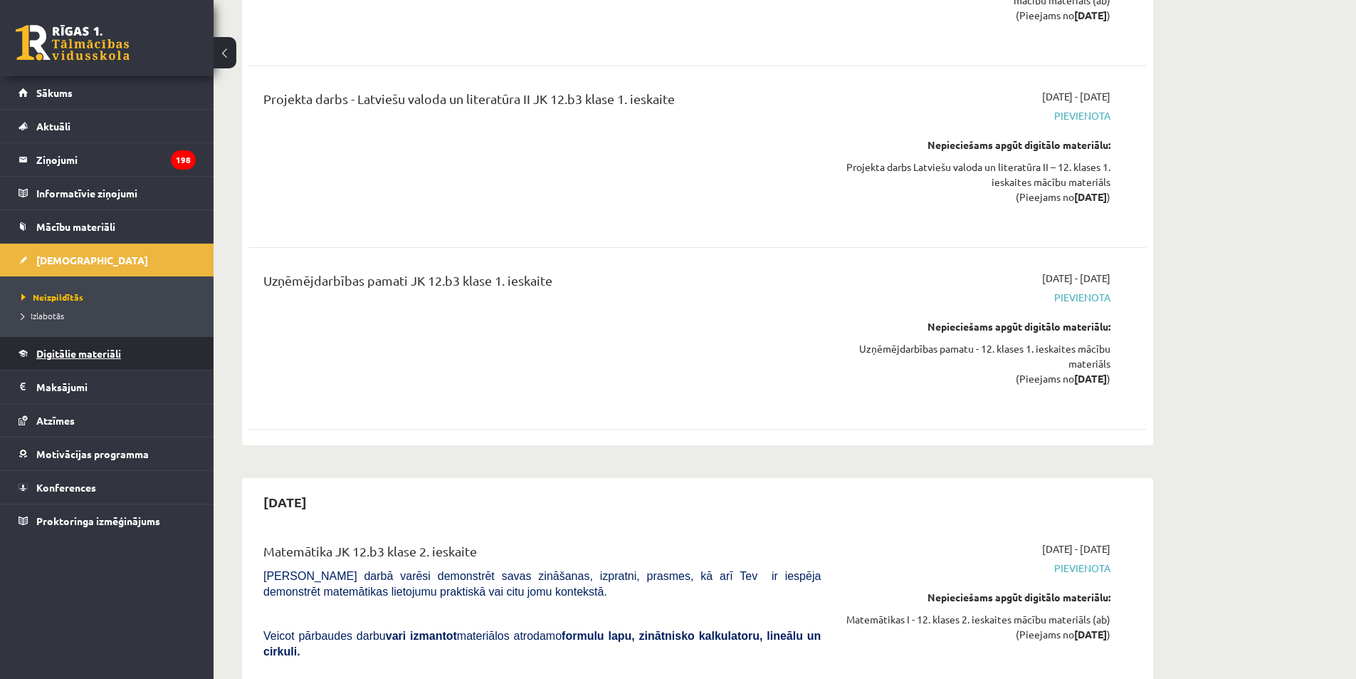
click at [77, 356] on span "Digitālie materiāli" at bounding box center [78, 353] width 85 height 13
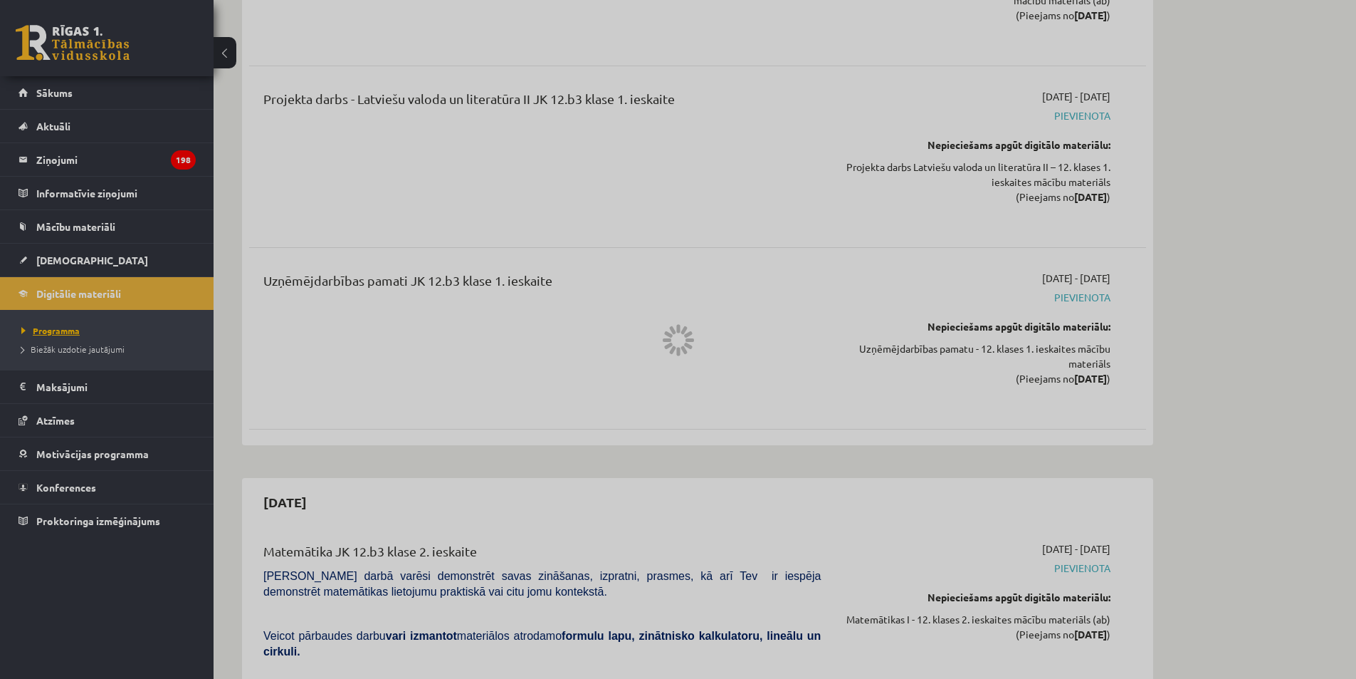
scroll to position [1657, 0]
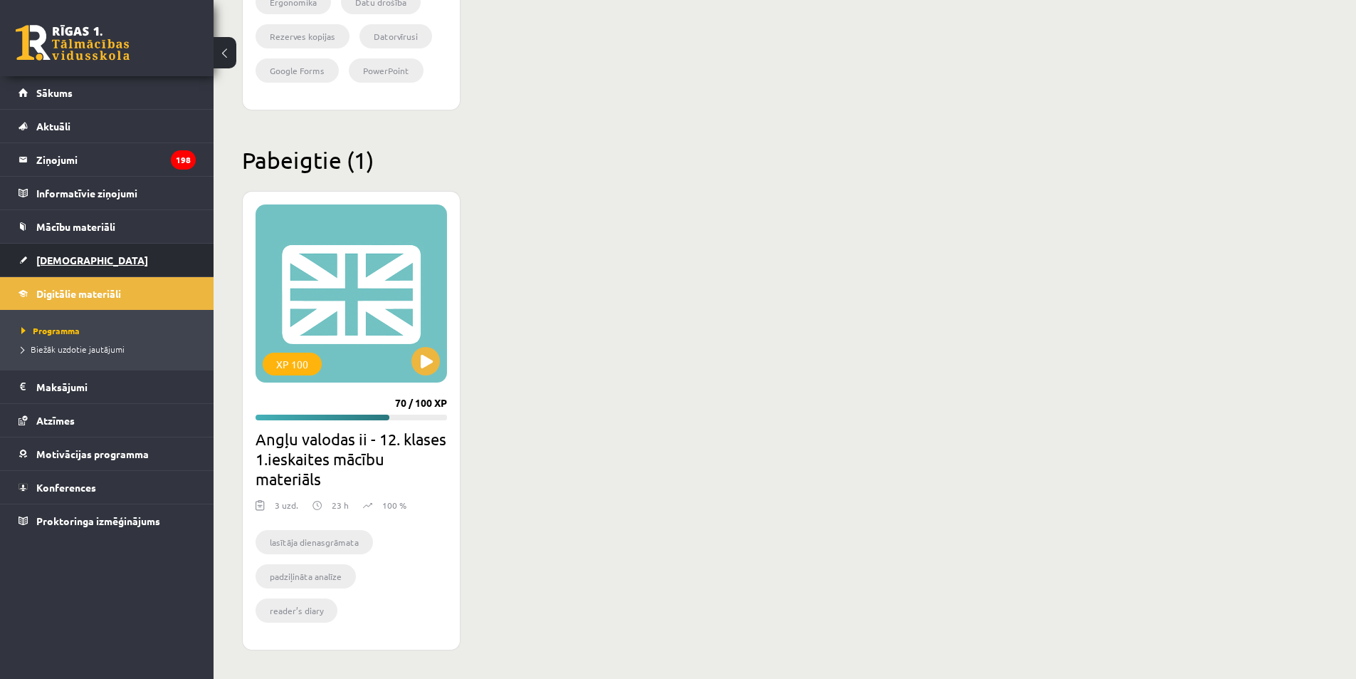
click at [47, 263] on span "[DEMOGRAPHIC_DATA]" at bounding box center [92, 259] width 112 height 13
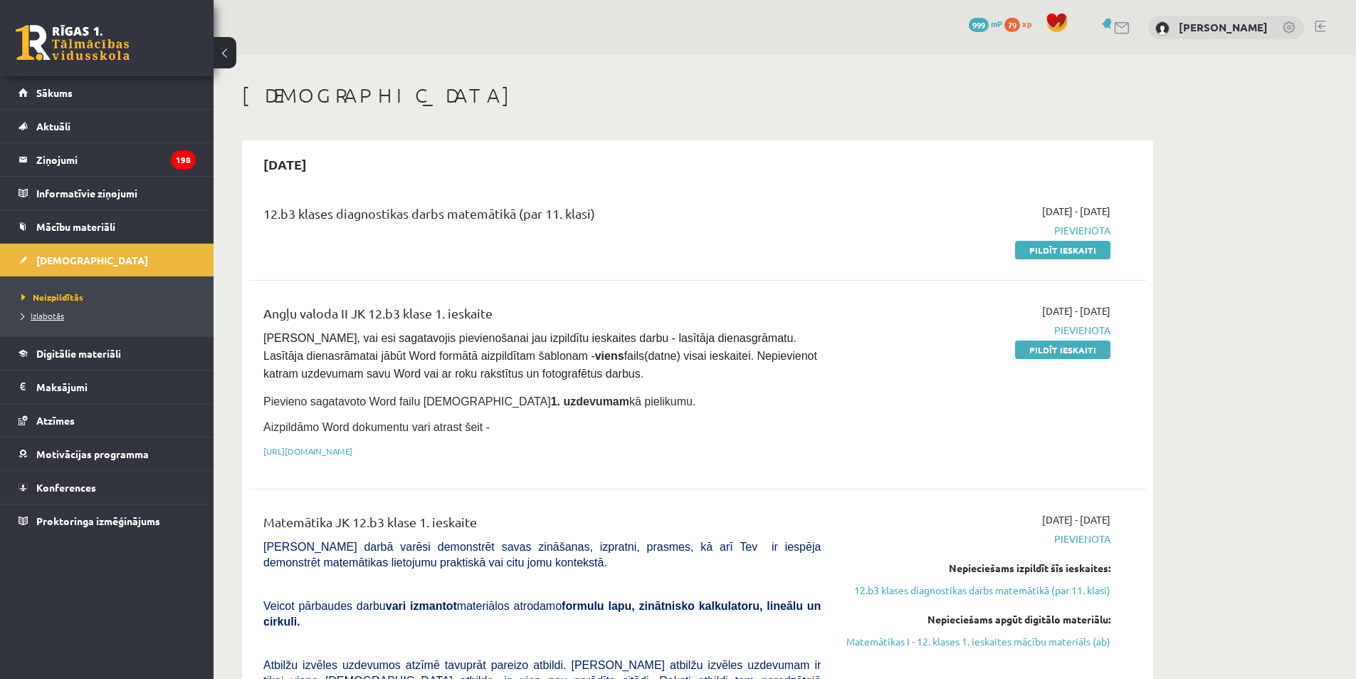
click at [54, 312] on span "Izlabotās" at bounding box center [42, 315] width 43 height 11
